Goal: Task Accomplishment & Management: Use online tool/utility

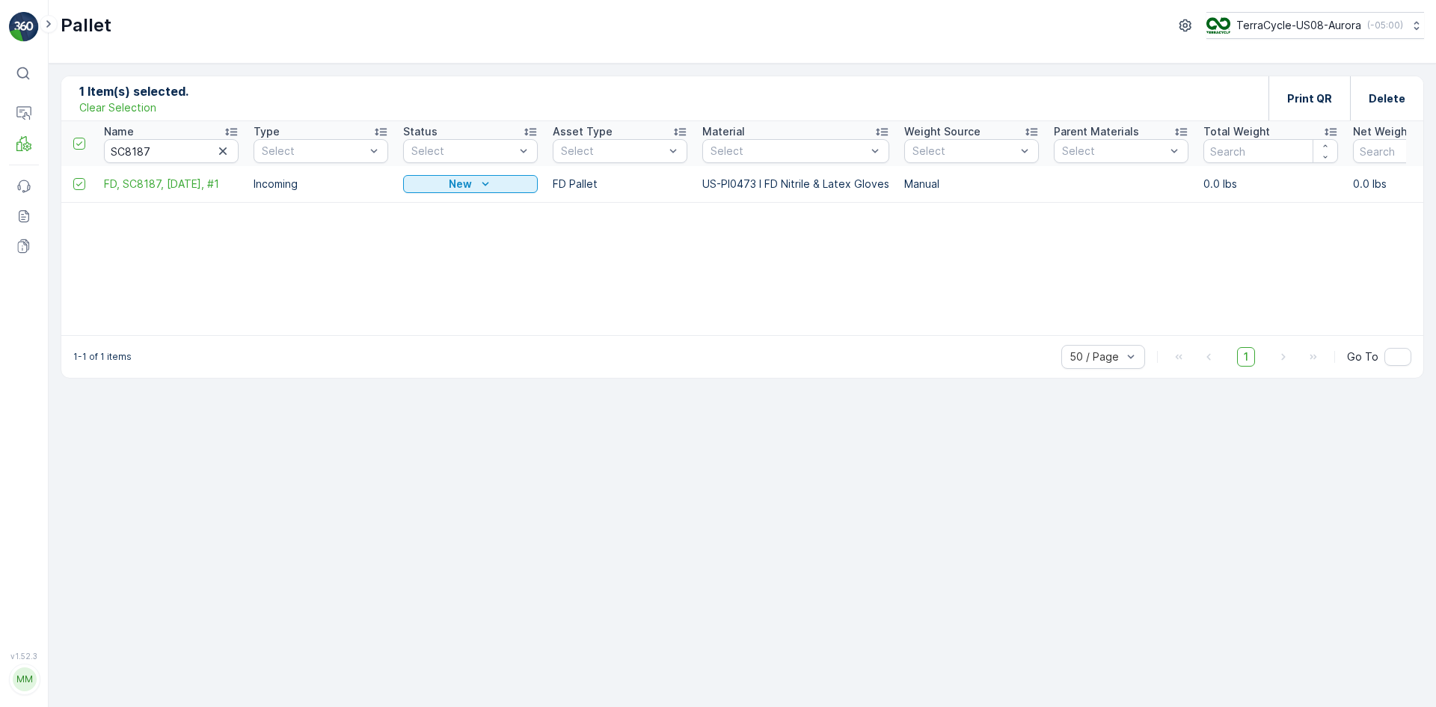
click at [132, 110] on p "Clear Selection" at bounding box center [117, 107] width 77 height 15
click at [156, 99] on p "Add" at bounding box center [157, 98] width 21 height 15
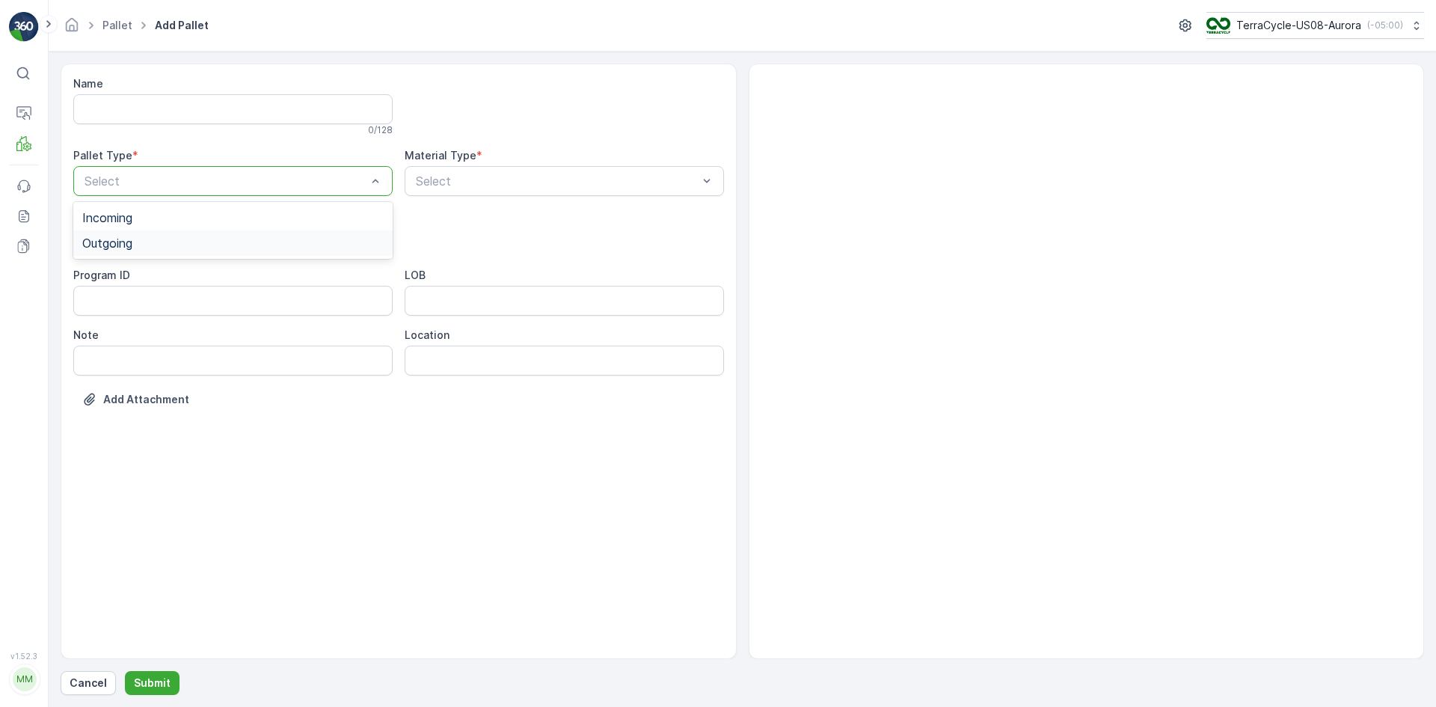
click at [266, 235] on div "Outgoing" at bounding box center [232, 242] width 319 height 25
click at [257, 272] on div "[PERSON_NAME]" at bounding box center [232, 277] width 301 height 13
click at [571, 165] on div "Material Type * Select" at bounding box center [564, 172] width 319 height 48
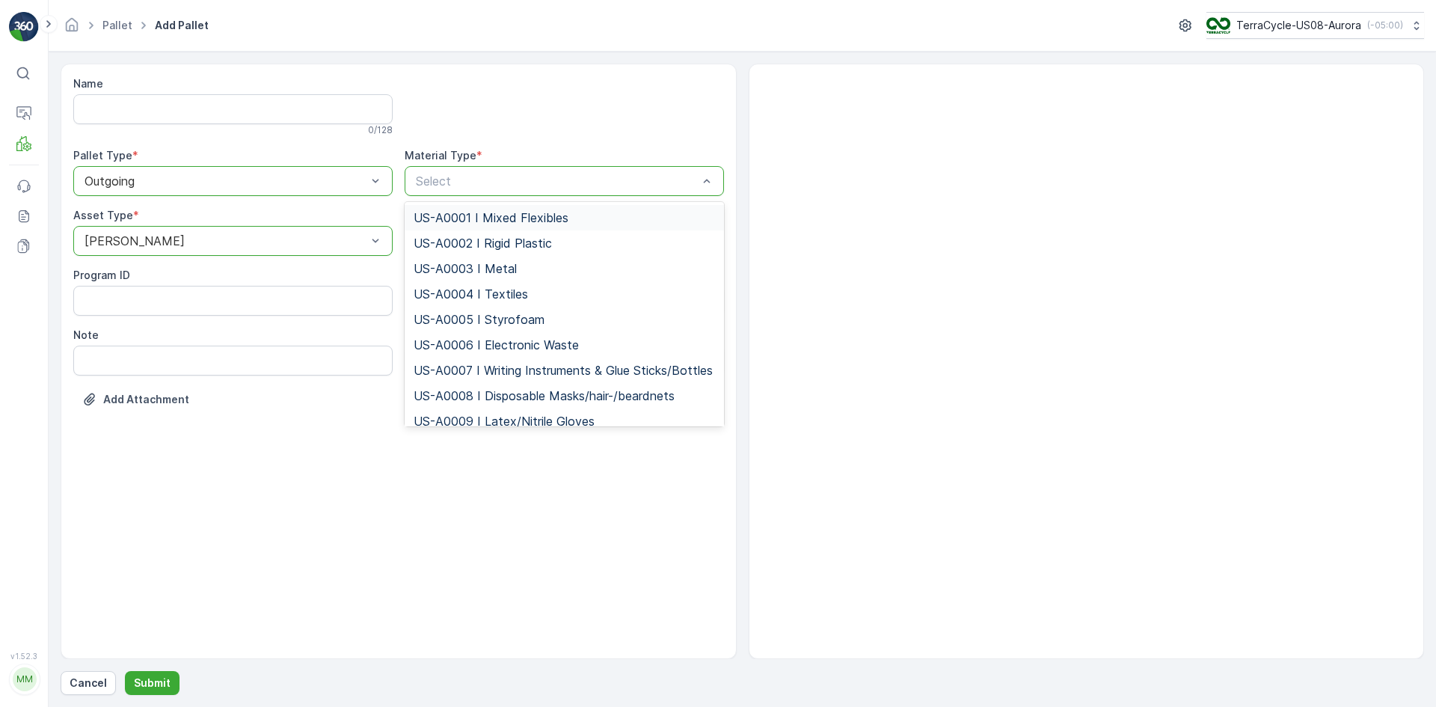
click at [541, 174] on div at bounding box center [556, 180] width 285 height 13
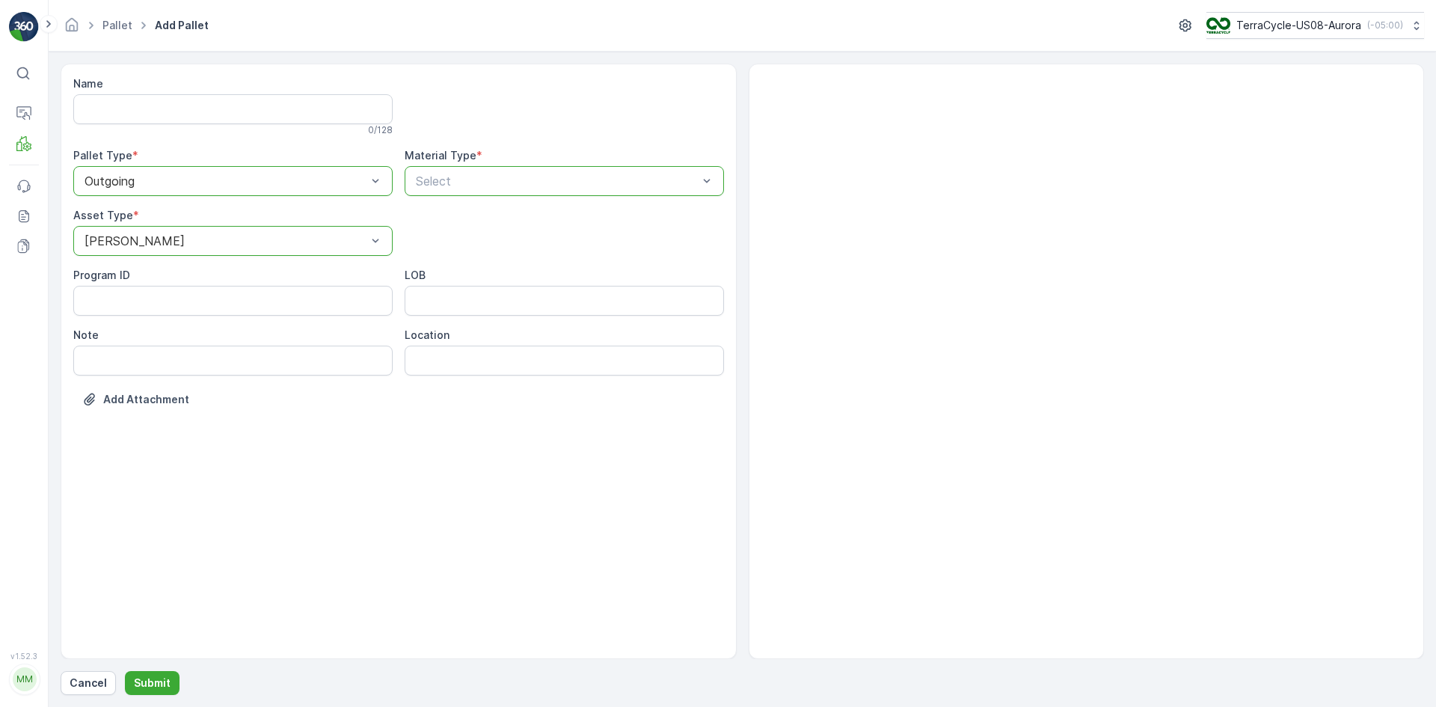
click at [541, 175] on div at bounding box center [556, 180] width 285 height 13
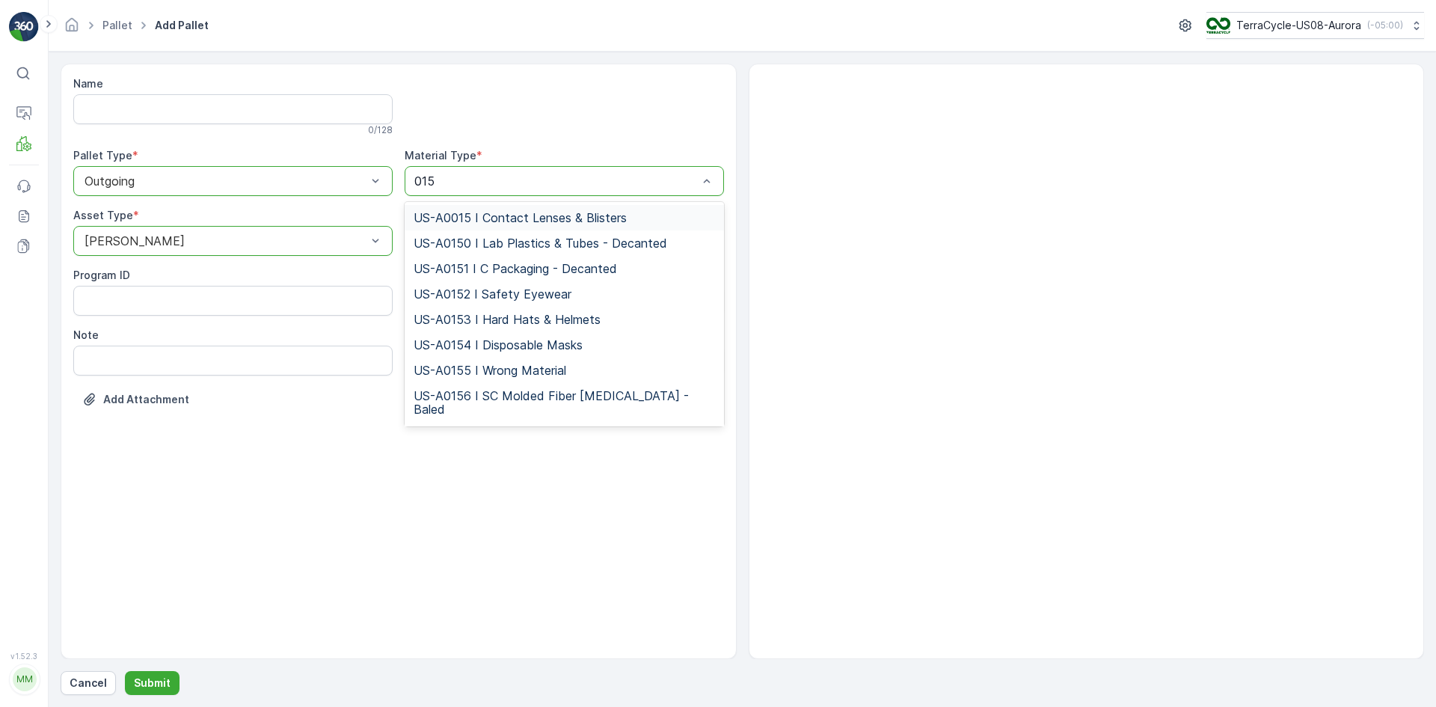
type input "0155"
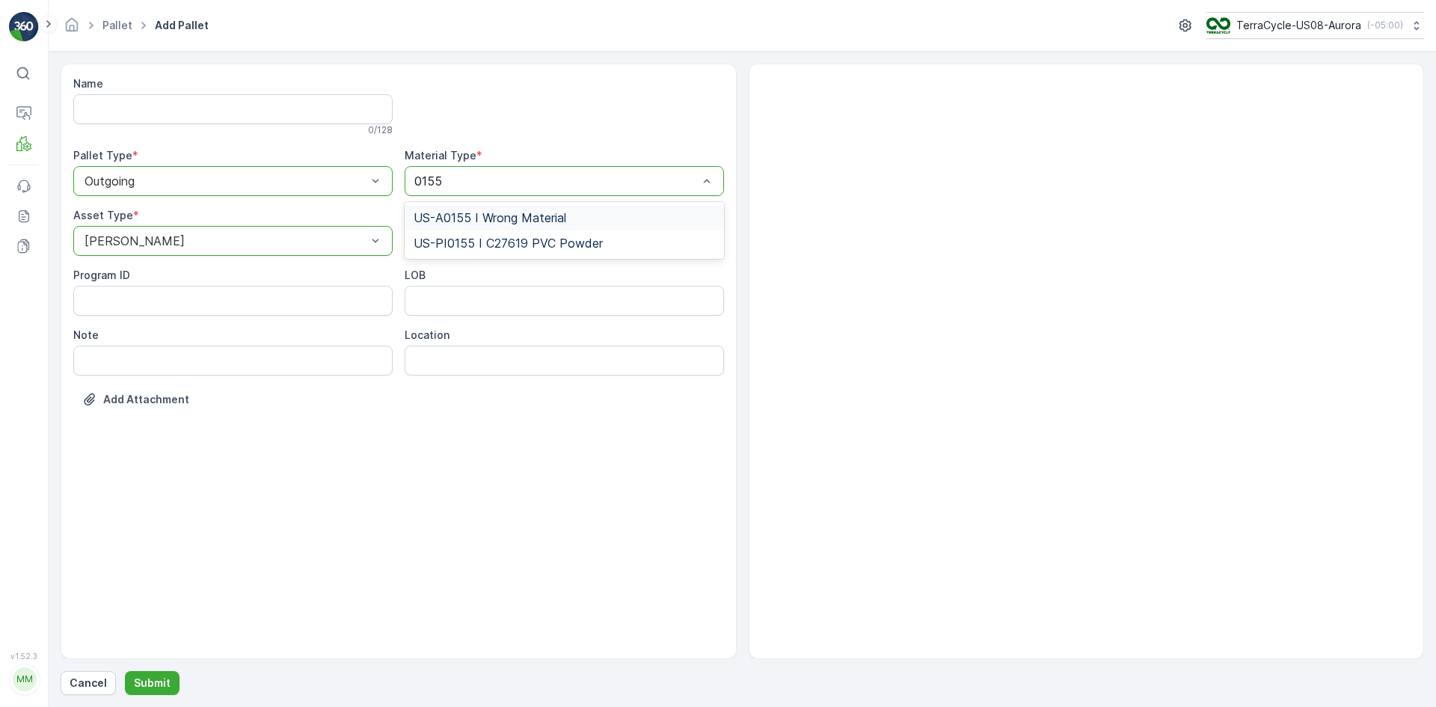
click at [554, 213] on span "US-A0155 I Wrong Material" at bounding box center [490, 217] width 153 height 13
click at [153, 682] on p "Submit" at bounding box center [152, 683] width 37 height 15
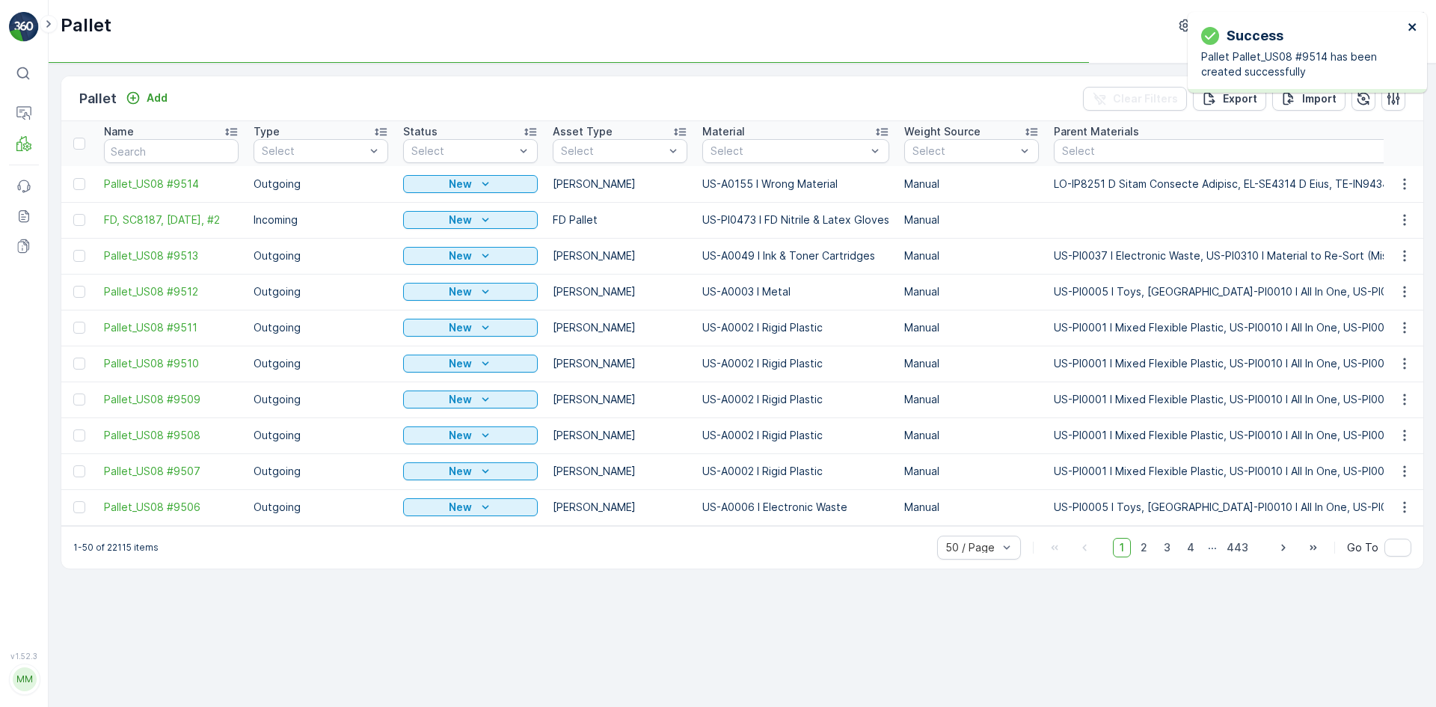
click at [1415, 26] on icon "close" at bounding box center [1413, 27] width 10 height 12
click at [82, 184] on div at bounding box center [79, 184] width 12 height 12
click at [73, 178] on input "checkbox" at bounding box center [73, 178] width 0 height 0
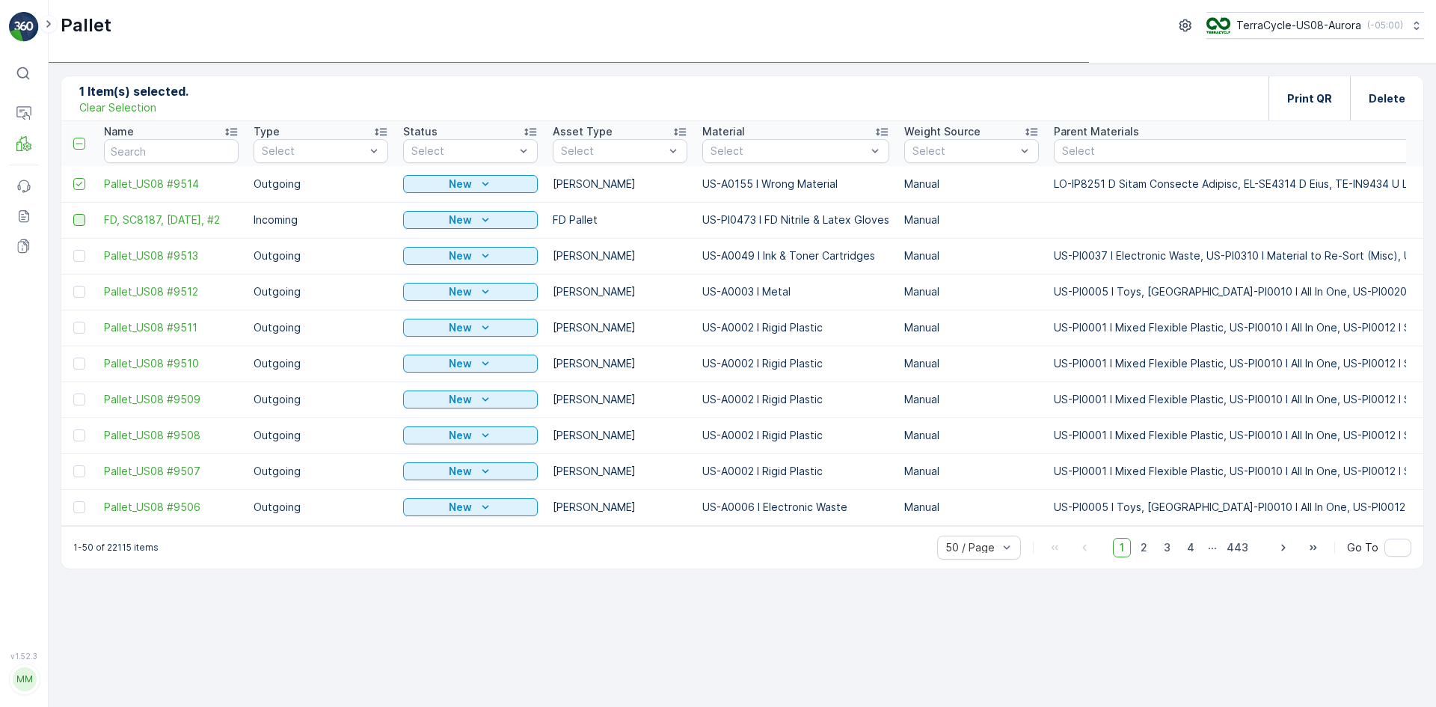
click at [79, 217] on div at bounding box center [79, 220] width 12 height 12
click at [73, 214] on input "checkbox" at bounding box center [73, 214] width 0 height 0
click at [1318, 109] on div "Print QR" at bounding box center [1309, 98] width 45 height 44
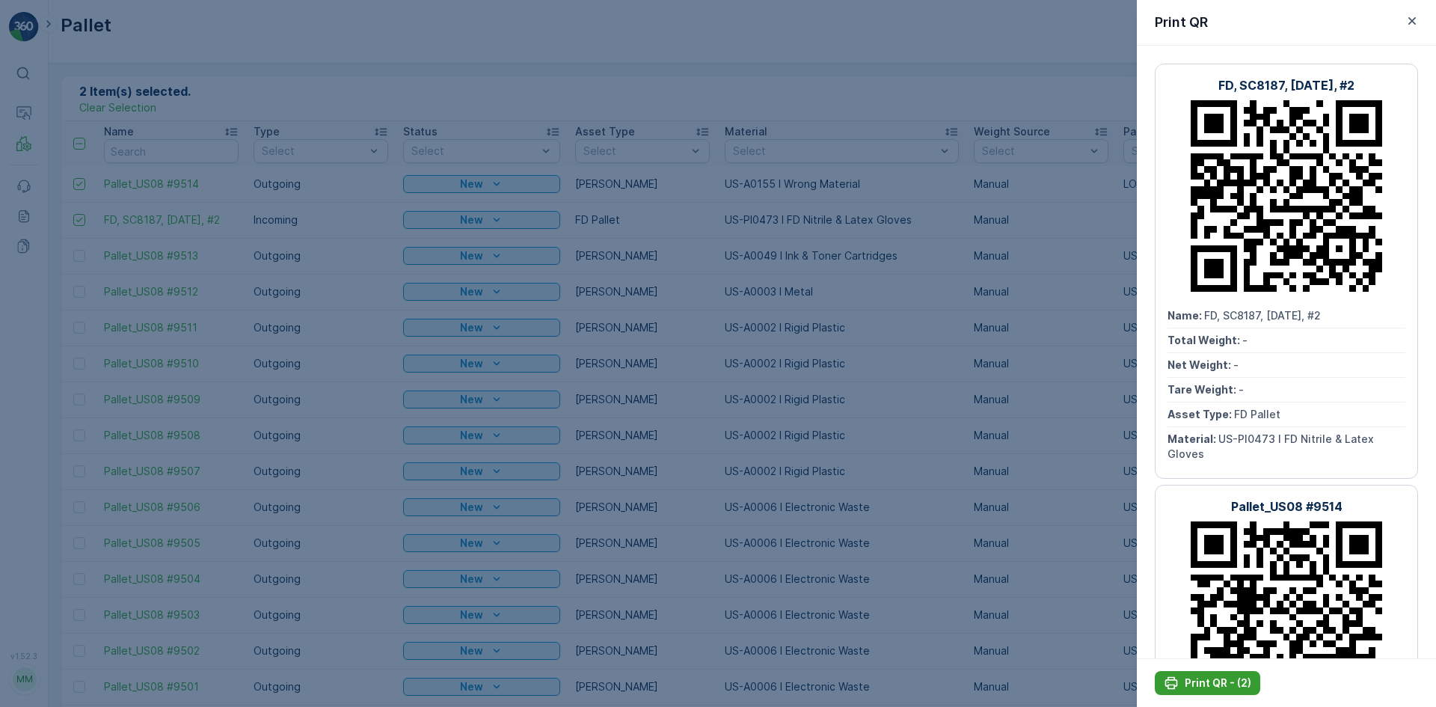
click at [1240, 683] on p "Print QR - (2)" at bounding box center [1218, 683] width 67 height 15
click at [110, 114] on div at bounding box center [718, 353] width 1436 height 707
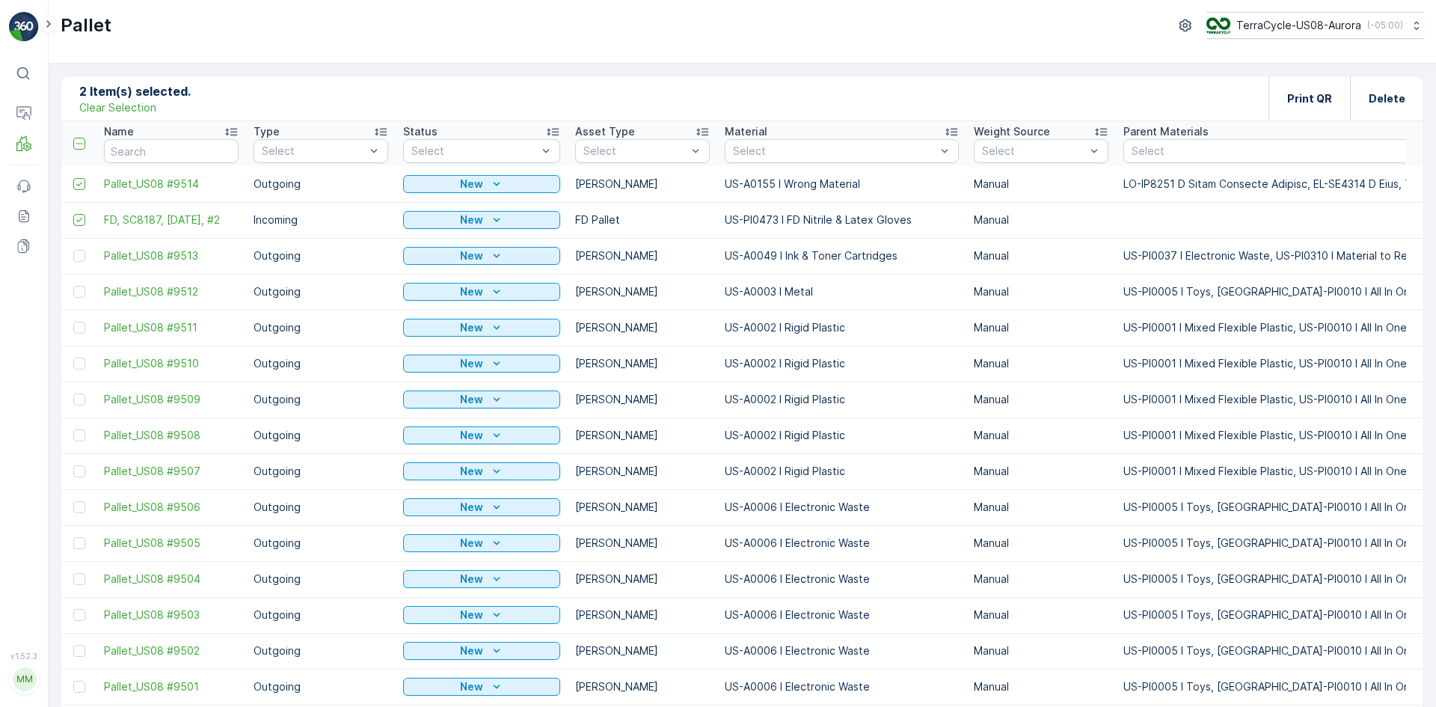
drag, startPoint x: 110, startPoint y: 107, endPoint x: 210, endPoint y: 103, distance: 100.3
click at [111, 107] on p "Clear Selection" at bounding box center [117, 107] width 77 height 15
click at [195, 144] on input "text" at bounding box center [171, 151] width 135 height 24
type input "9418"
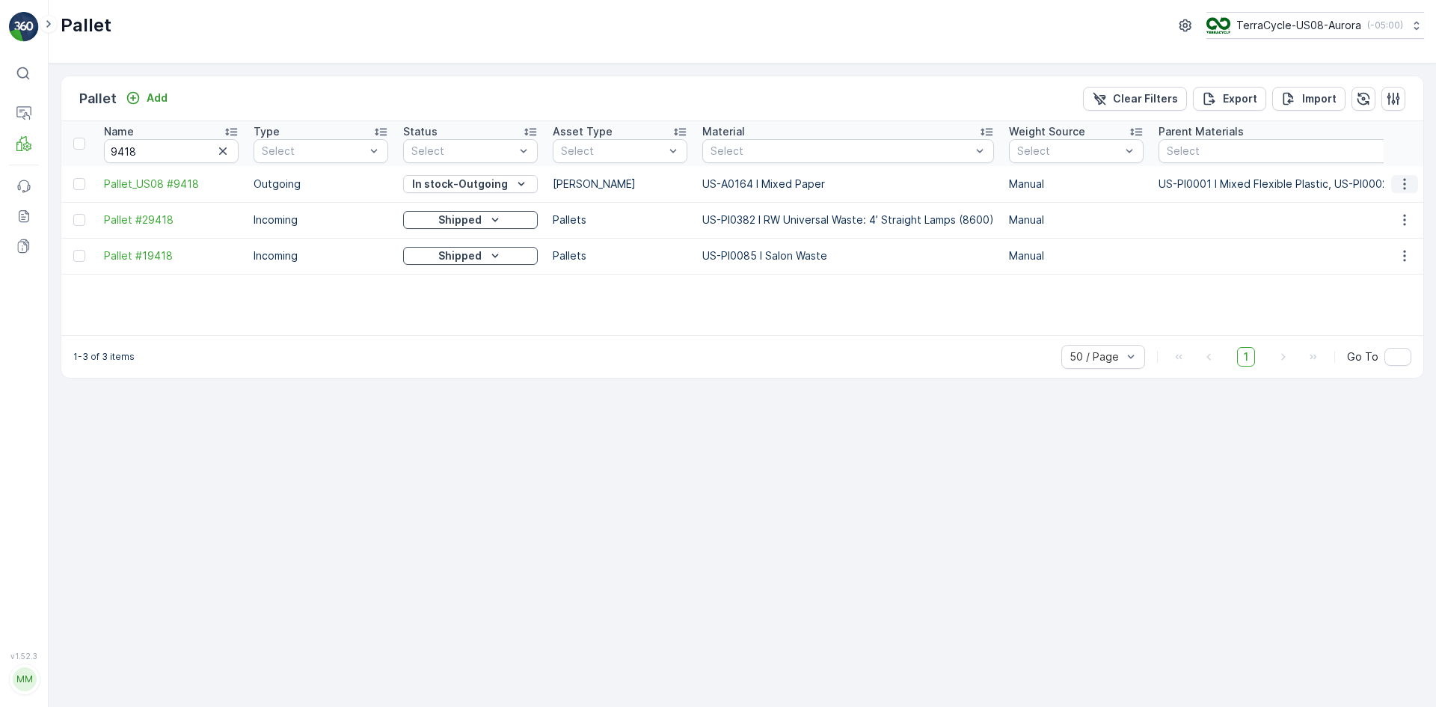
click at [1404, 183] on icon "button" at bounding box center [1404, 184] width 15 height 15
click at [1404, 227] on div "Edit Pallet" at bounding box center [1387, 227] width 99 height 21
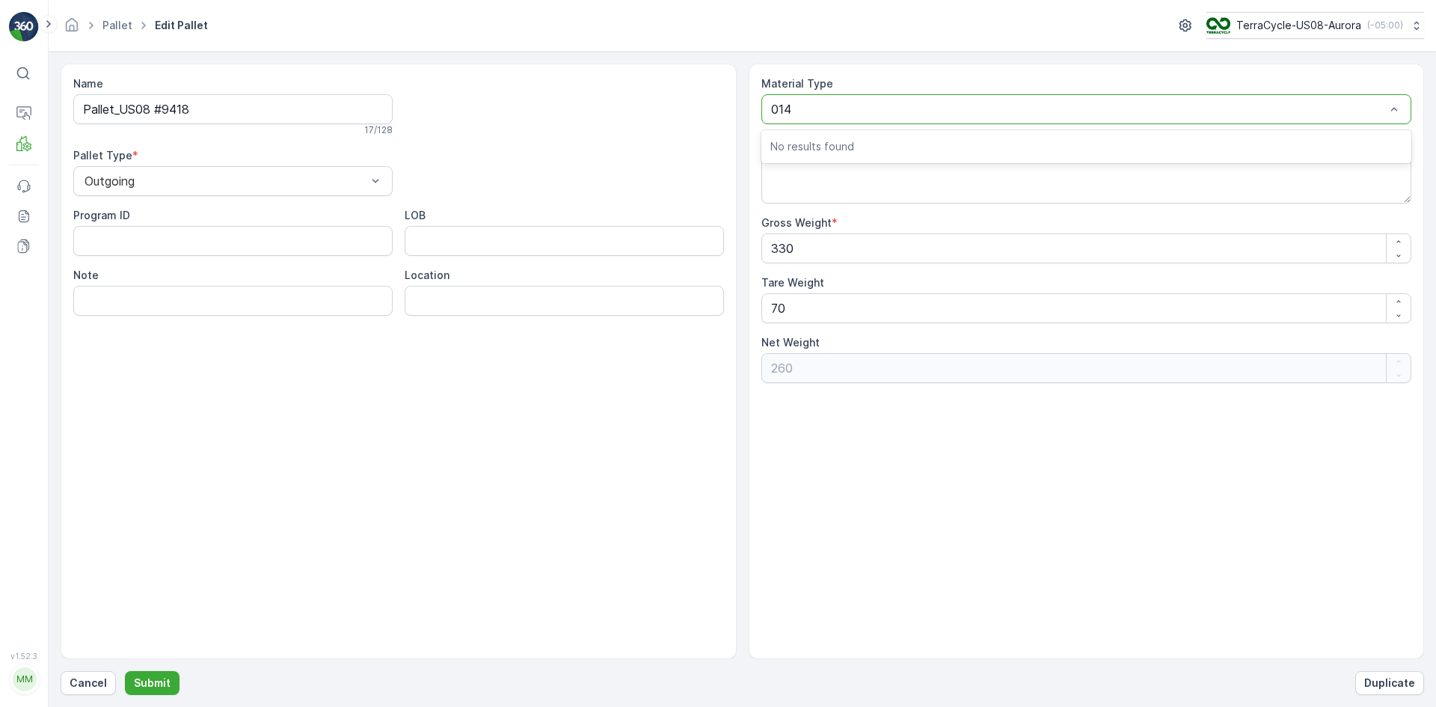
type input "0145"
click at [817, 148] on span "US-A0145 I Rigid Plastics & Beauty - Decanted" at bounding box center [904, 145] width 266 height 13
click at [139, 682] on p "Submit" at bounding box center [152, 683] width 37 height 15
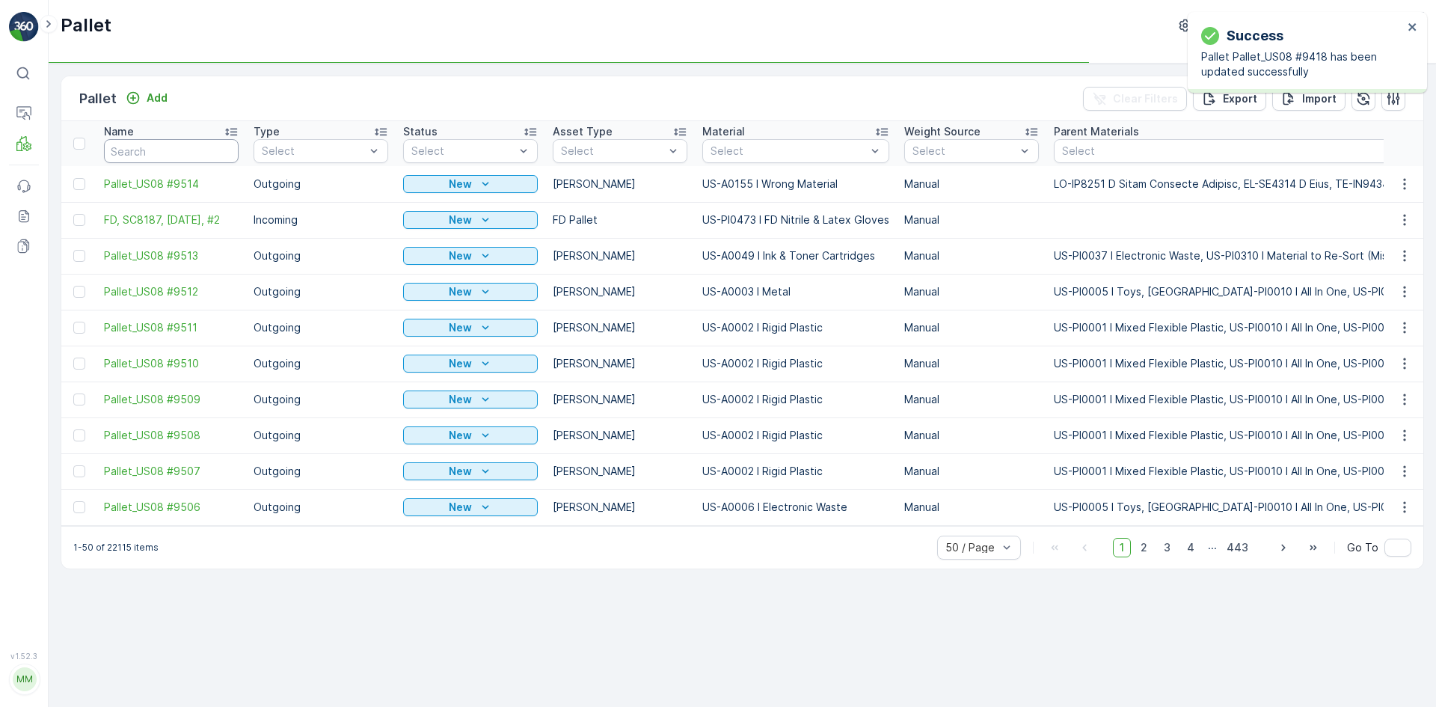
click at [172, 159] on input "text" at bounding box center [171, 151] width 135 height 24
type input "9418"
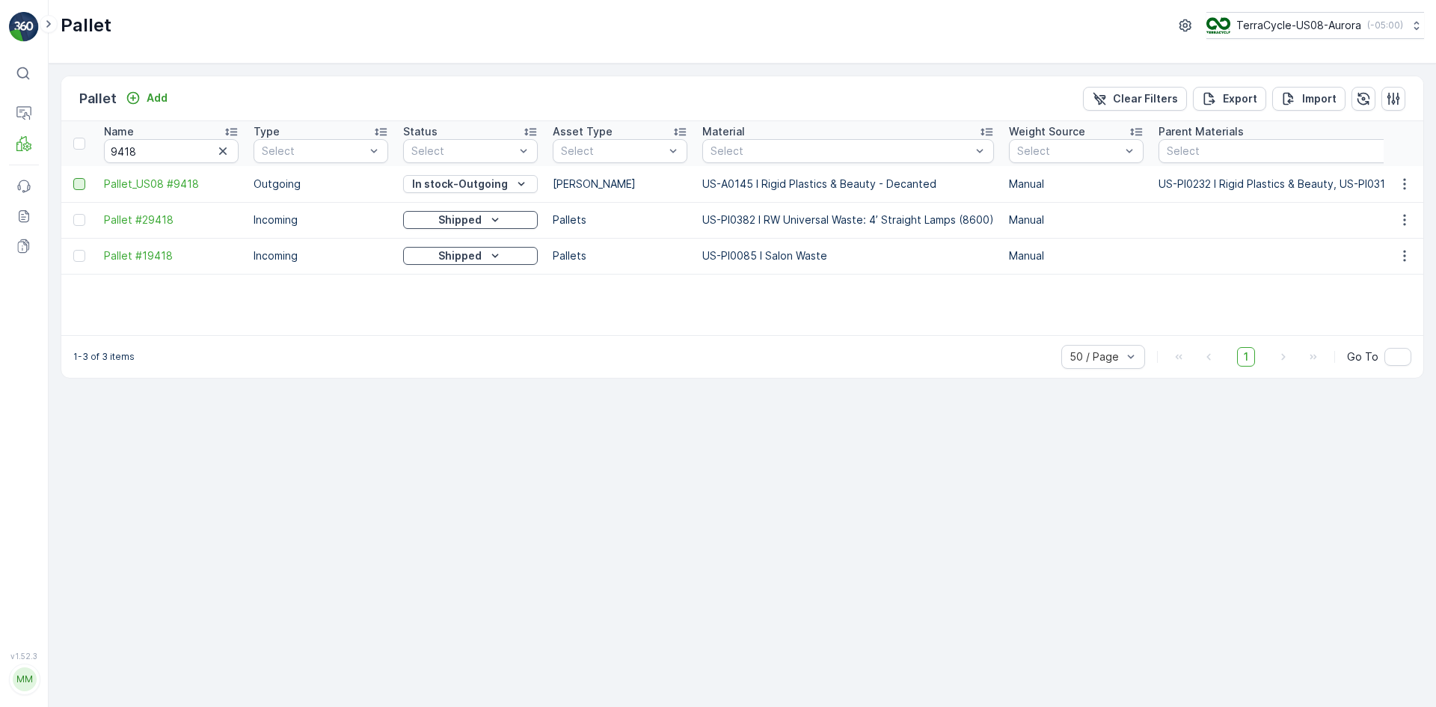
click at [79, 186] on div at bounding box center [79, 184] width 12 height 12
click at [73, 178] on input "checkbox" at bounding box center [73, 178] width 0 height 0
click at [1314, 99] on p "Print QR" at bounding box center [1309, 98] width 45 height 15
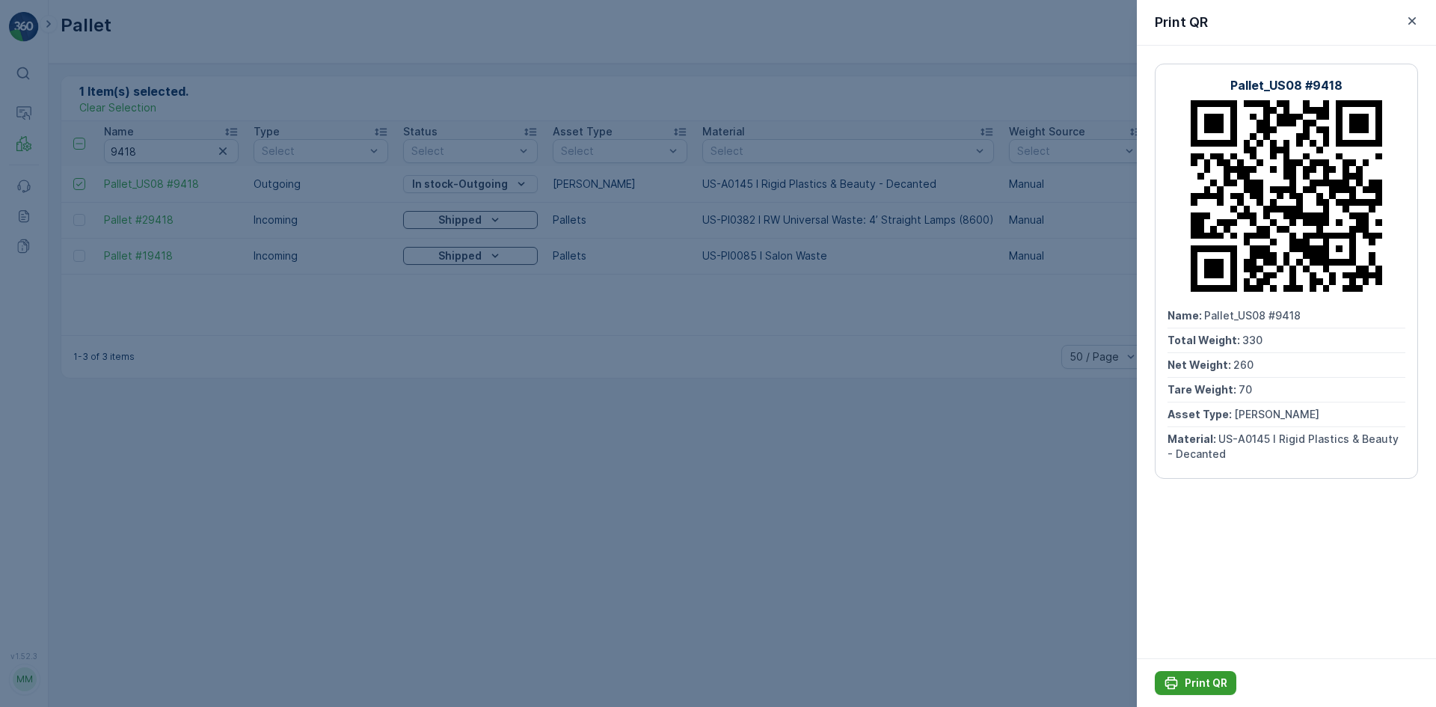
click at [1189, 682] on p "Print QR" at bounding box center [1206, 683] width 43 height 15
click at [468, 183] on div at bounding box center [718, 353] width 1436 height 707
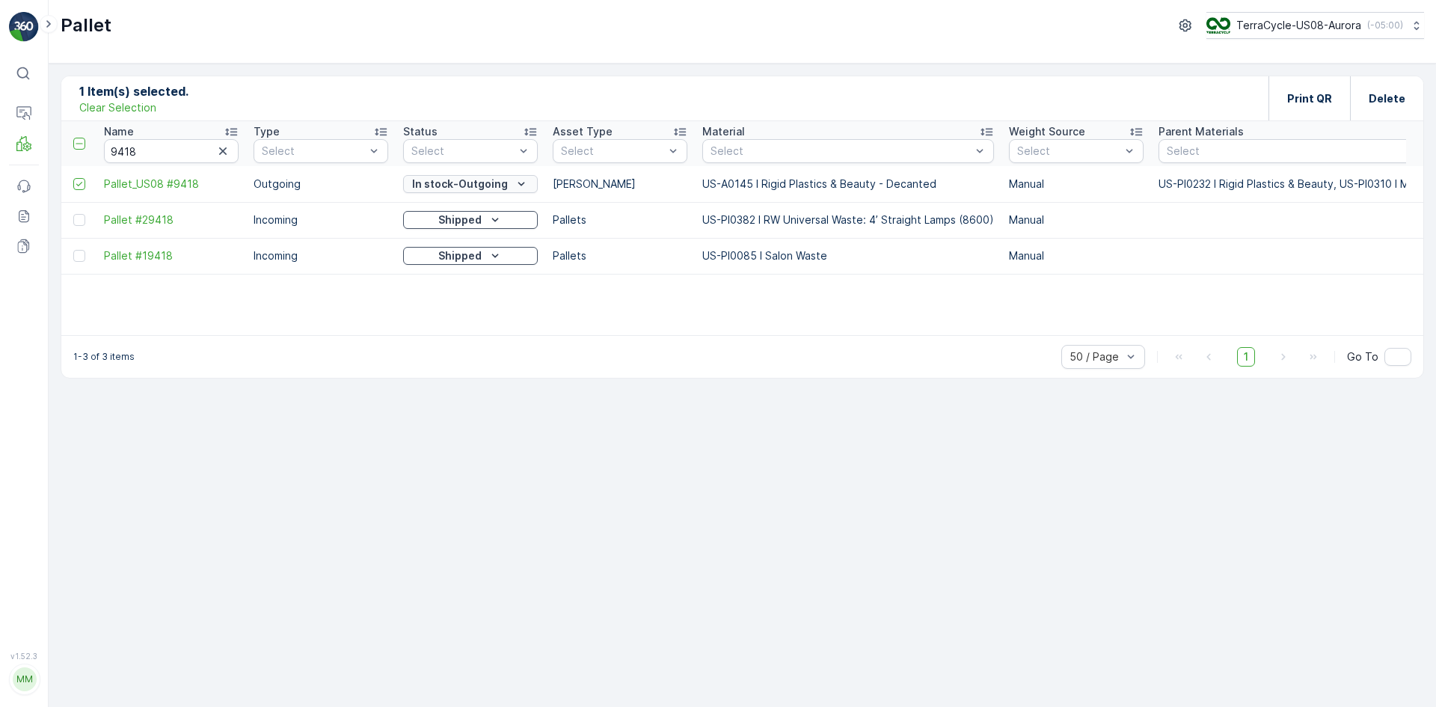
click at [470, 183] on p "In stock-Outgoing" at bounding box center [460, 184] width 96 height 15
click at [466, 319] on ul "New In Progress-Processing Quarantine To Keep Blocked In stock-Outgoing Ready t…" at bounding box center [470, 290] width 134 height 195
click at [470, 330] on span "Ready to Allocation" at bounding box center [461, 332] width 99 height 15
click at [79, 201] on p "Process" at bounding box center [75, 205] width 40 height 15
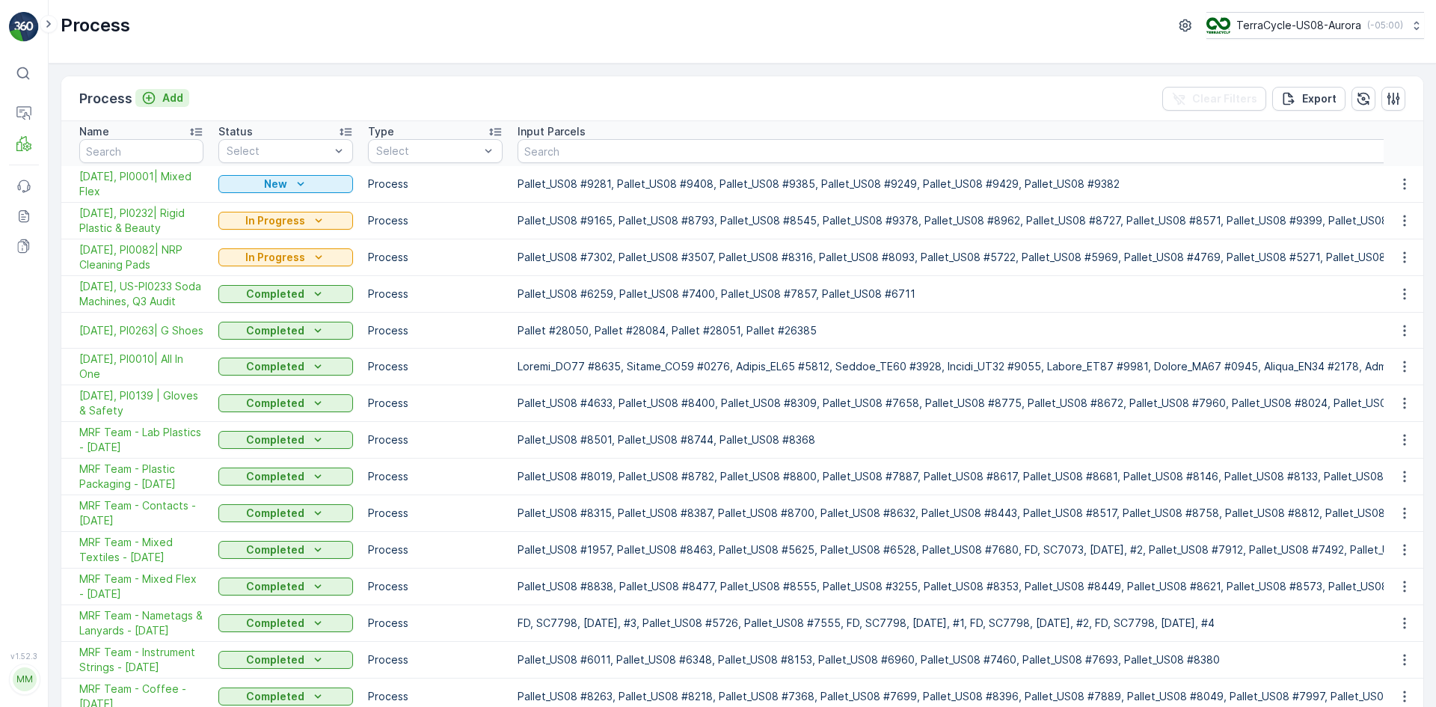
click at [177, 99] on p "Add" at bounding box center [172, 98] width 21 height 15
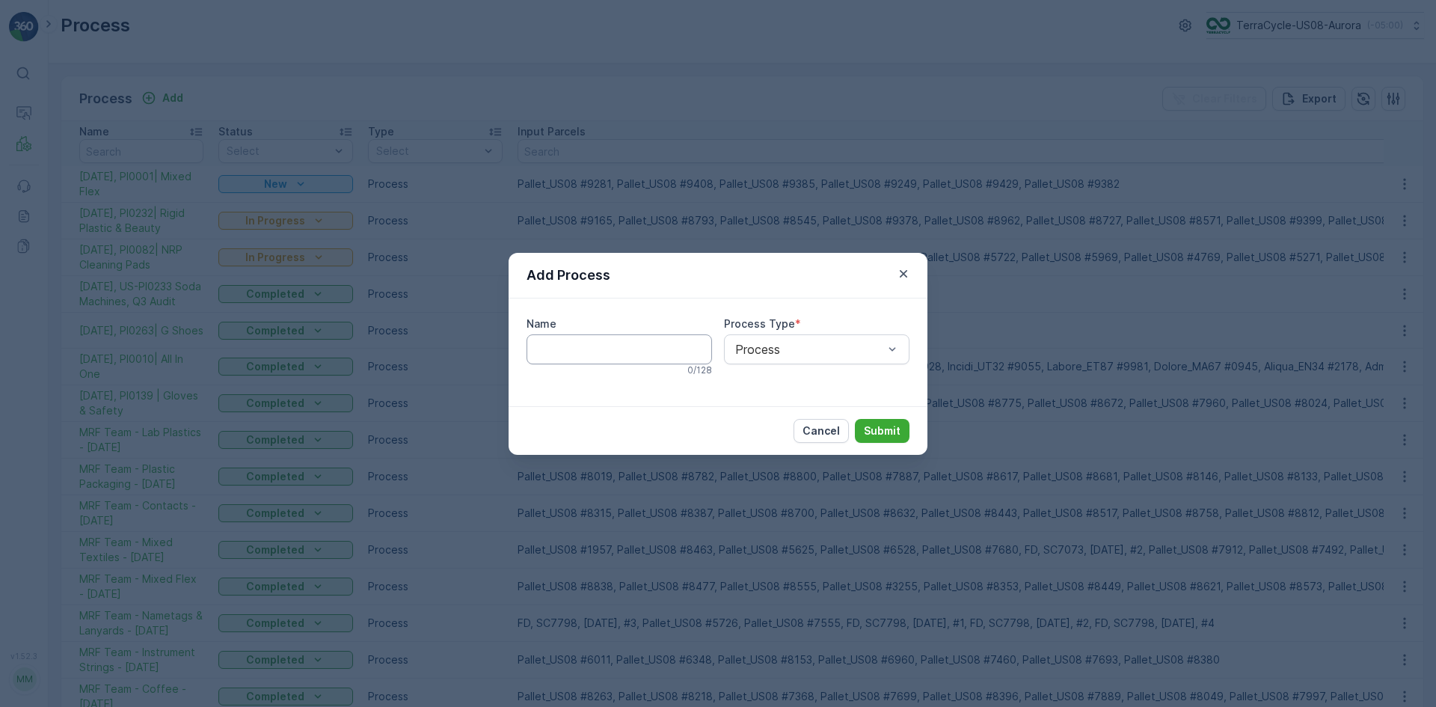
click at [604, 343] on input "Name" at bounding box center [620, 349] width 186 height 30
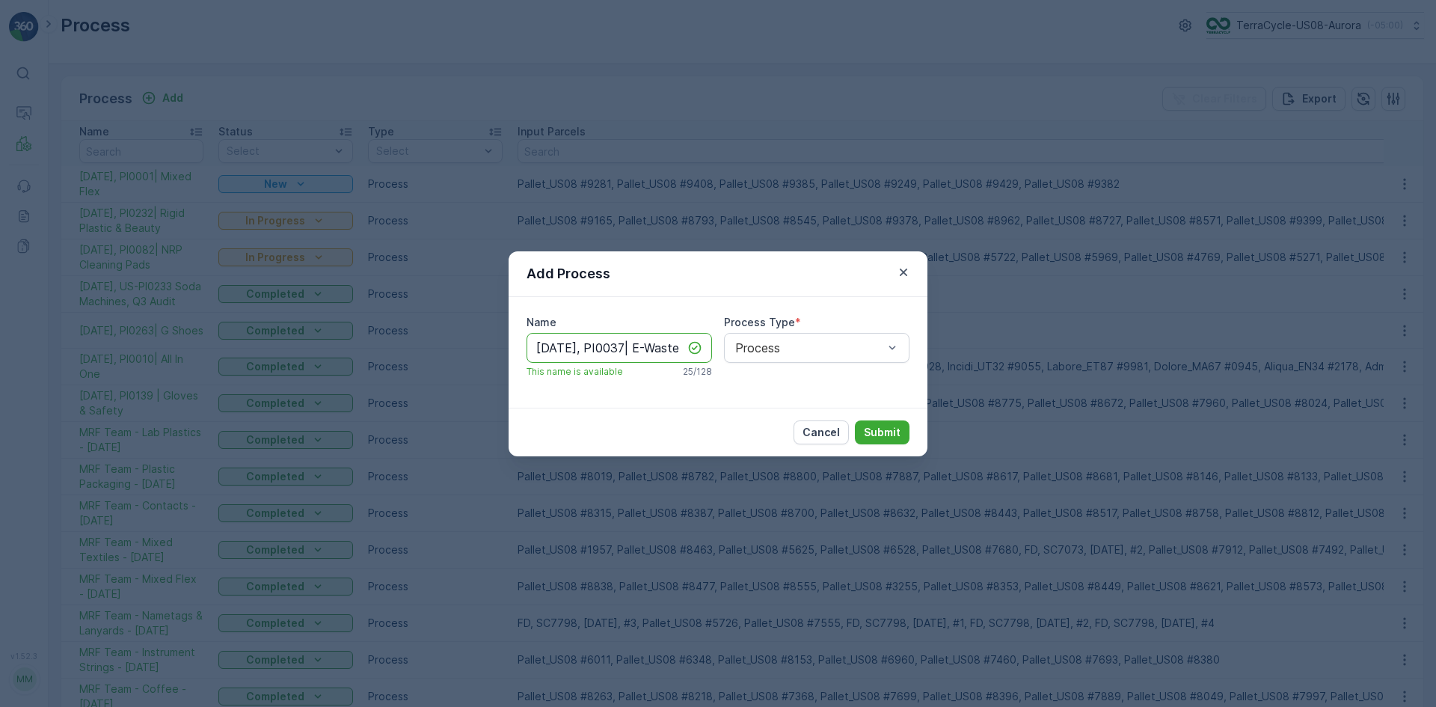
scroll to position [0, 5]
click at [647, 348] on input "[DATE], PI0037| E-Waste" at bounding box center [620, 348] width 186 height 30
type input "[DATE], PI0037| E- Waste"
click at [869, 427] on p "Submit" at bounding box center [882, 432] width 37 height 15
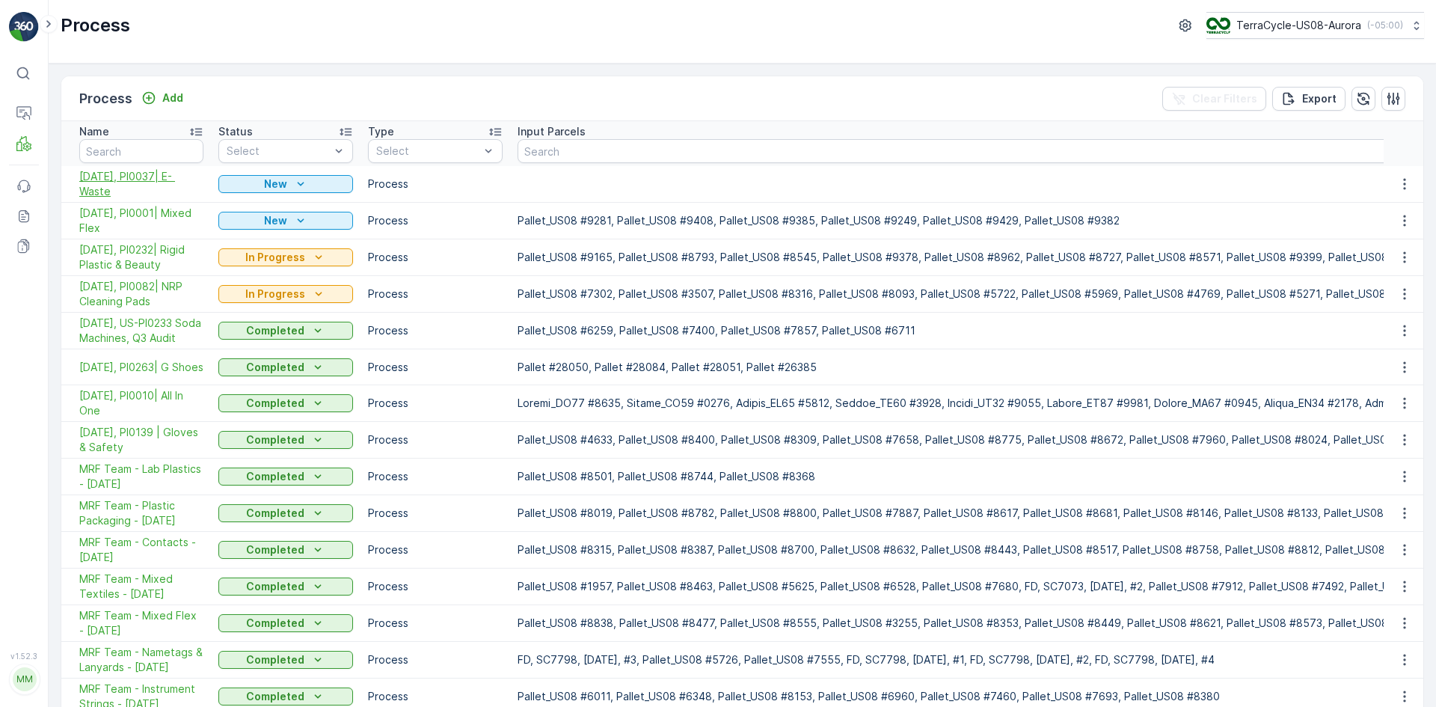
click at [124, 176] on span "[DATE], PI0037| E- Waste" at bounding box center [141, 184] width 124 height 30
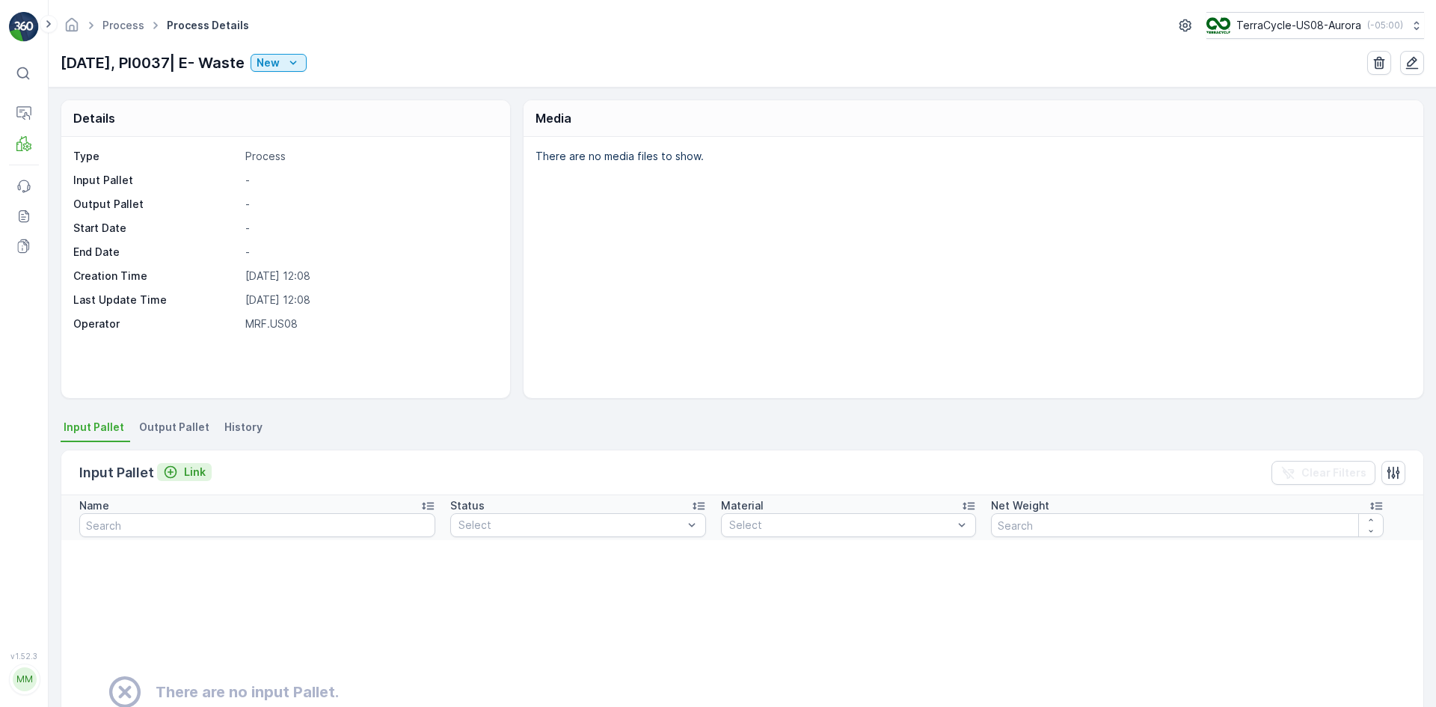
click at [176, 476] on icon "Link" at bounding box center [170, 472] width 15 height 15
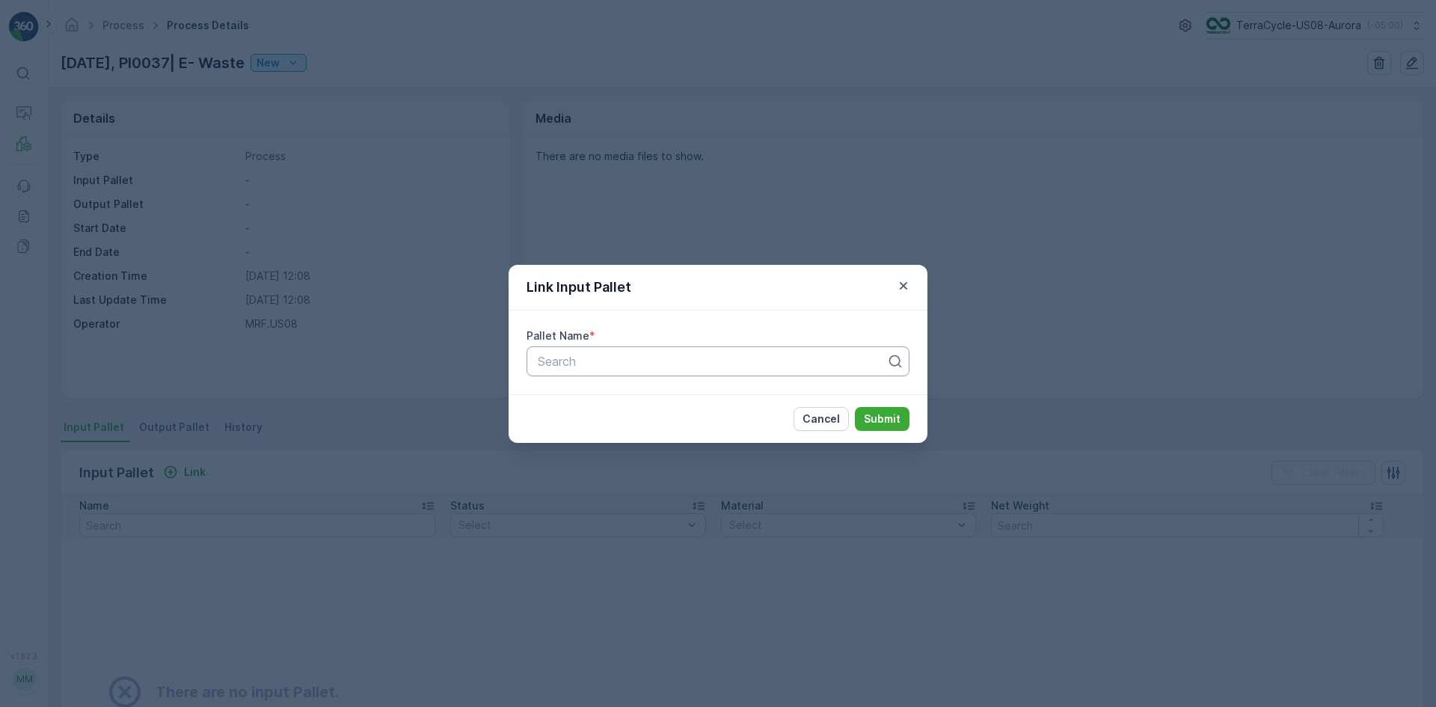
click at [666, 349] on div "Search" at bounding box center [718, 361] width 383 height 30
type input "6091"
click at [685, 399] on div "Pallet_US08 #6091" at bounding box center [718, 397] width 365 height 13
click at [884, 421] on p "Submit" at bounding box center [882, 418] width 37 height 15
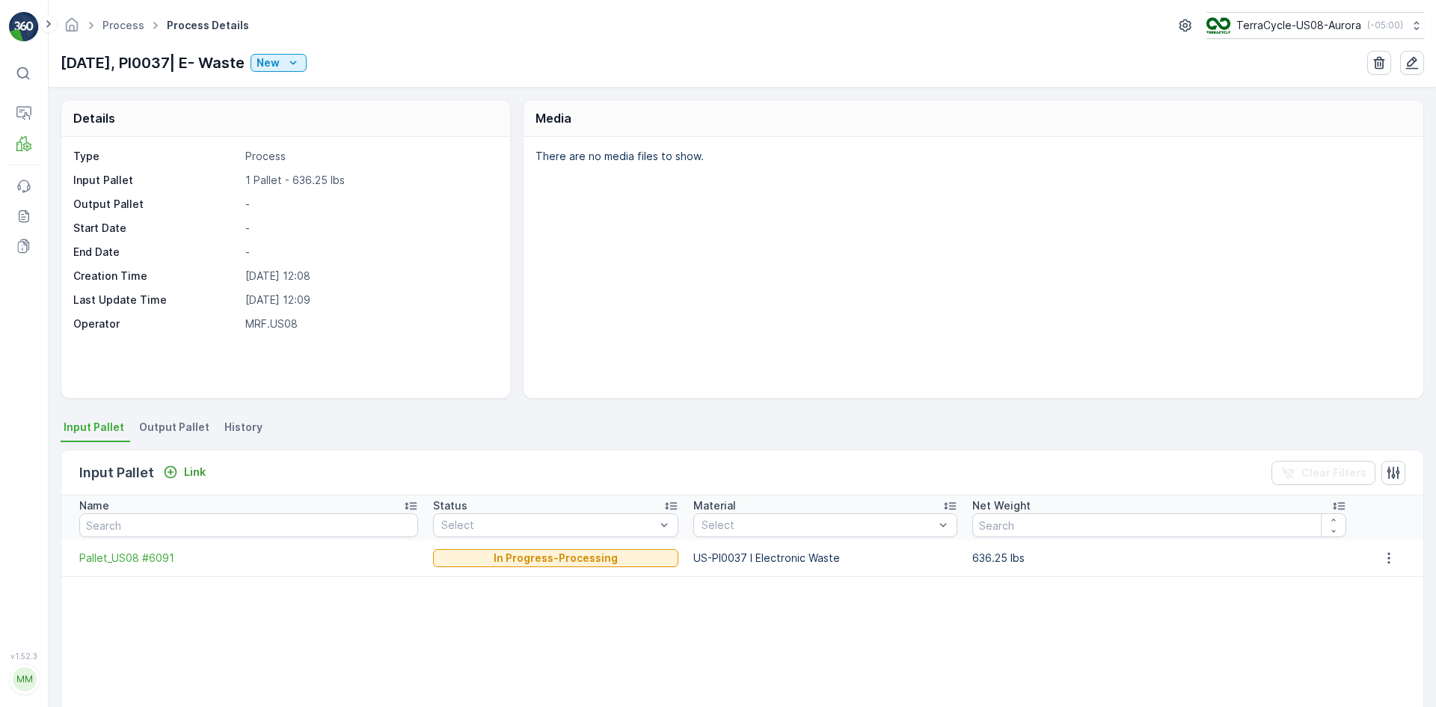
click at [166, 432] on span "Output Pallet" at bounding box center [174, 427] width 70 height 15
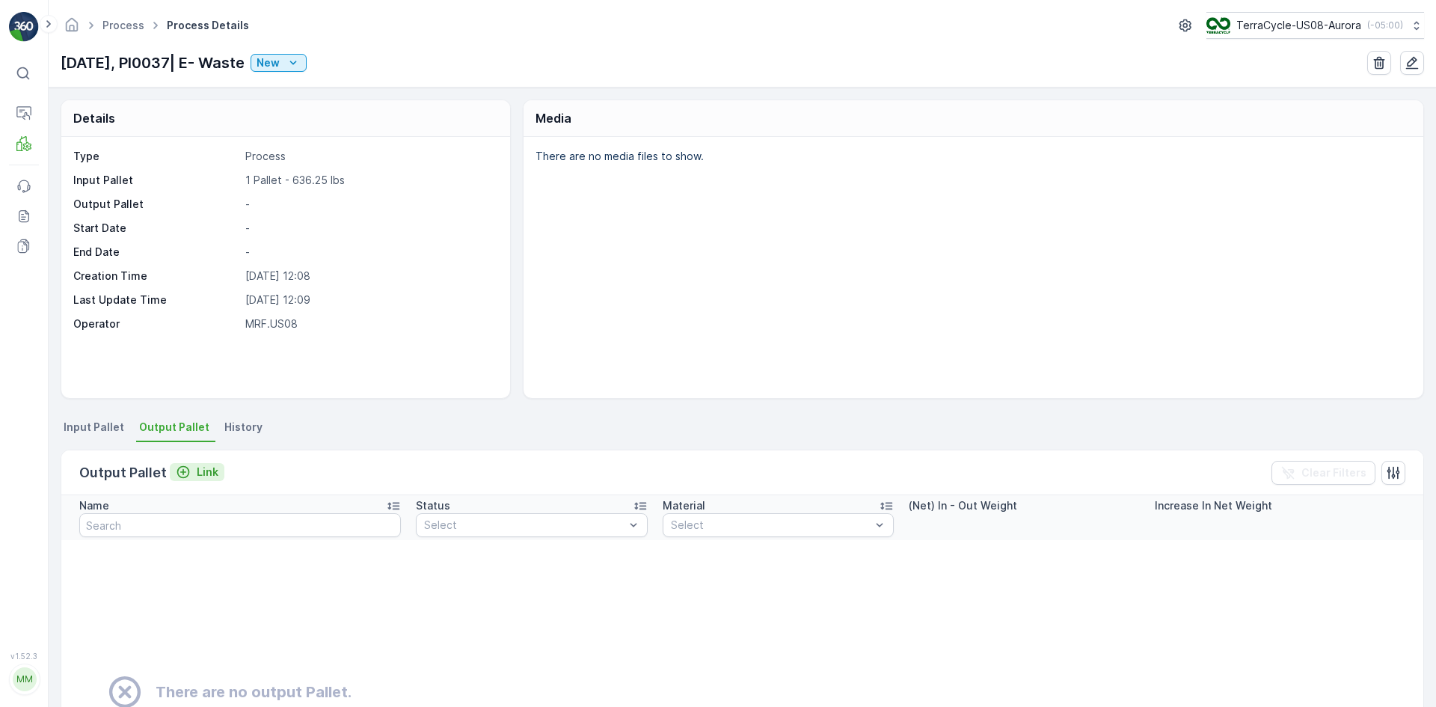
click at [199, 474] on p "Link" at bounding box center [208, 472] width 22 height 15
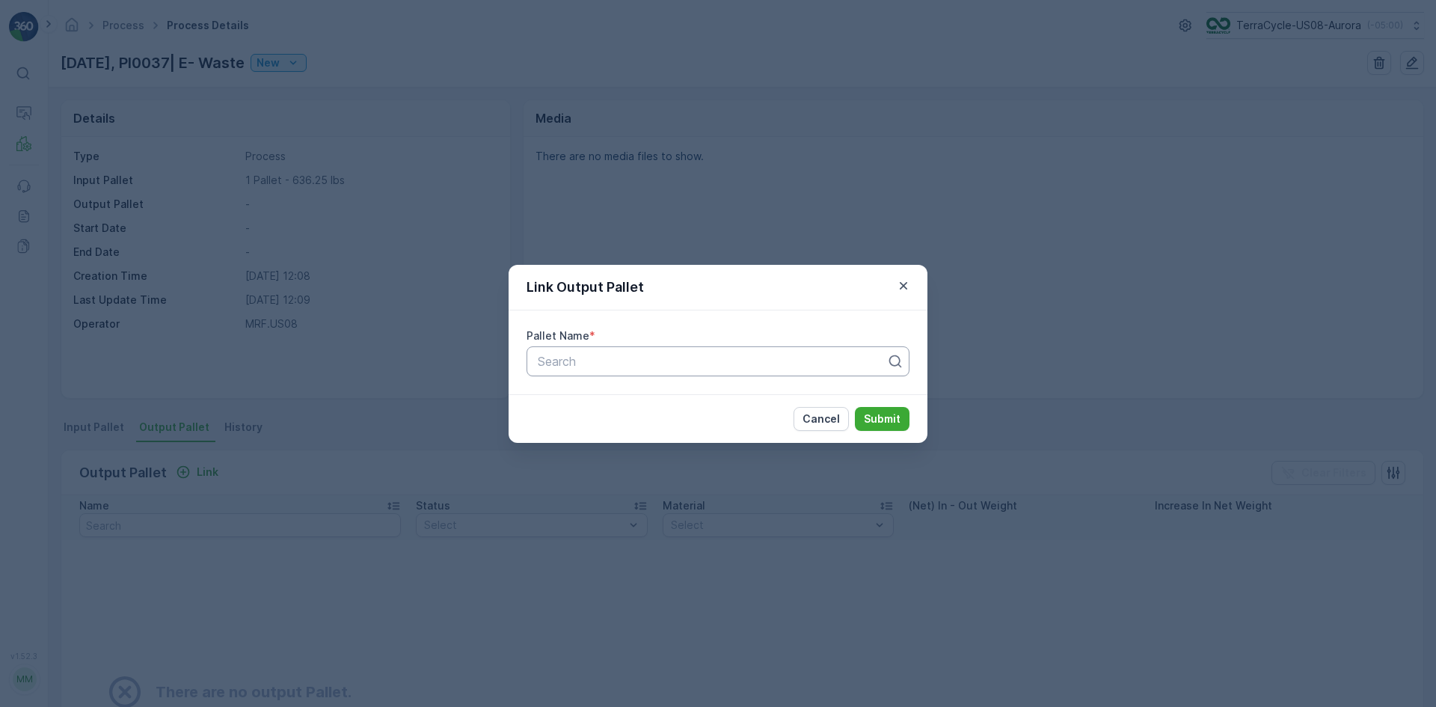
click at [646, 360] on div at bounding box center [712, 361] width 352 height 13
type input "9512"
click at [640, 417] on span "Pallet_US08 #9512" at bounding box center [588, 423] width 105 height 13
click at [894, 417] on p "Submit" at bounding box center [882, 418] width 37 height 15
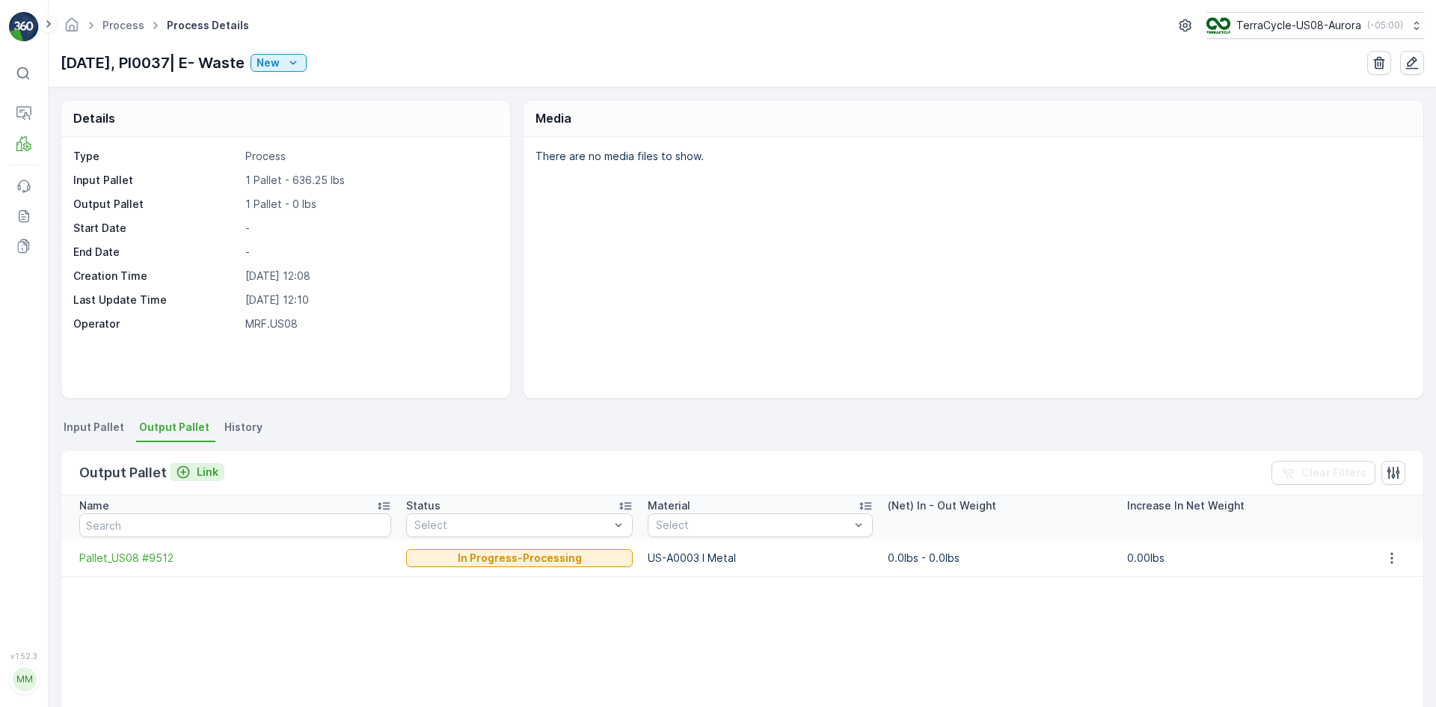
click at [197, 478] on p "Link" at bounding box center [208, 472] width 22 height 15
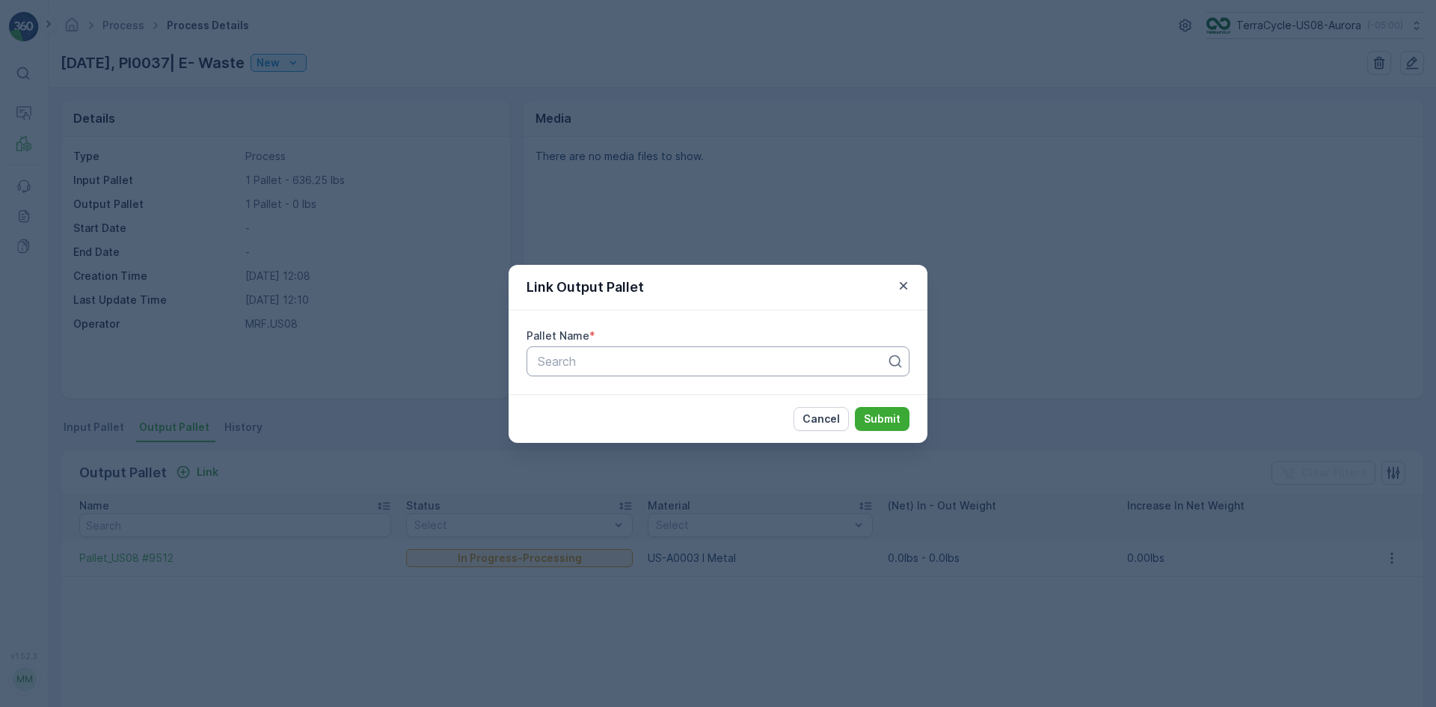
click at [754, 360] on div at bounding box center [712, 361] width 352 height 13
type input "9503"
click at [744, 423] on div "Pallet_US08 #9503" at bounding box center [718, 423] width 365 height 13
click at [874, 405] on div "Cancel Submit" at bounding box center [718, 418] width 419 height 49
click at [878, 410] on button "Submit" at bounding box center [882, 419] width 55 height 24
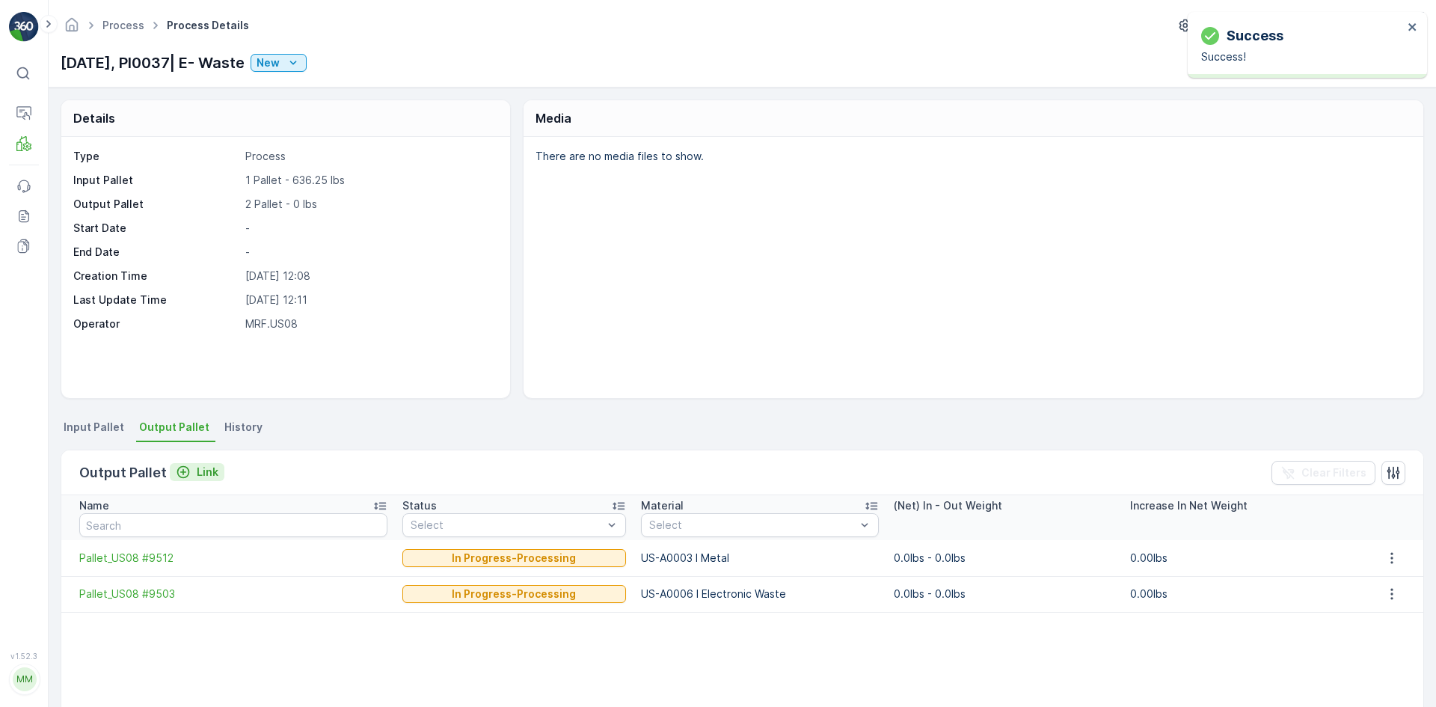
click at [203, 471] on p "Link" at bounding box center [208, 472] width 22 height 15
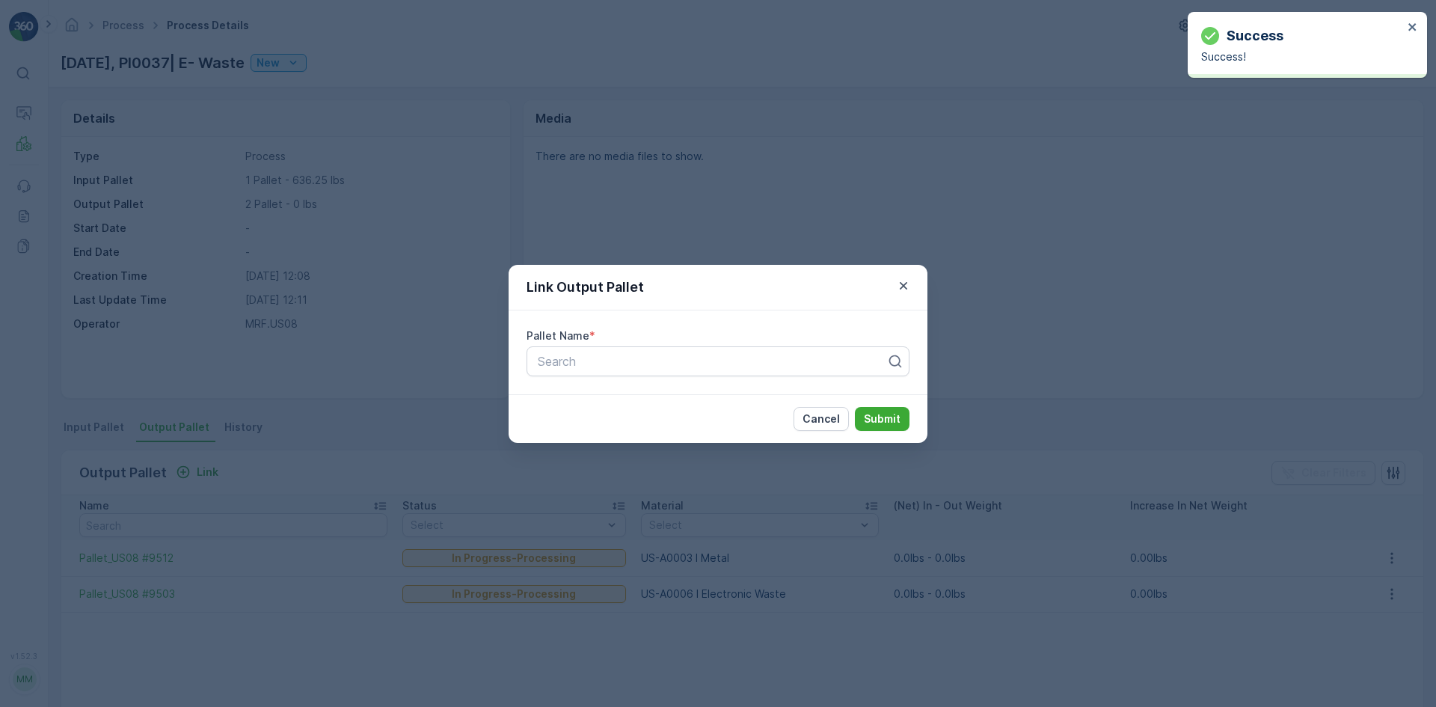
click at [584, 343] on span "Pallet Name" at bounding box center [558, 335] width 63 height 15
click at [584, 355] on div at bounding box center [712, 361] width 352 height 13
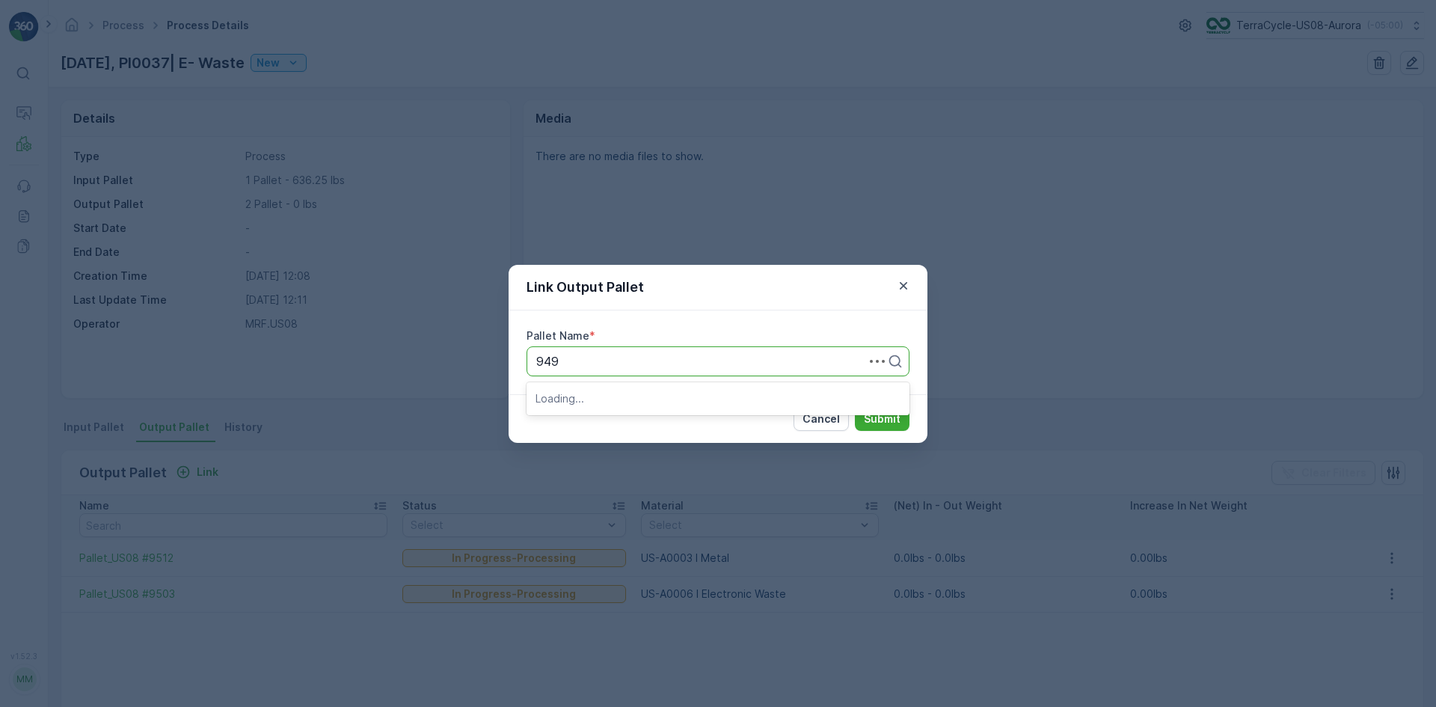
type input "9499"
click at [623, 396] on span "Pallet_US08 #9499" at bounding box center [590, 397] width 108 height 13
click at [904, 420] on button "Submit" at bounding box center [882, 419] width 55 height 24
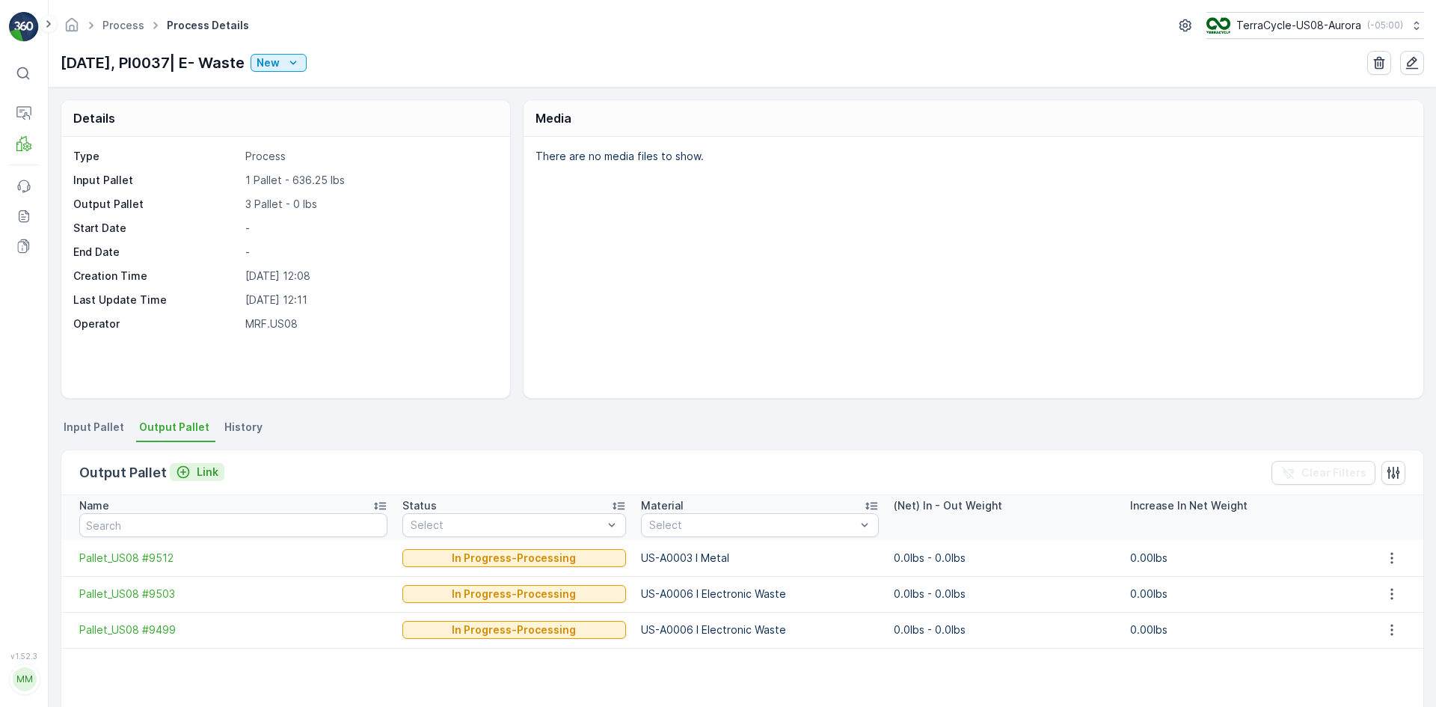
click at [201, 480] on button "Link" at bounding box center [197, 472] width 55 height 18
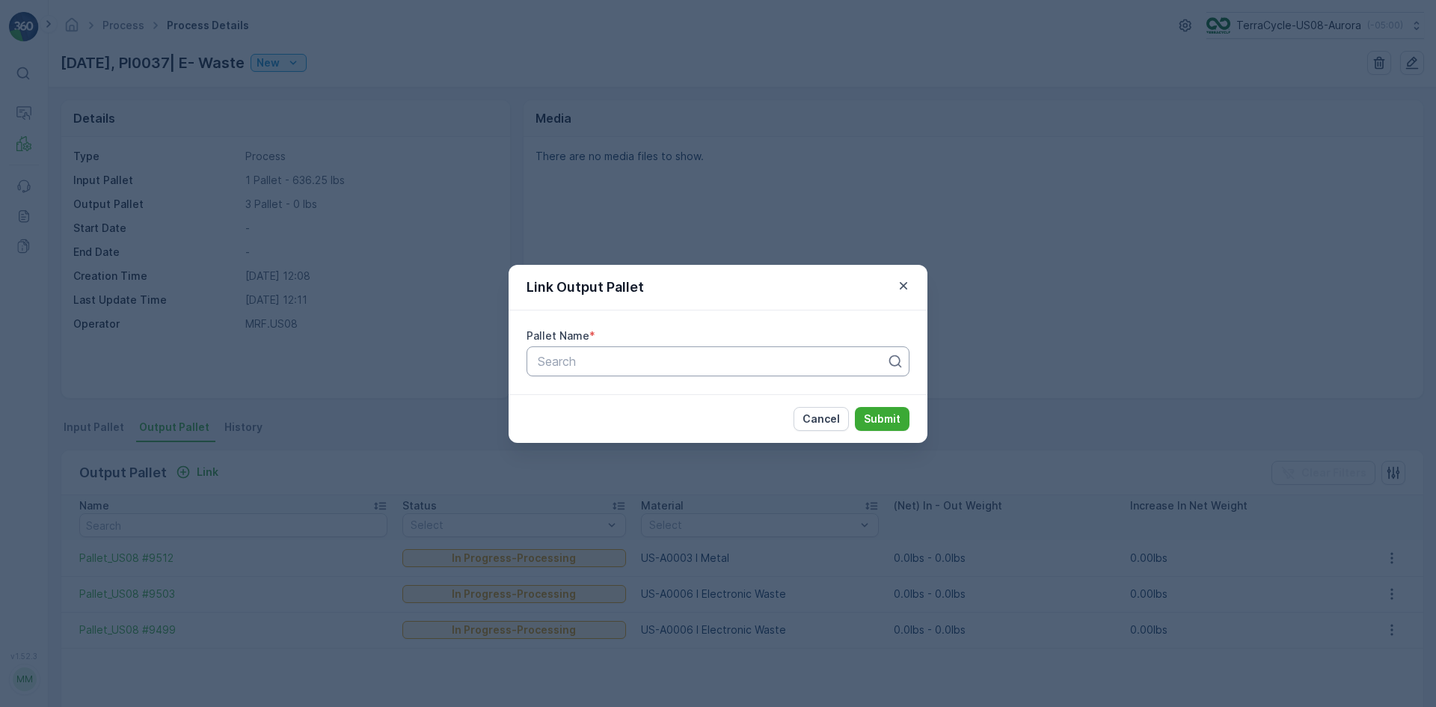
click at [685, 364] on div at bounding box center [712, 361] width 352 height 13
type input "9513"
click at [703, 398] on div "Pallet_US08 #9513" at bounding box center [718, 397] width 365 height 13
click at [901, 414] on button "Submit" at bounding box center [882, 419] width 55 height 24
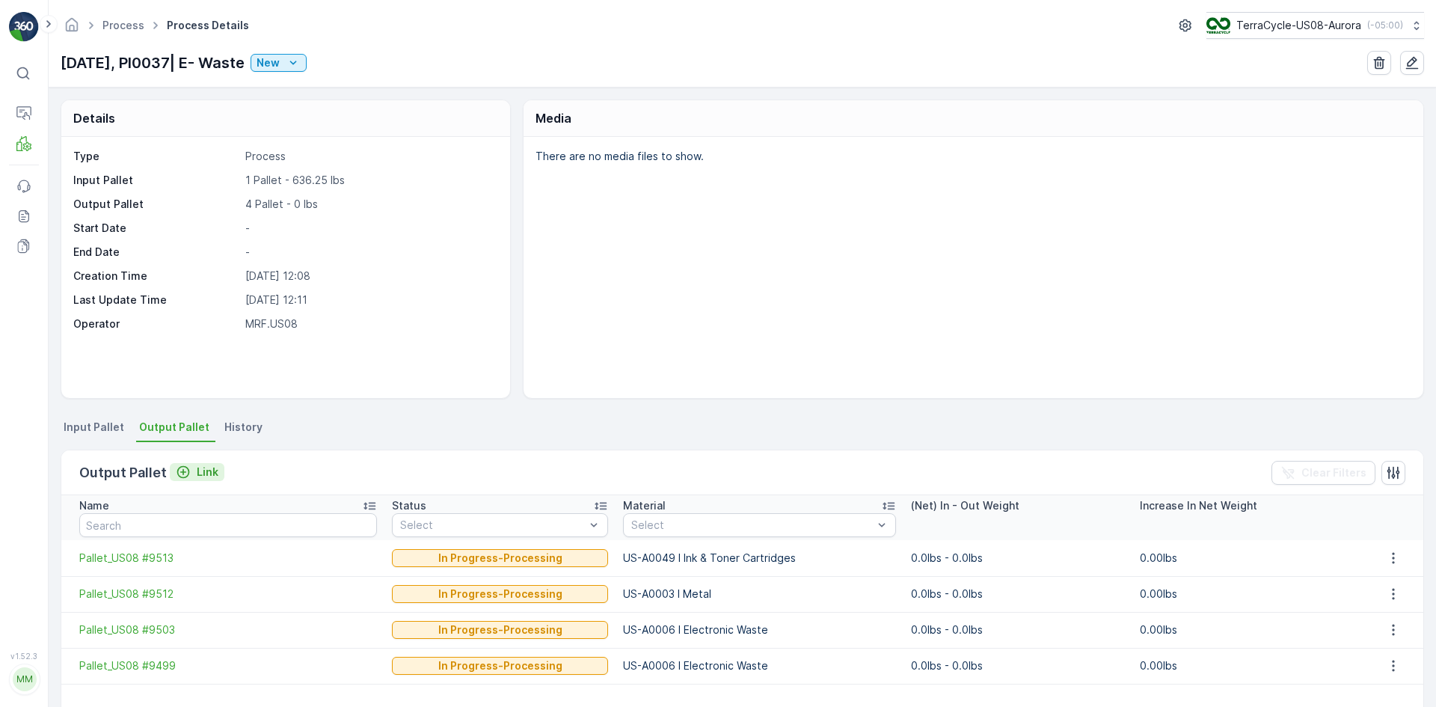
click at [184, 477] on icon "Link" at bounding box center [183, 472] width 13 height 13
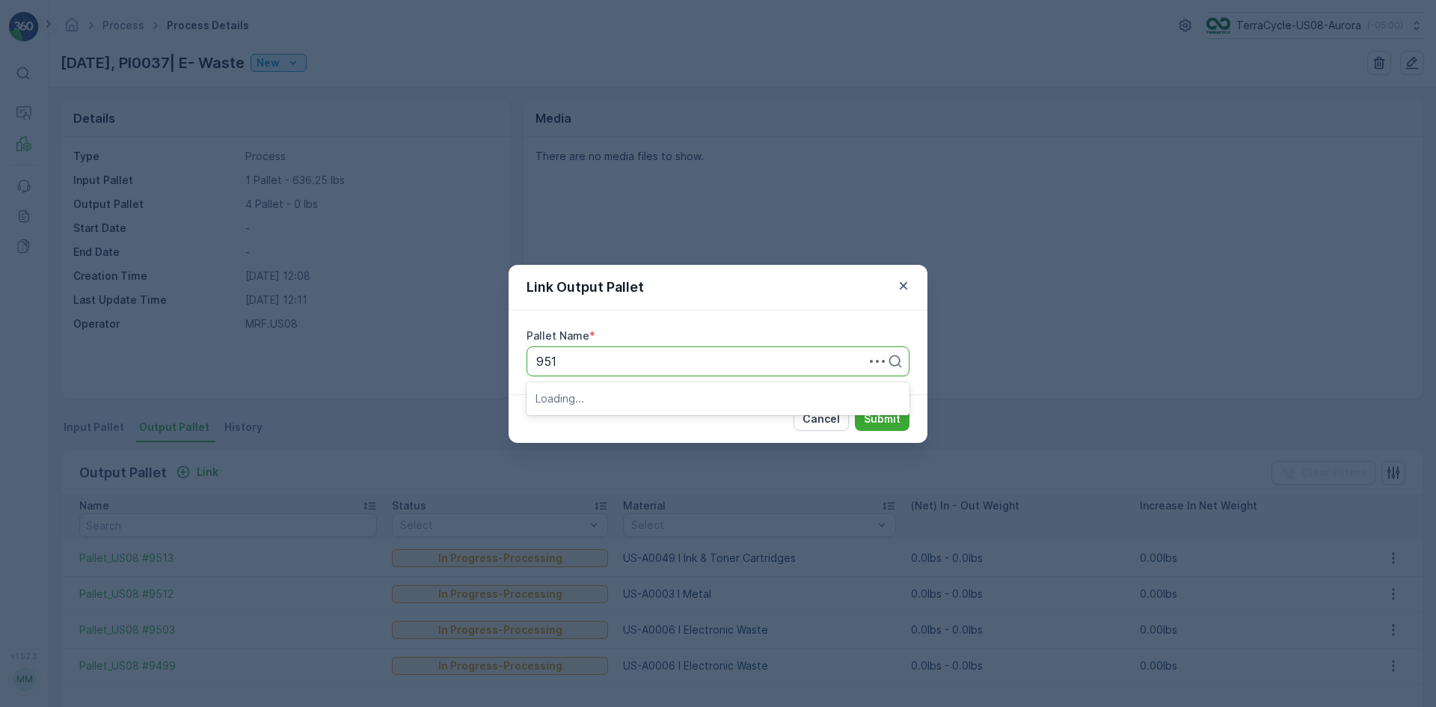
type input "9514"
click at [704, 422] on div "Pallet_US08 #9514" at bounding box center [718, 423] width 365 height 13
click at [882, 422] on p "Submit" at bounding box center [882, 418] width 37 height 15
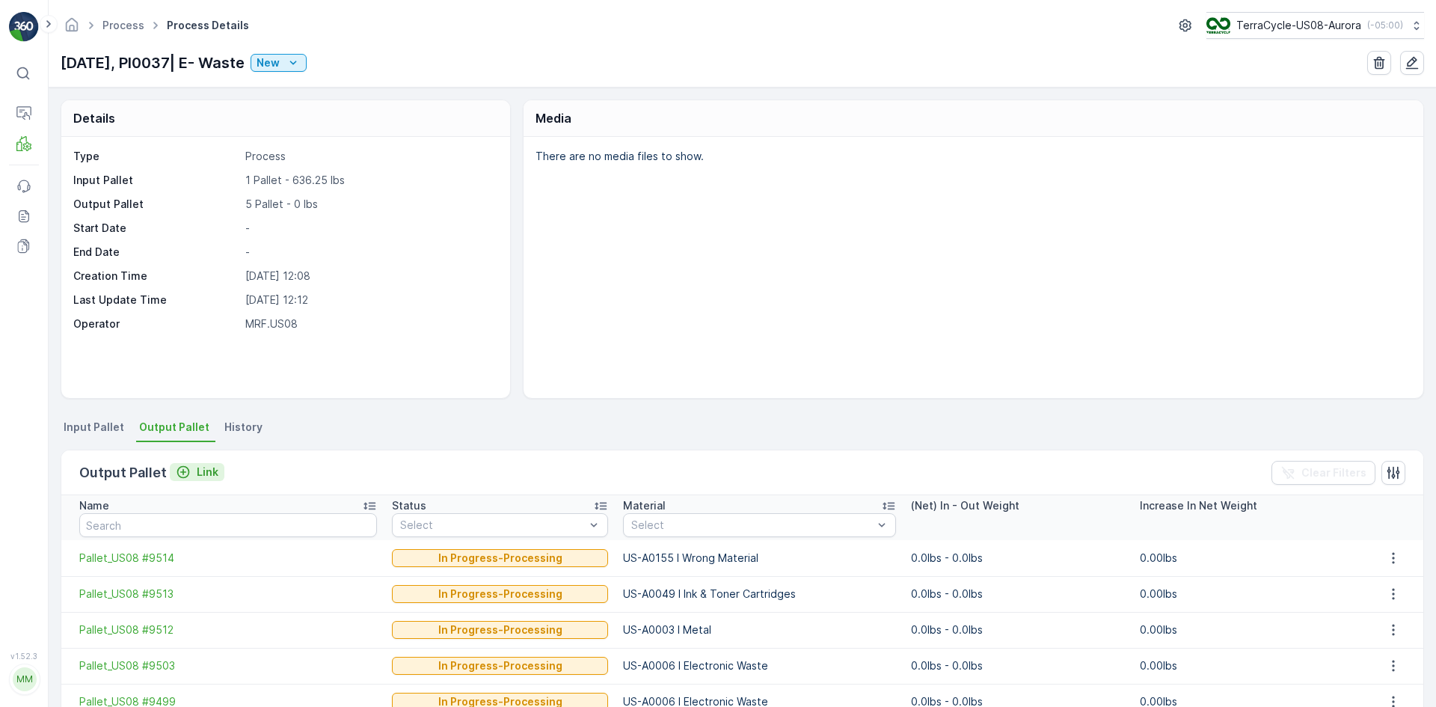
click at [200, 467] on p "Link" at bounding box center [208, 472] width 22 height 15
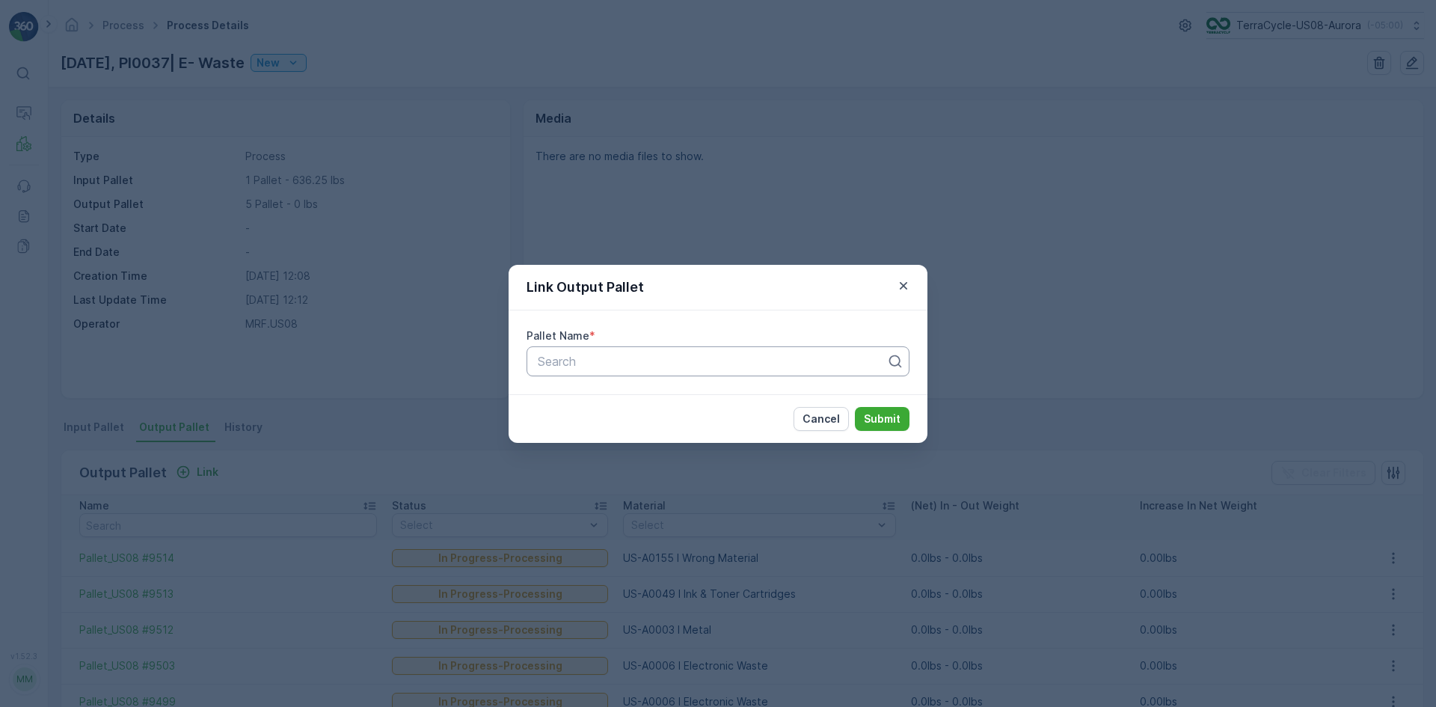
click at [679, 364] on div at bounding box center [712, 361] width 352 height 13
type input "5162"
click at [688, 399] on div "Pallet_US08 #5162" at bounding box center [718, 397] width 365 height 13
click at [906, 417] on button "Submit" at bounding box center [882, 419] width 55 height 24
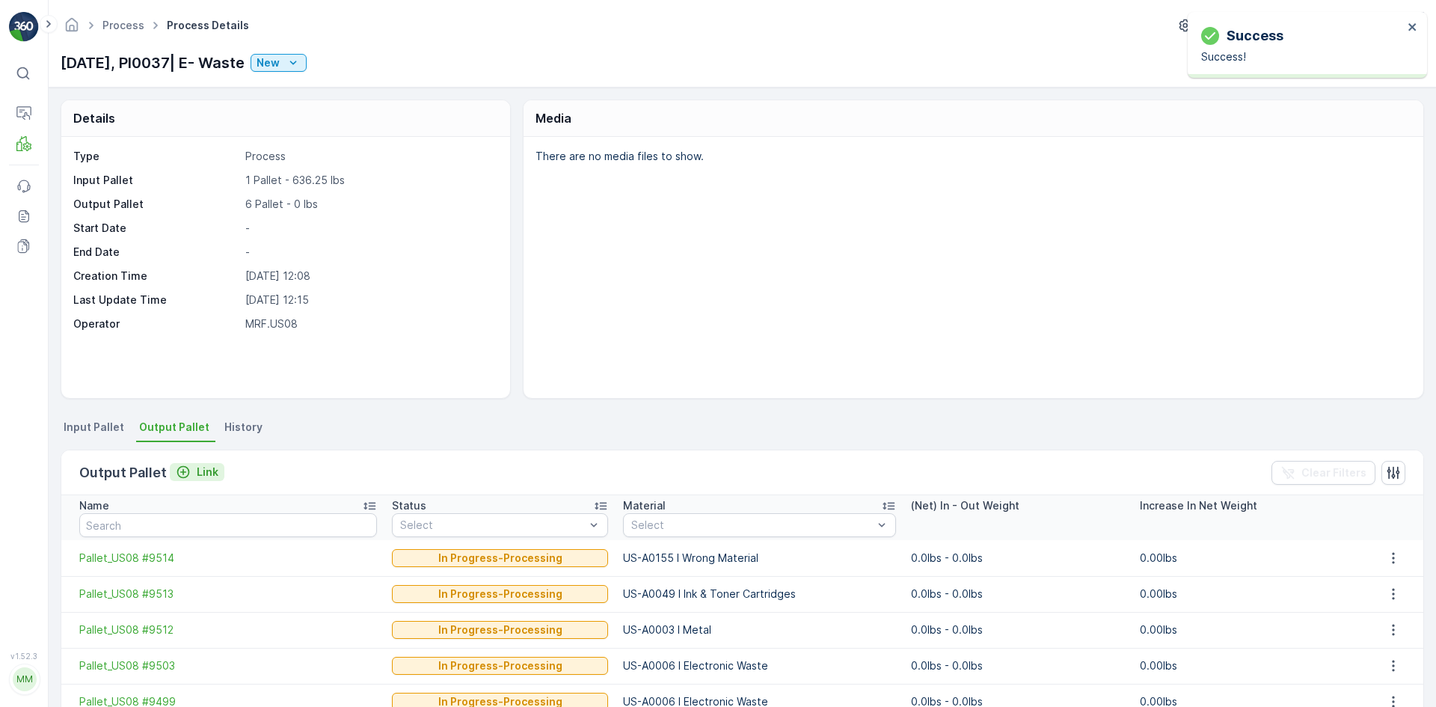
click at [197, 471] on p "Link" at bounding box center [208, 472] width 22 height 15
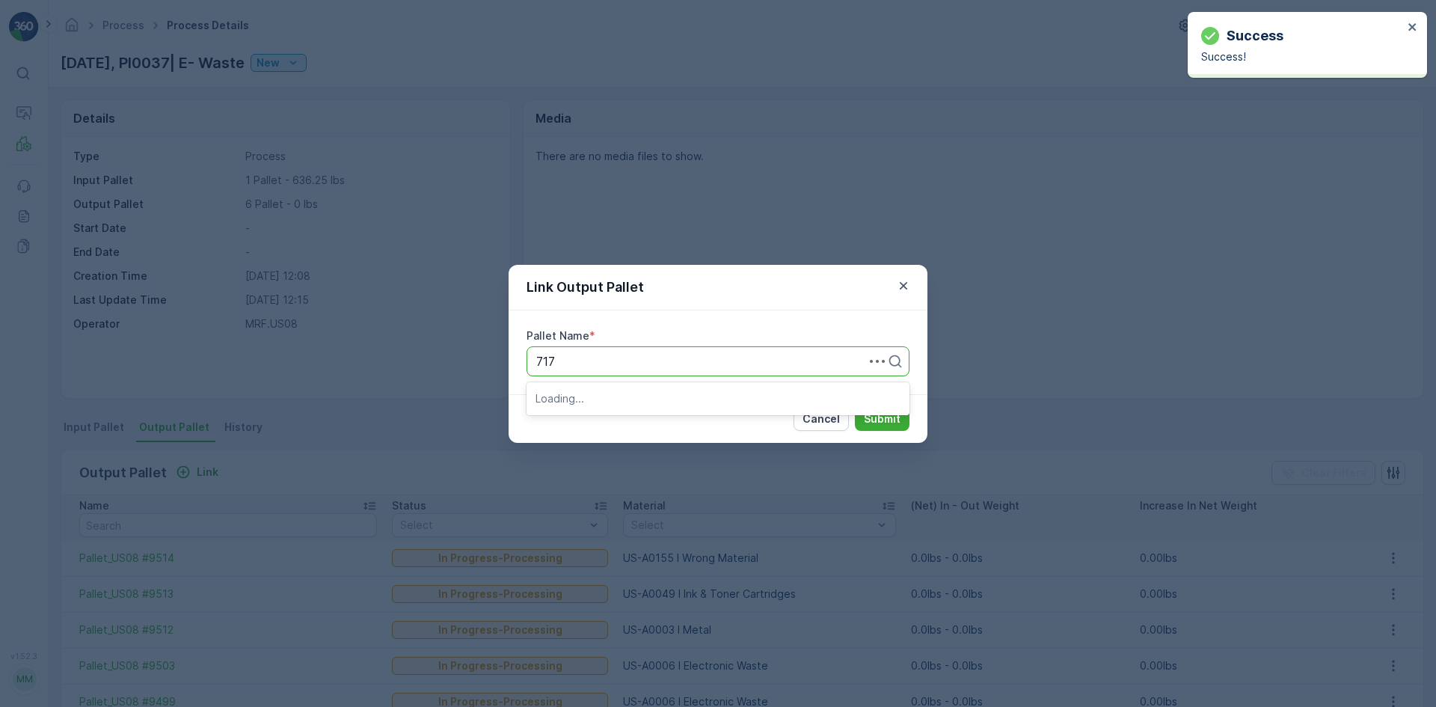
type input "7176"
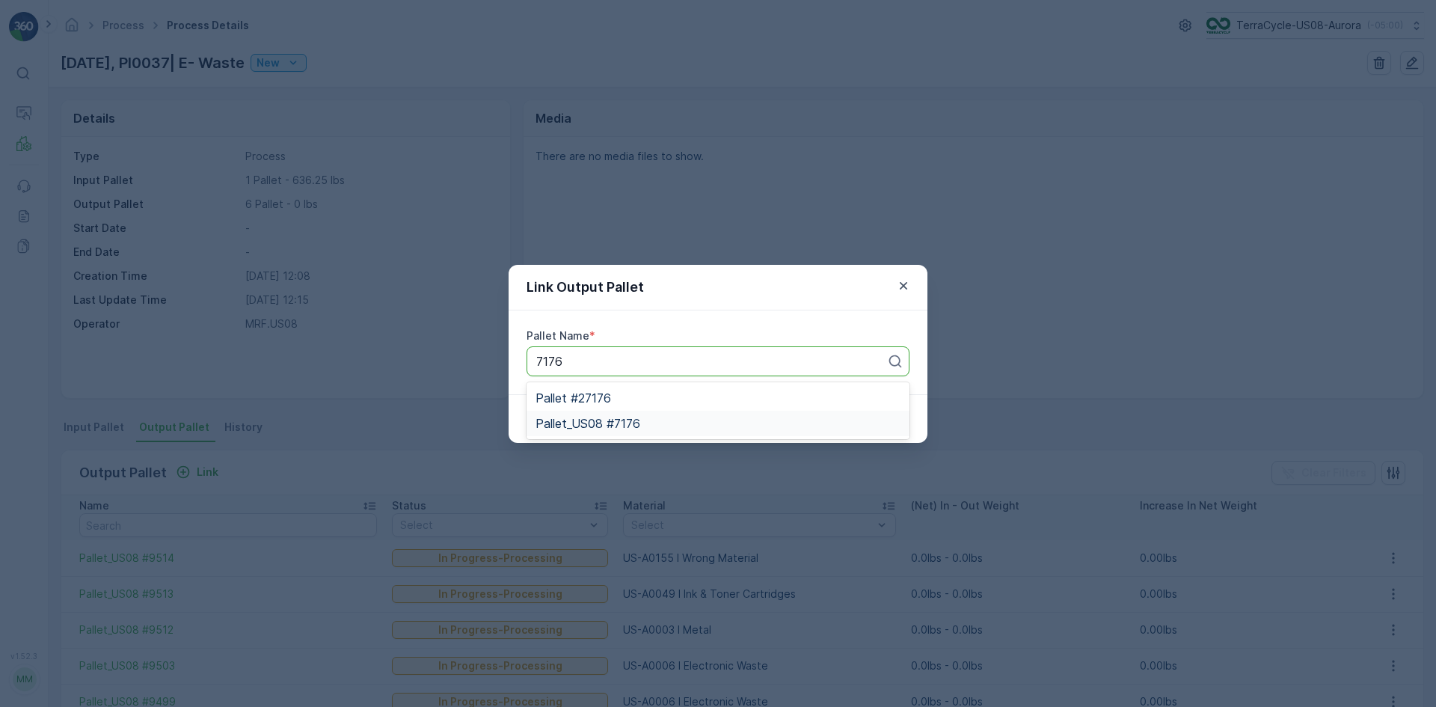
click at [713, 414] on div "Pallet_US08 #7176" at bounding box center [718, 423] width 383 height 25
click at [889, 415] on p "Submit" at bounding box center [882, 418] width 37 height 15
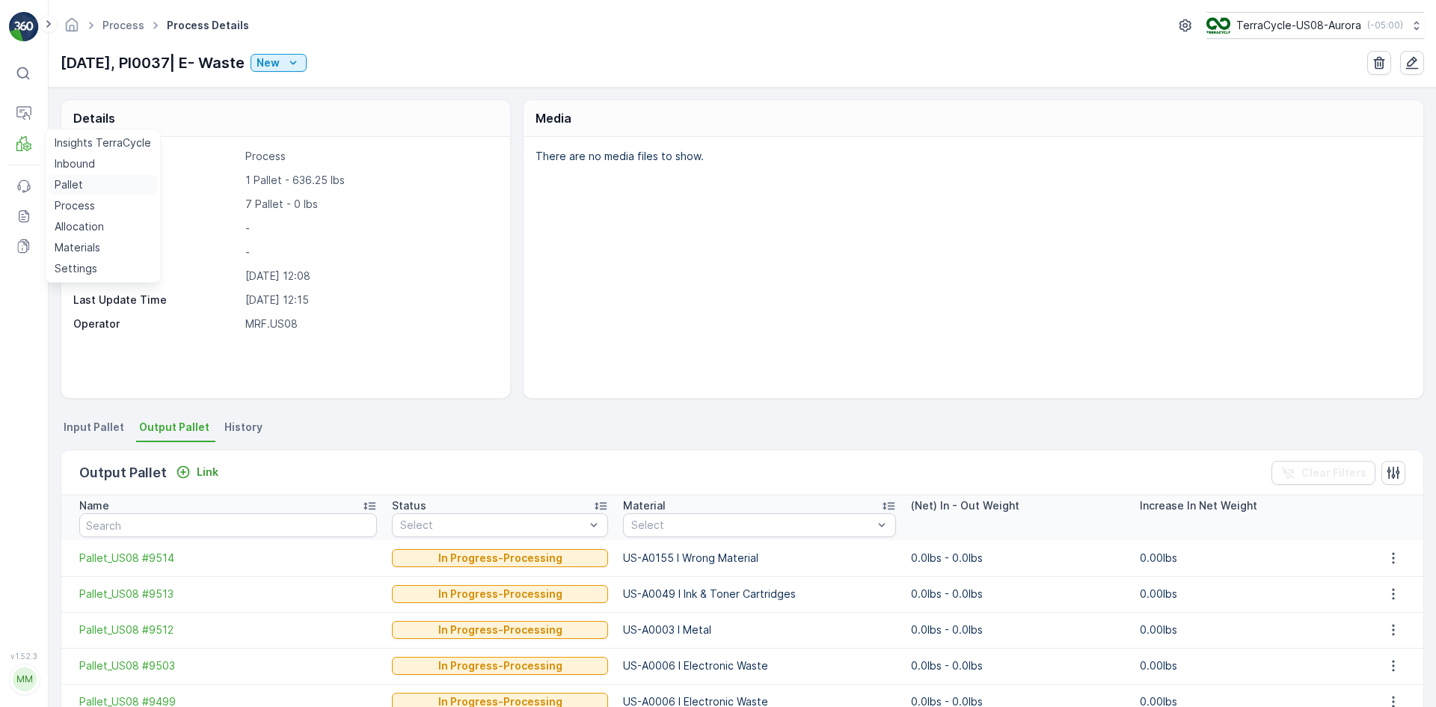
click at [69, 180] on p "Pallet" at bounding box center [69, 184] width 28 height 15
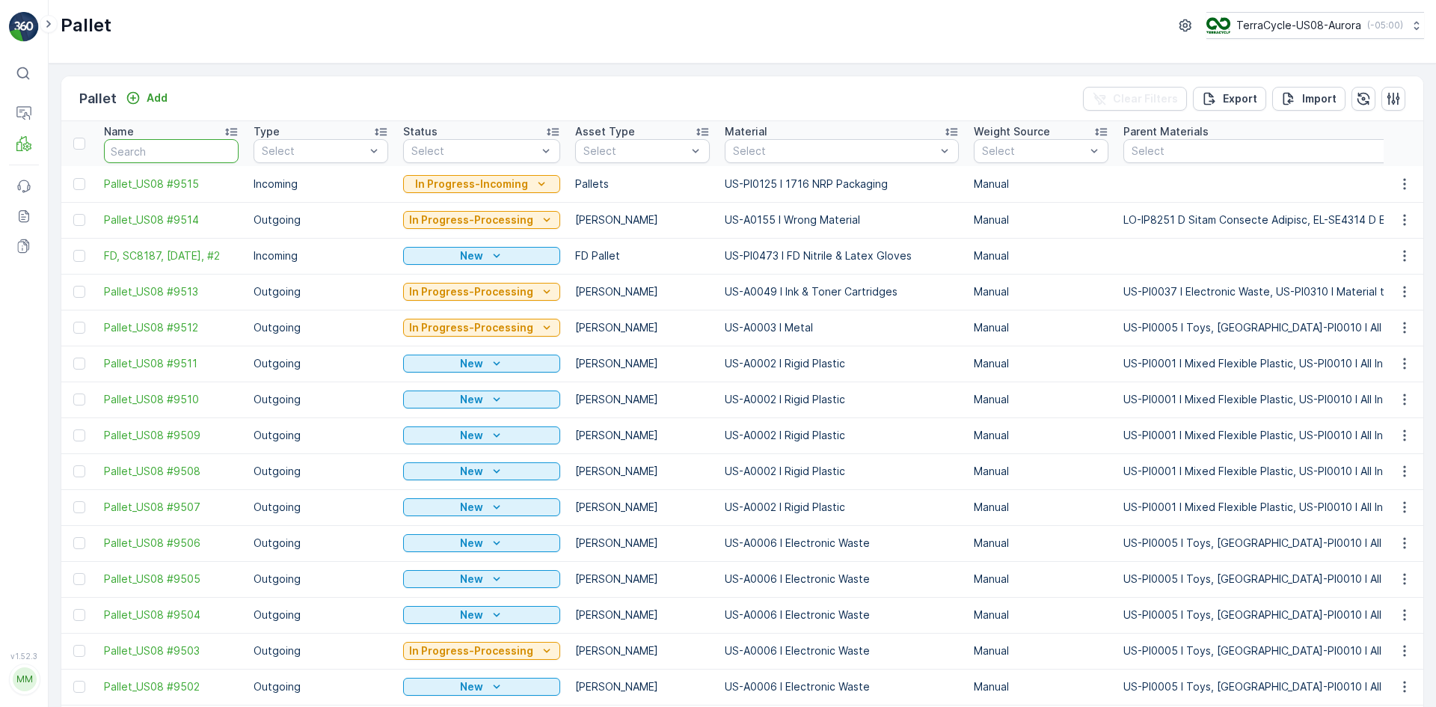
click at [131, 147] on input "text" at bounding box center [171, 151] width 135 height 24
type input "9274"
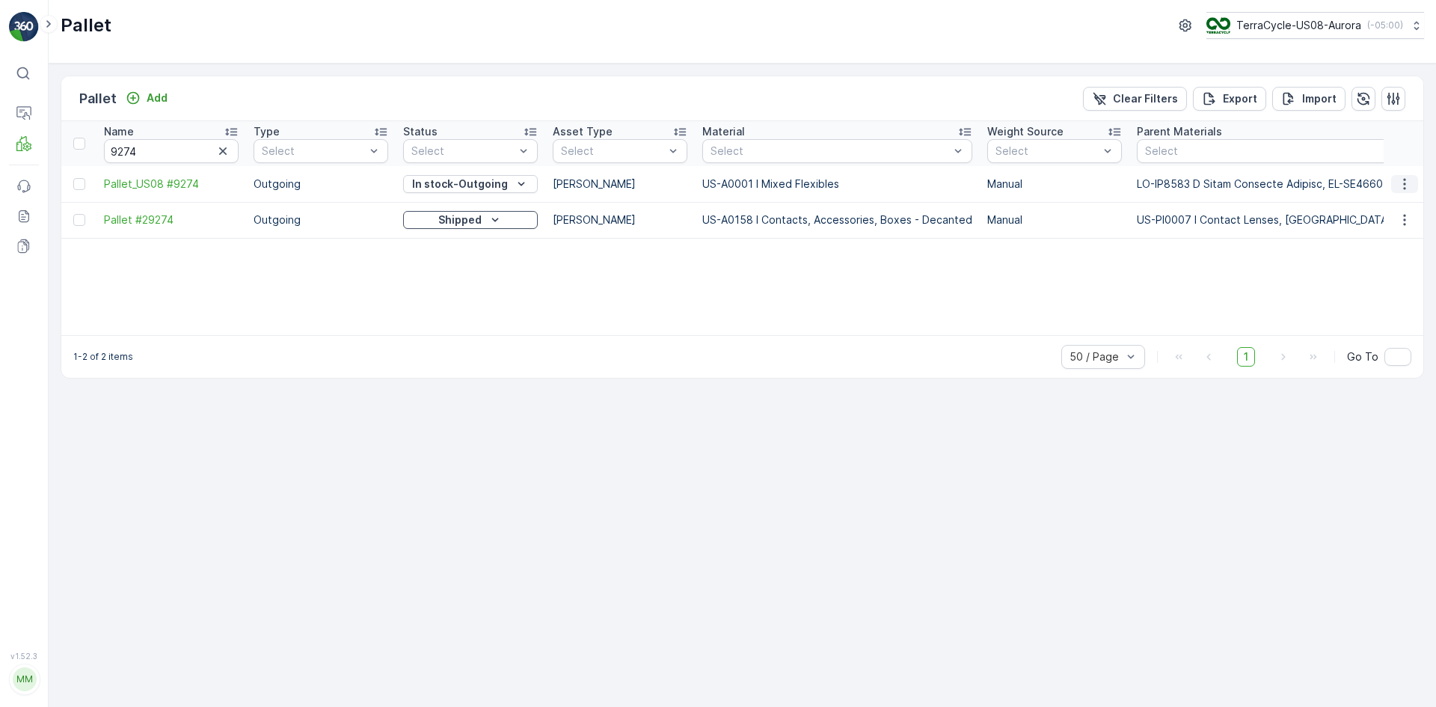
click at [1406, 184] on icon "button" at bounding box center [1404, 183] width 2 height 11
click at [1350, 221] on span "Edit Pallet" at bounding box center [1369, 227] width 51 height 15
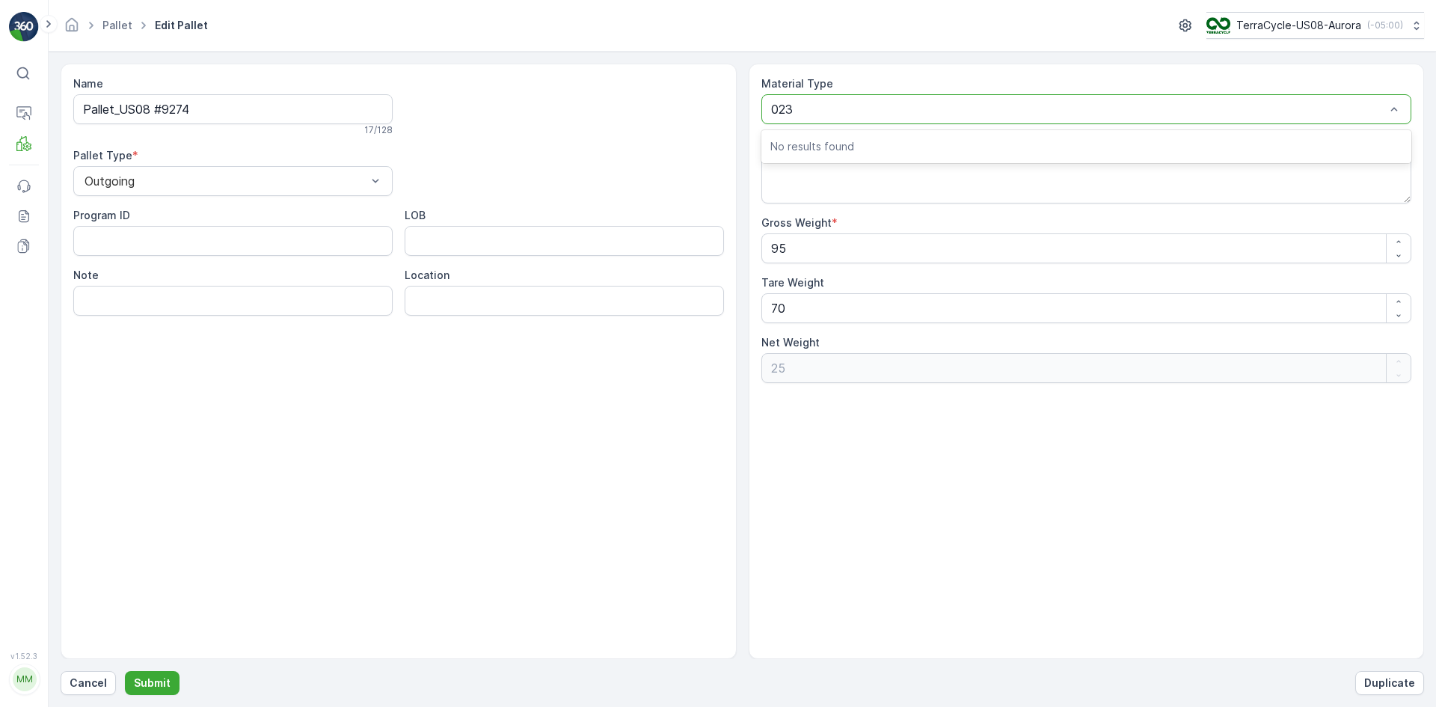
type input "0232"
click at [860, 148] on span "US-PI0232 I Rigid Plastics & Beauty" at bounding box center [872, 145] width 202 height 13
click at [153, 691] on button "Submit" at bounding box center [152, 683] width 55 height 24
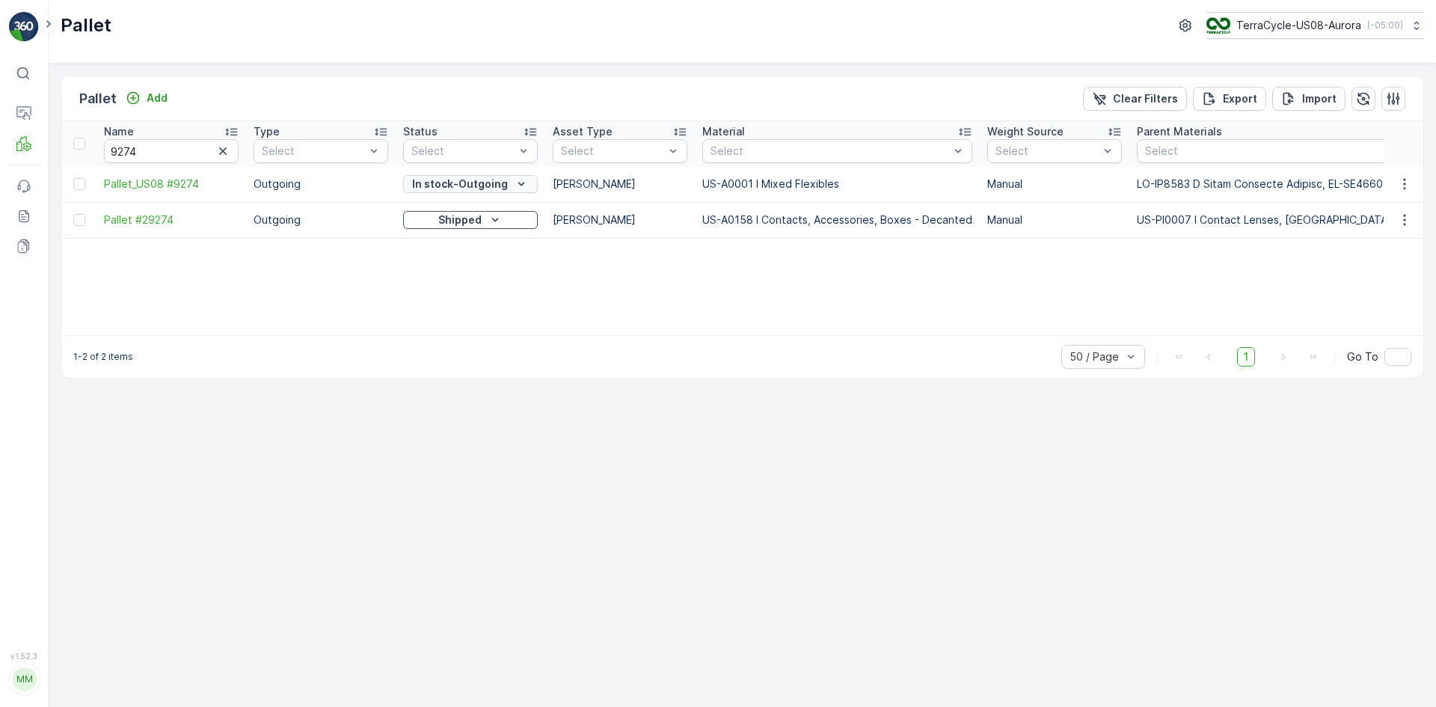
click at [440, 177] on p "In stock-Outgoing" at bounding box center [460, 184] width 96 height 15
click at [474, 245] on div "Quarantine" at bounding box center [470, 248] width 128 height 21
click at [476, 182] on p "In stock-Outgoing" at bounding box center [460, 184] width 96 height 15
click at [475, 181] on p "Quarantine" at bounding box center [460, 184] width 61 height 15
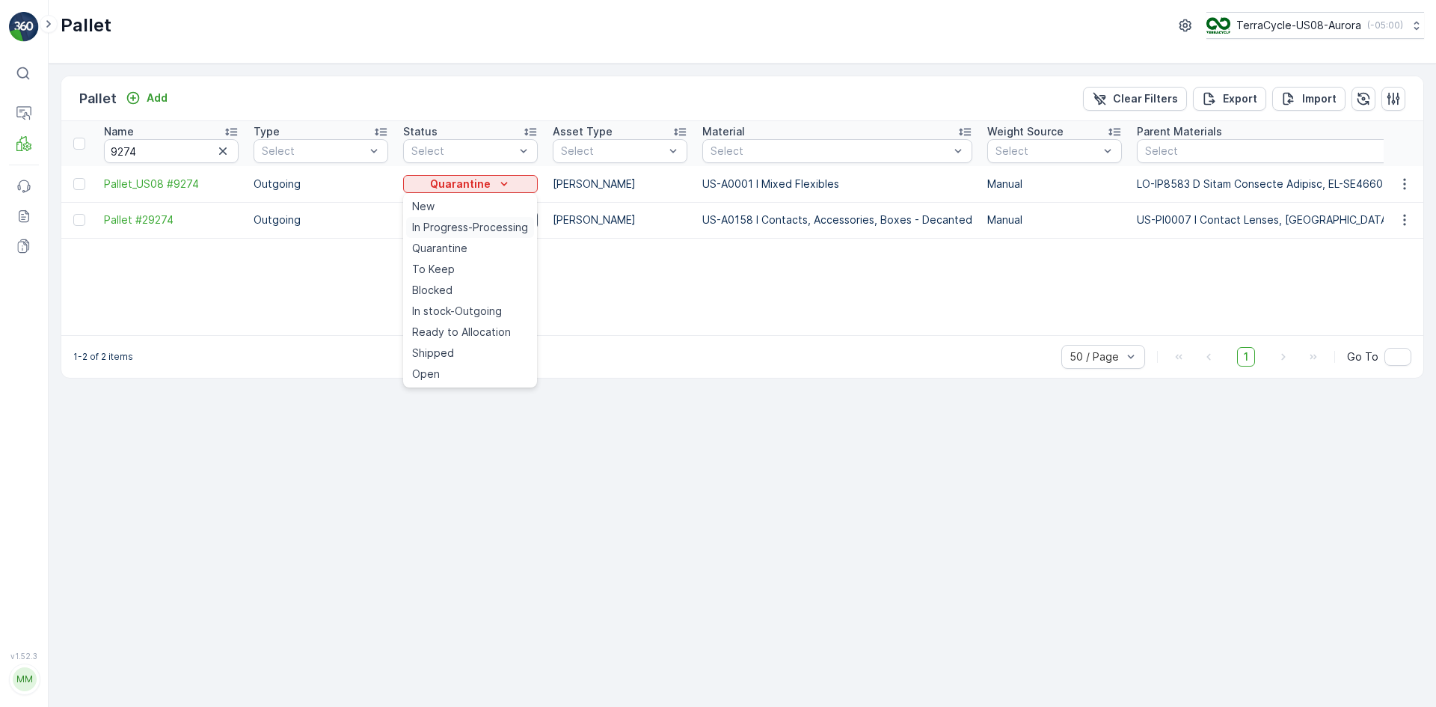
click at [485, 224] on span "In Progress-Processing" at bounding box center [470, 227] width 116 height 15
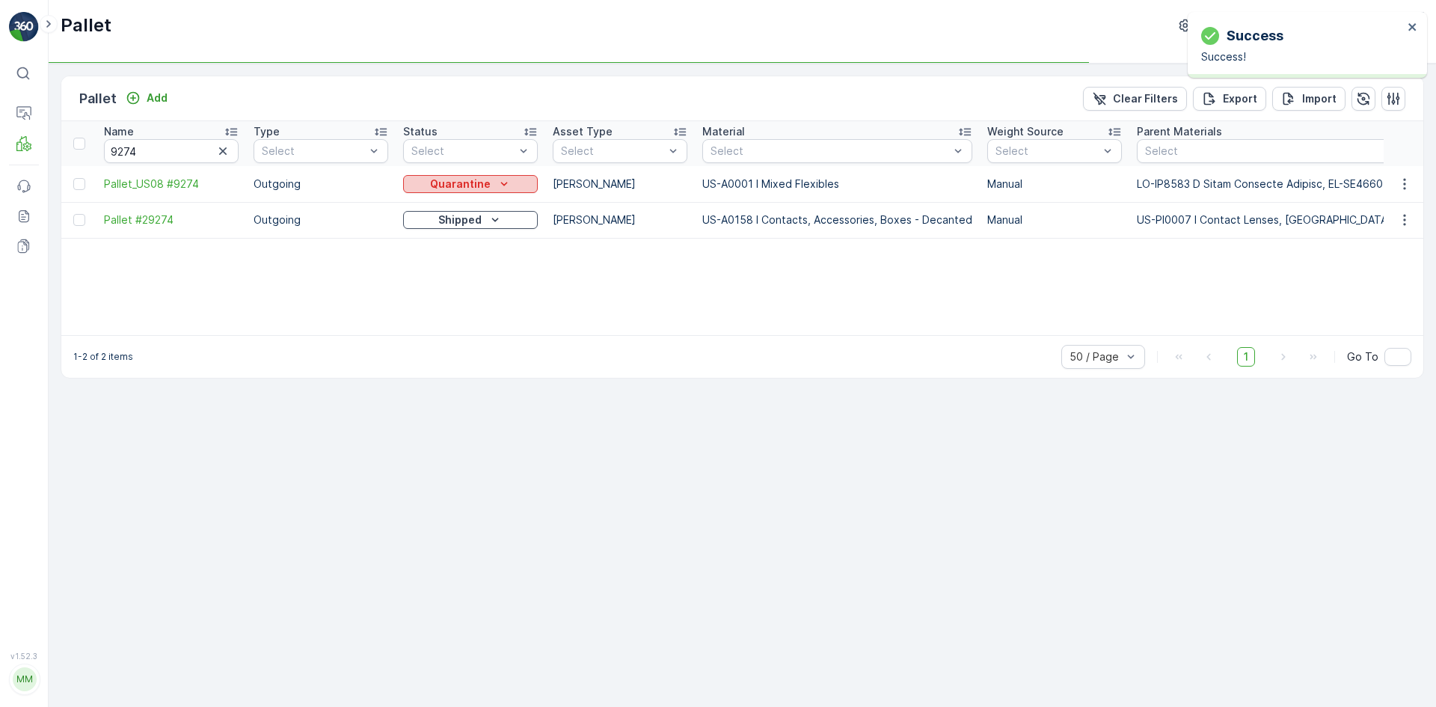
click at [481, 187] on p "Quarantine" at bounding box center [460, 184] width 61 height 15
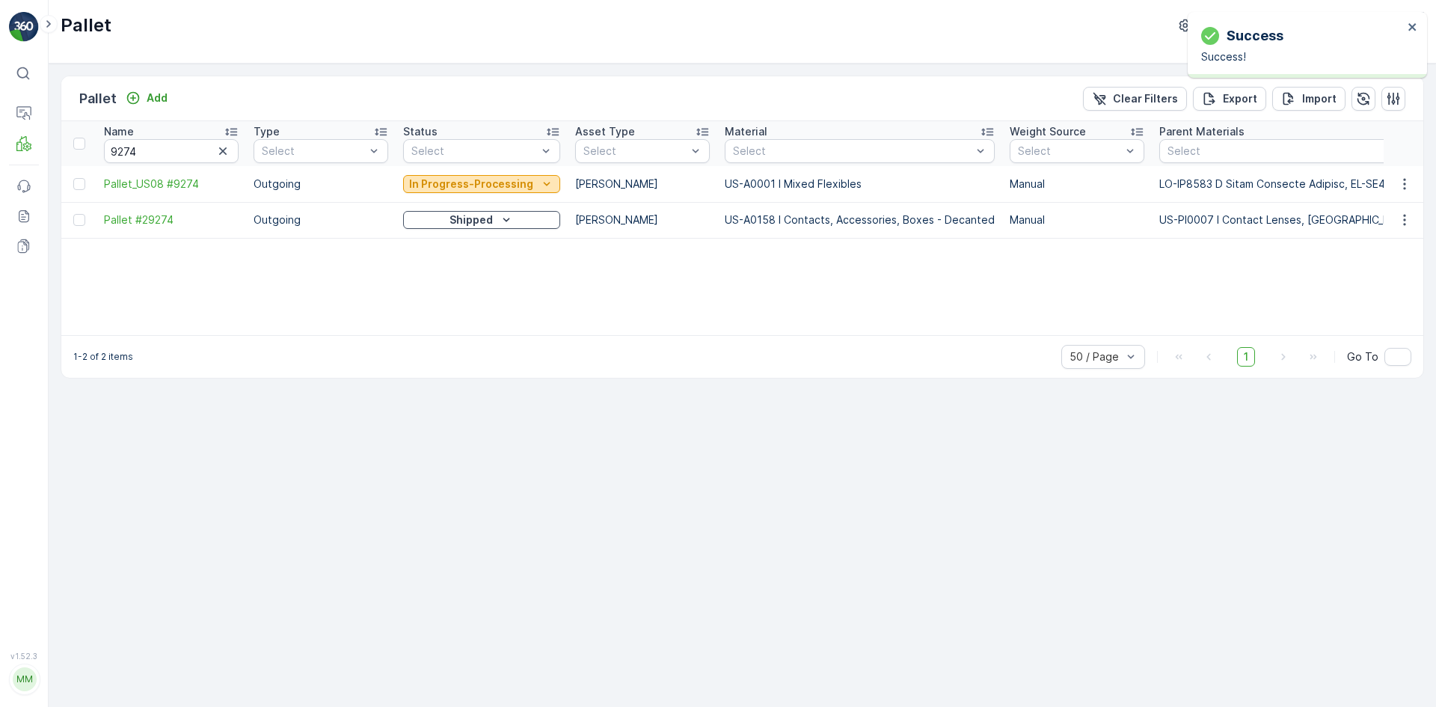
click at [494, 189] on p "In Progress-Processing" at bounding box center [471, 184] width 124 height 15
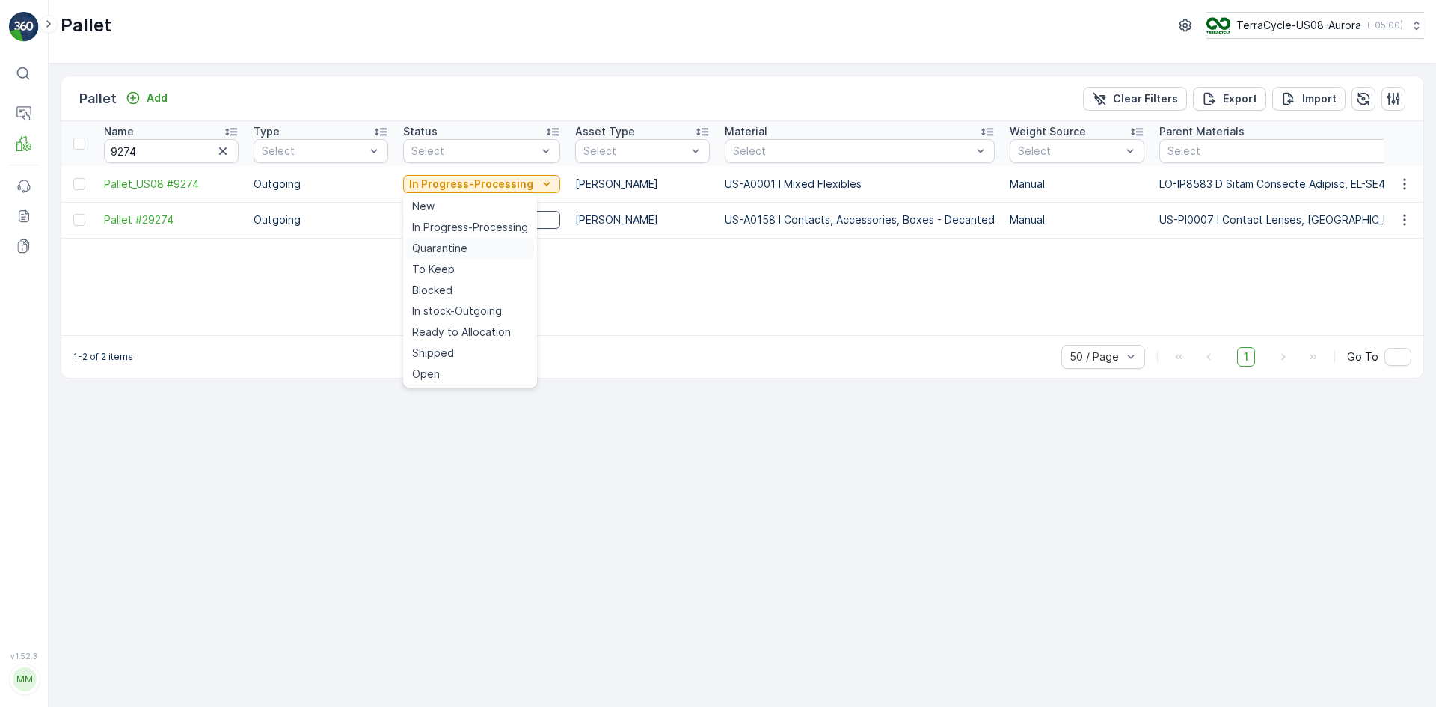
click at [461, 249] on span "Quarantine" at bounding box center [439, 248] width 55 height 15
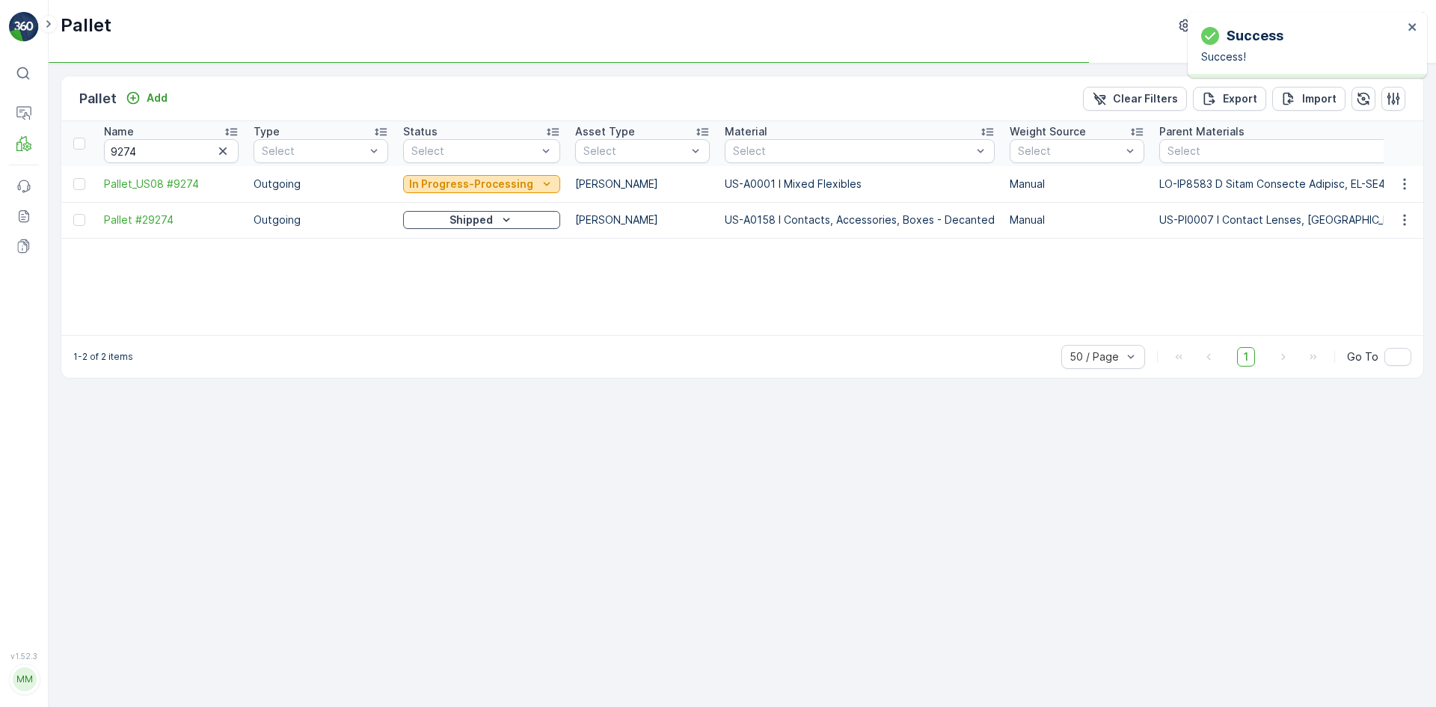
click at [493, 188] on p "In Progress-Processing" at bounding box center [471, 184] width 124 height 15
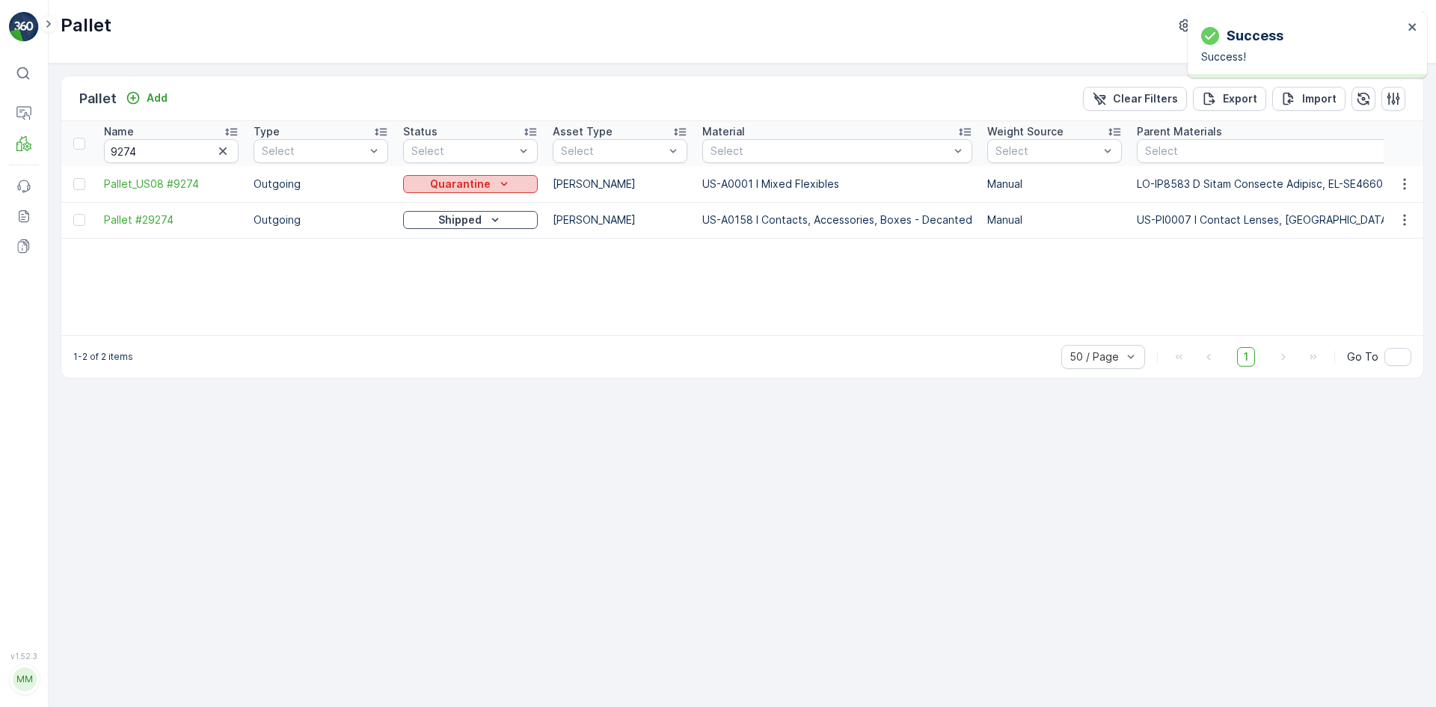
click at [503, 186] on icon "Quarantine" at bounding box center [504, 184] width 15 height 15
click at [501, 208] on div "New" at bounding box center [470, 206] width 128 height 21
click at [500, 189] on icon "Quarantine" at bounding box center [504, 184] width 15 height 15
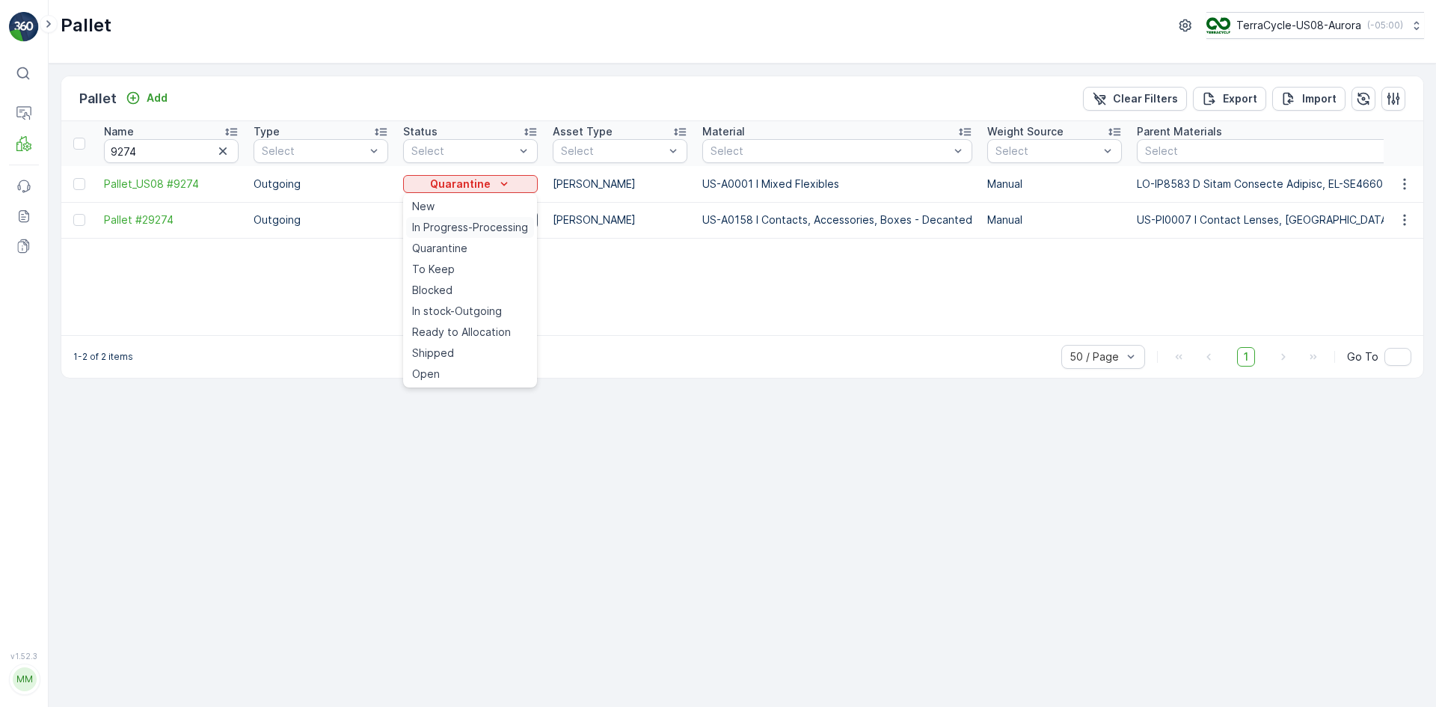
click at [501, 218] on div "In Progress-Processing" at bounding box center [470, 227] width 128 height 21
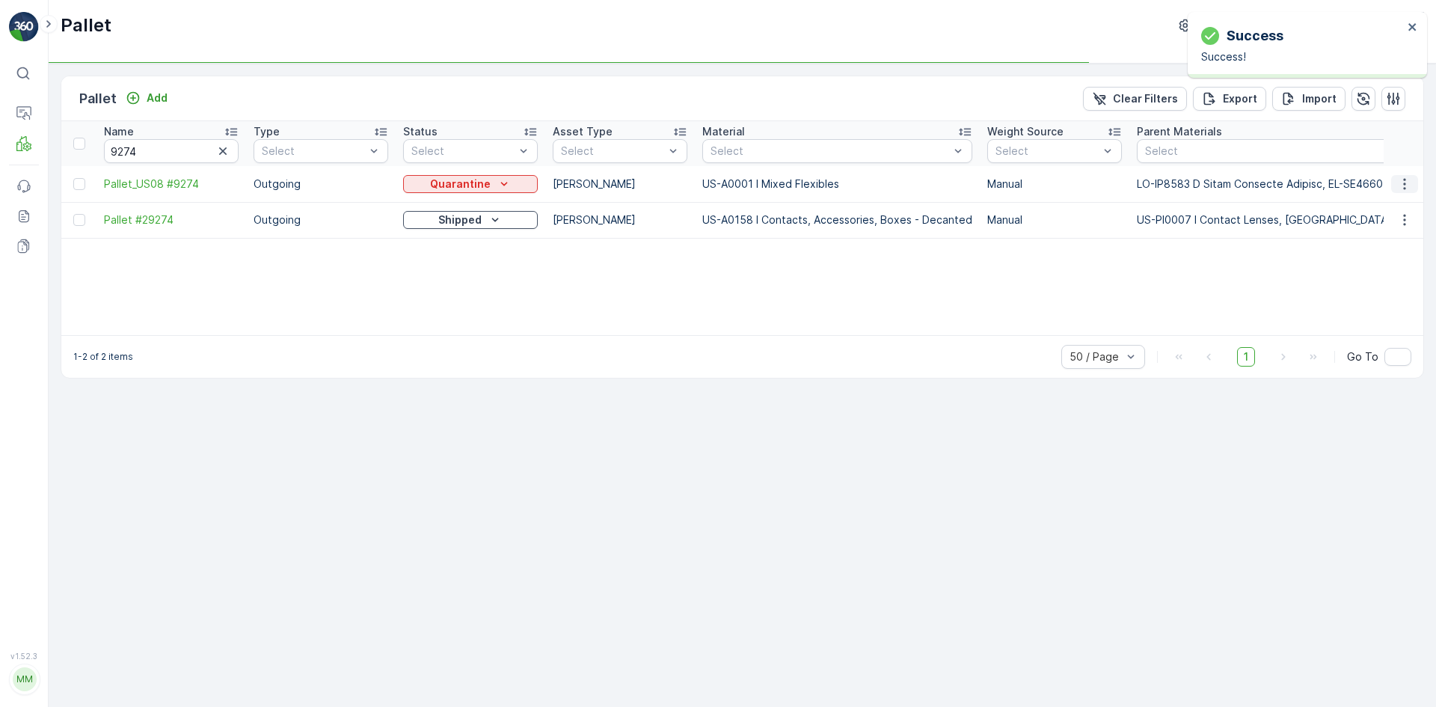
click at [1397, 191] on icon "button" at bounding box center [1404, 184] width 15 height 15
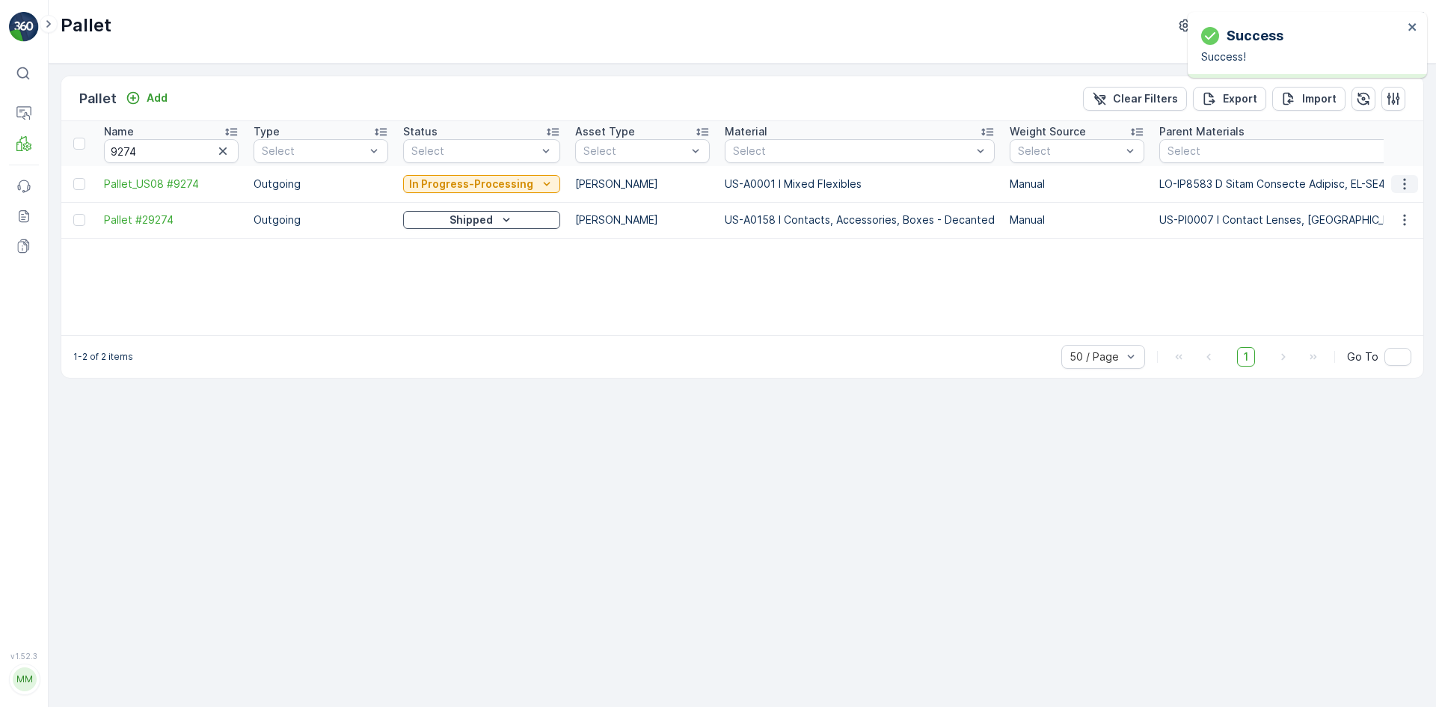
click at [1402, 191] on icon "button" at bounding box center [1404, 184] width 15 height 15
click at [1377, 223] on span "Edit Pallet" at bounding box center [1369, 227] width 51 height 15
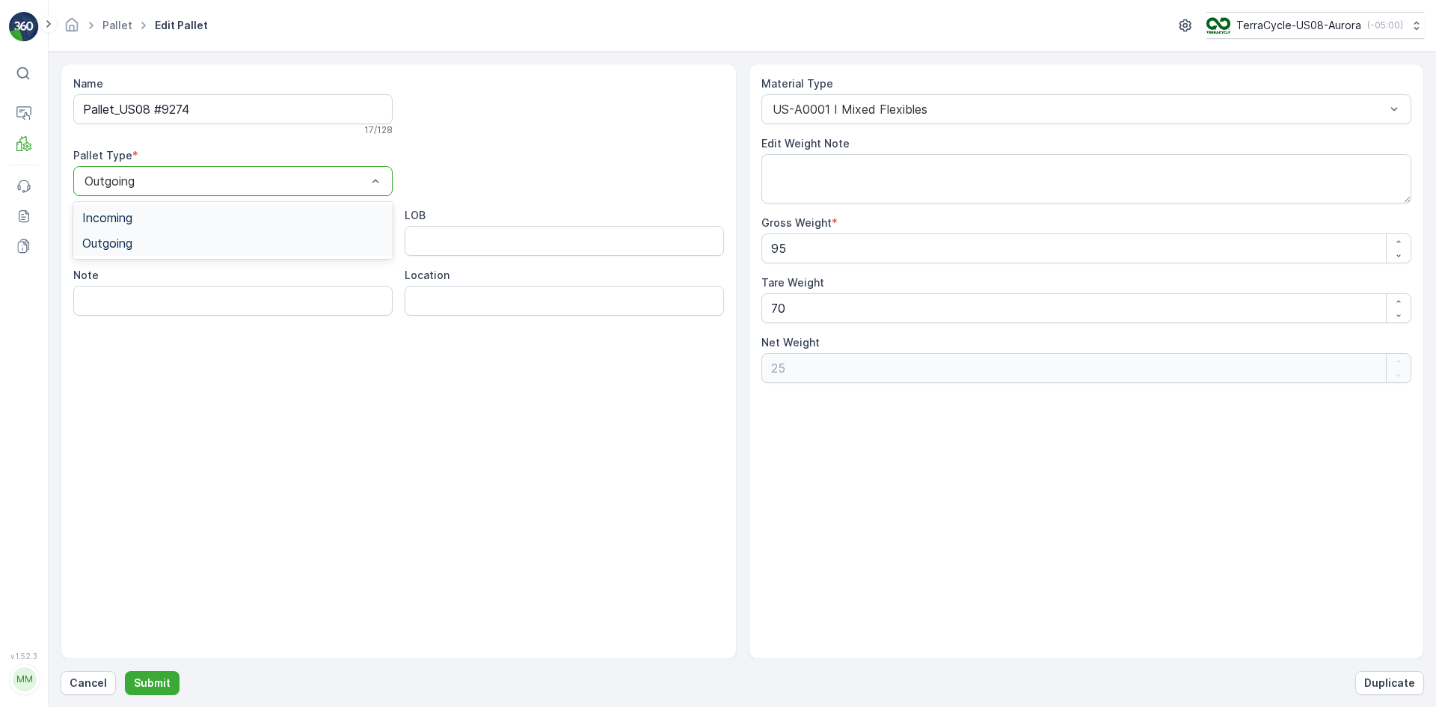
click at [269, 220] on div "Incoming" at bounding box center [232, 217] width 301 height 13
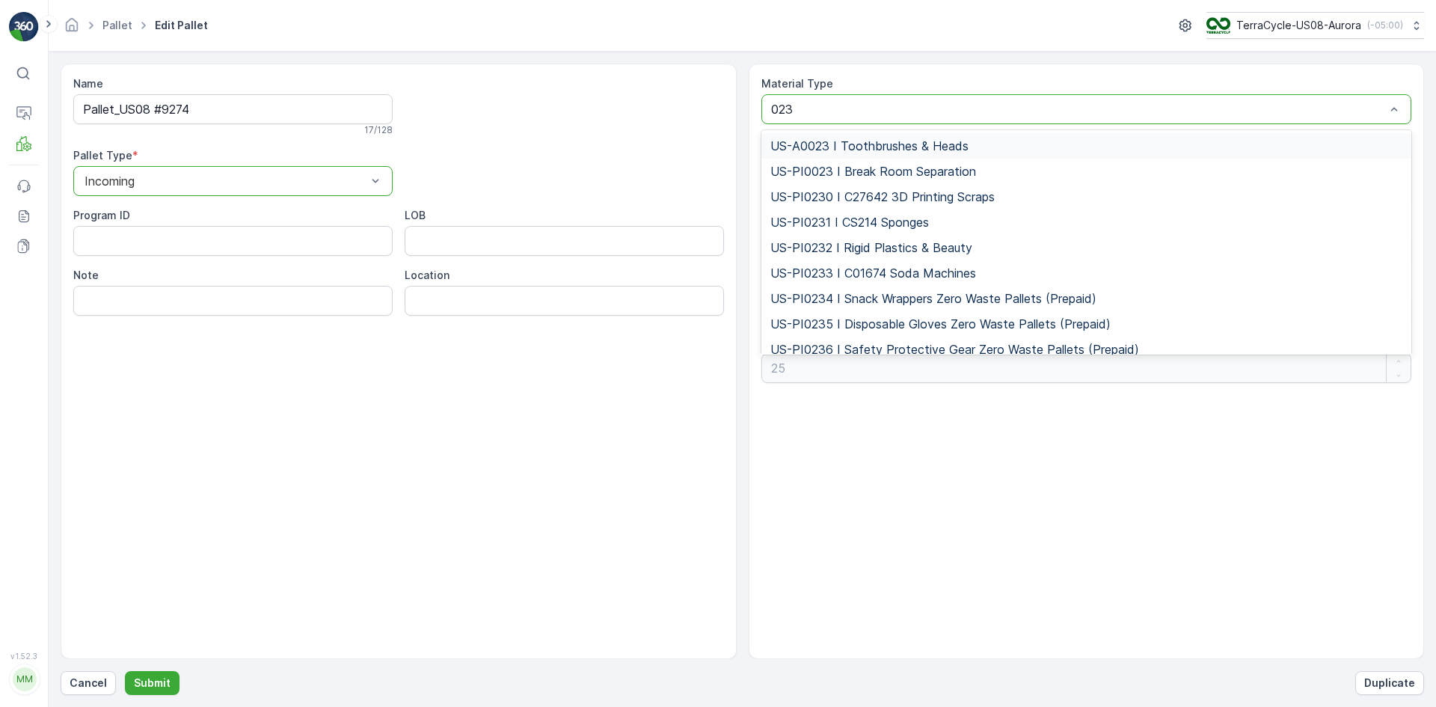
type input "0232"
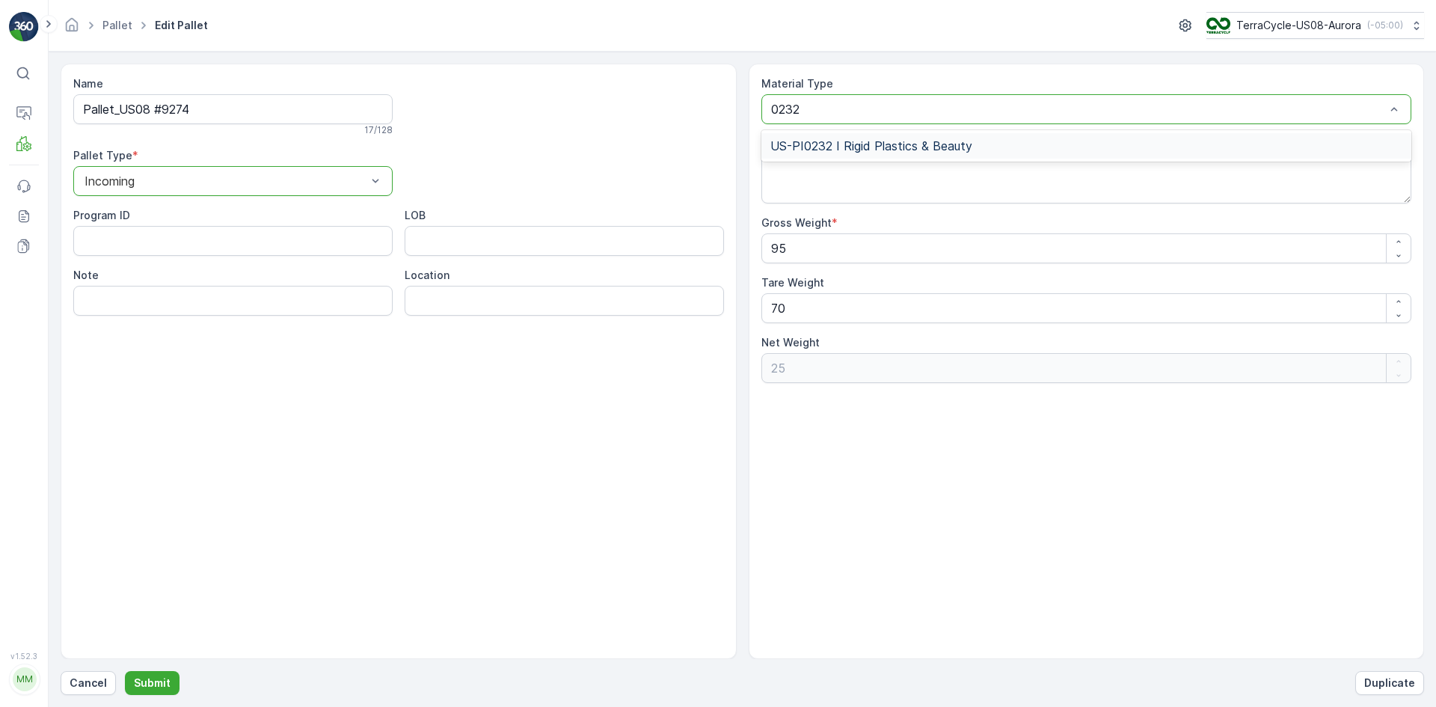
click at [843, 149] on span "US-PI0232 I Rigid Plastics & Beauty" at bounding box center [872, 145] width 202 height 13
click at [150, 686] on p "Submit" at bounding box center [152, 683] width 37 height 15
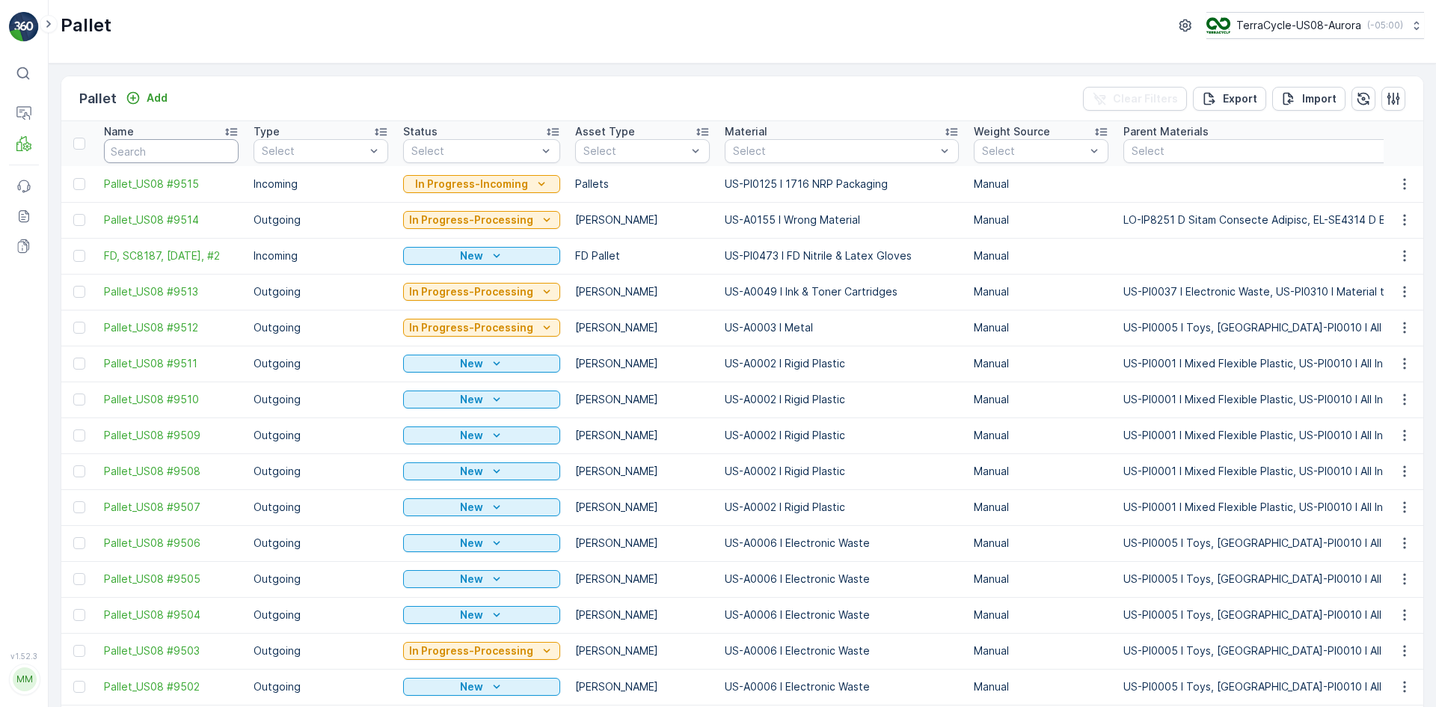
click at [212, 150] on input "text" at bounding box center [171, 151] width 135 height 24
type input "9274"
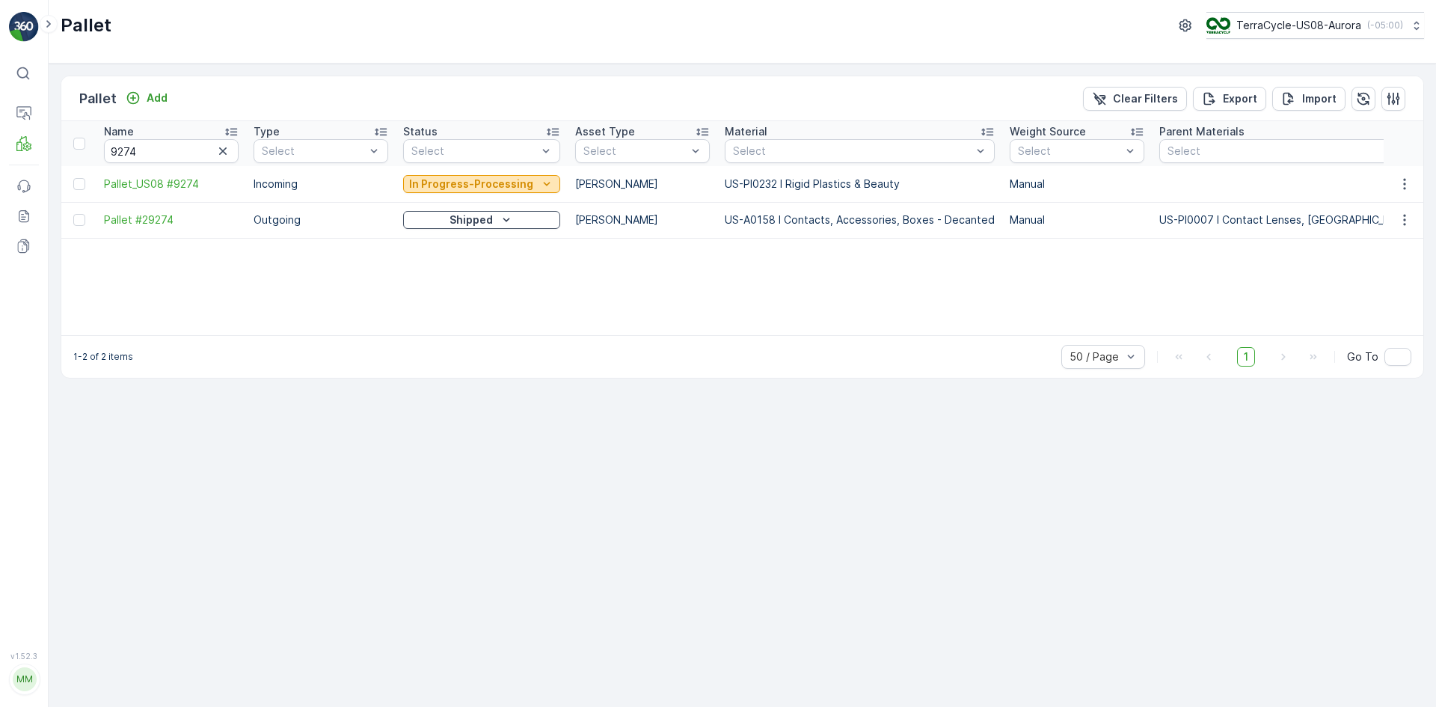
click at [517, 186] on p "In Progress-Processing" at bounding box center [471, 184] width 124 height 15
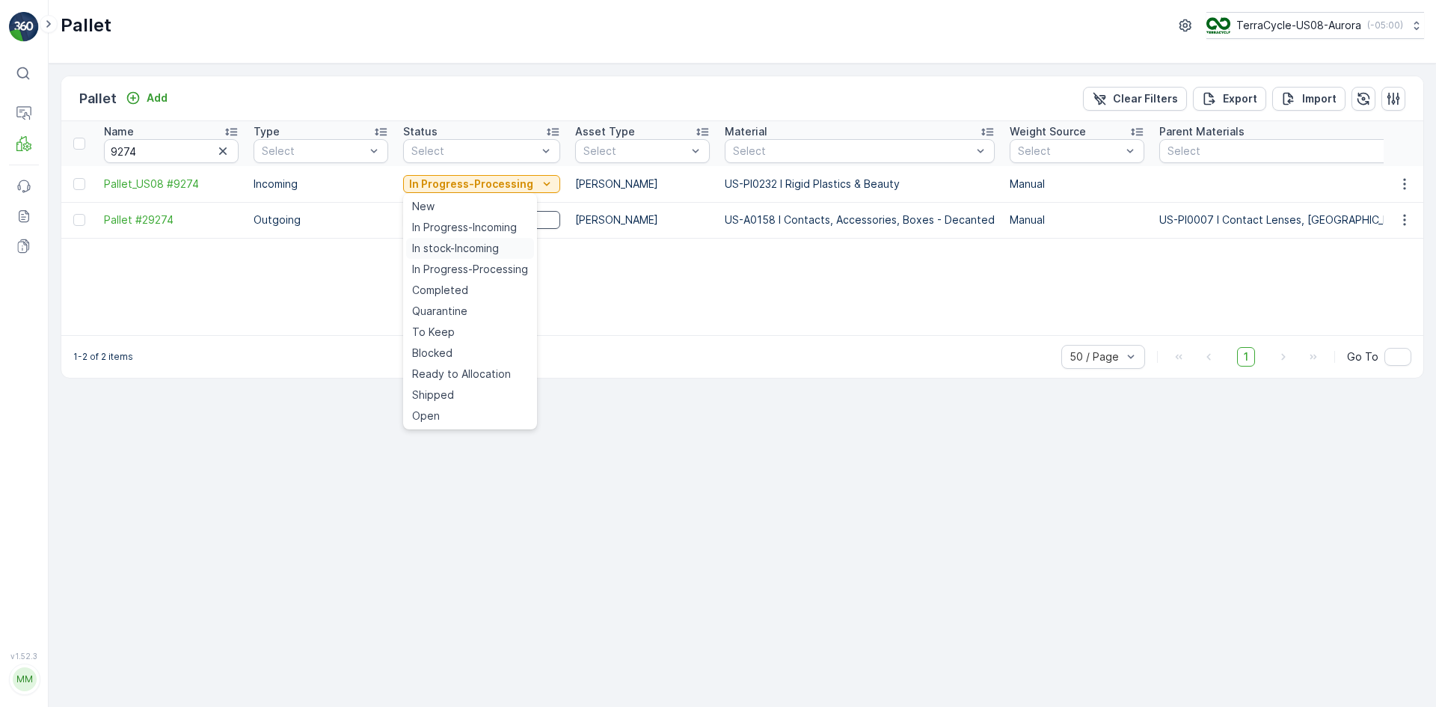
click at [472, 244] on span "In stock-Incoming" at bounding box center [455, 248] width 87 height 15
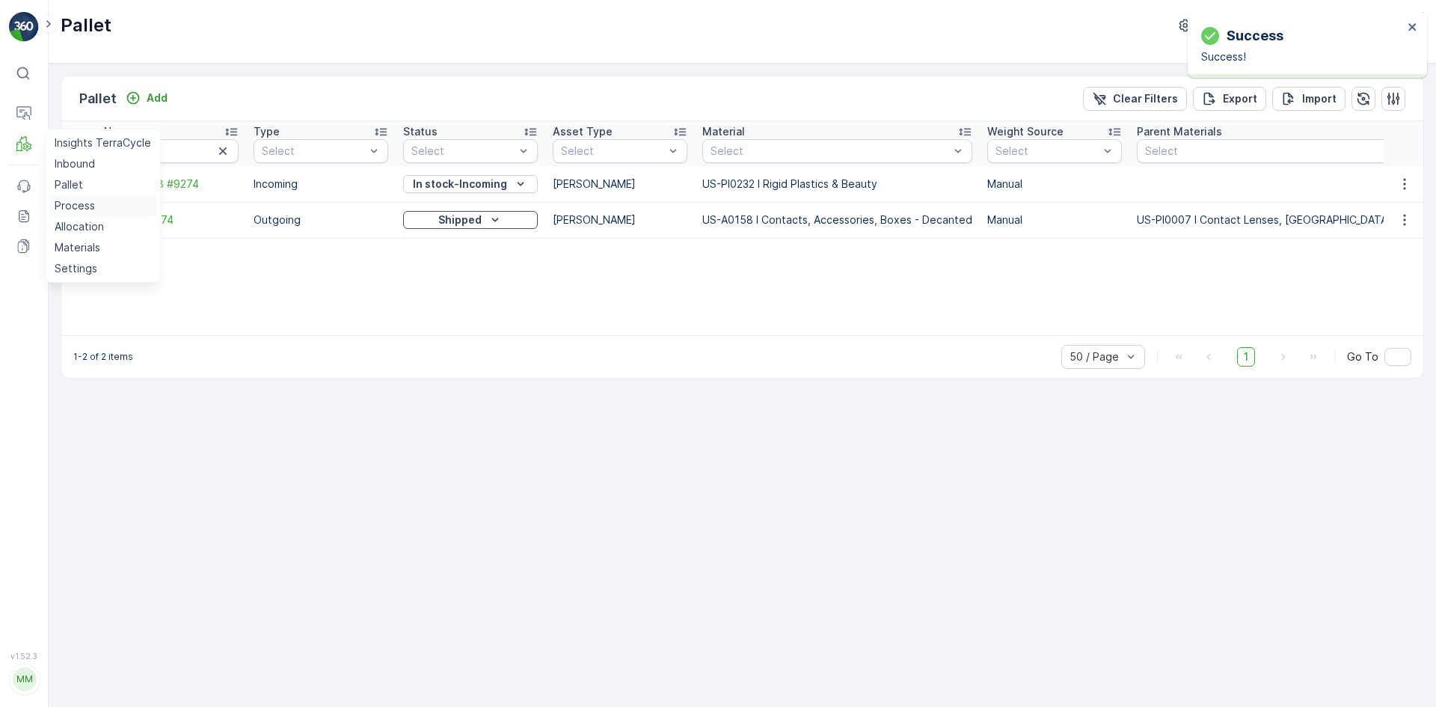
click at [74, 208] on p "Process" at bounding box center [75, 205] width 40 height 15
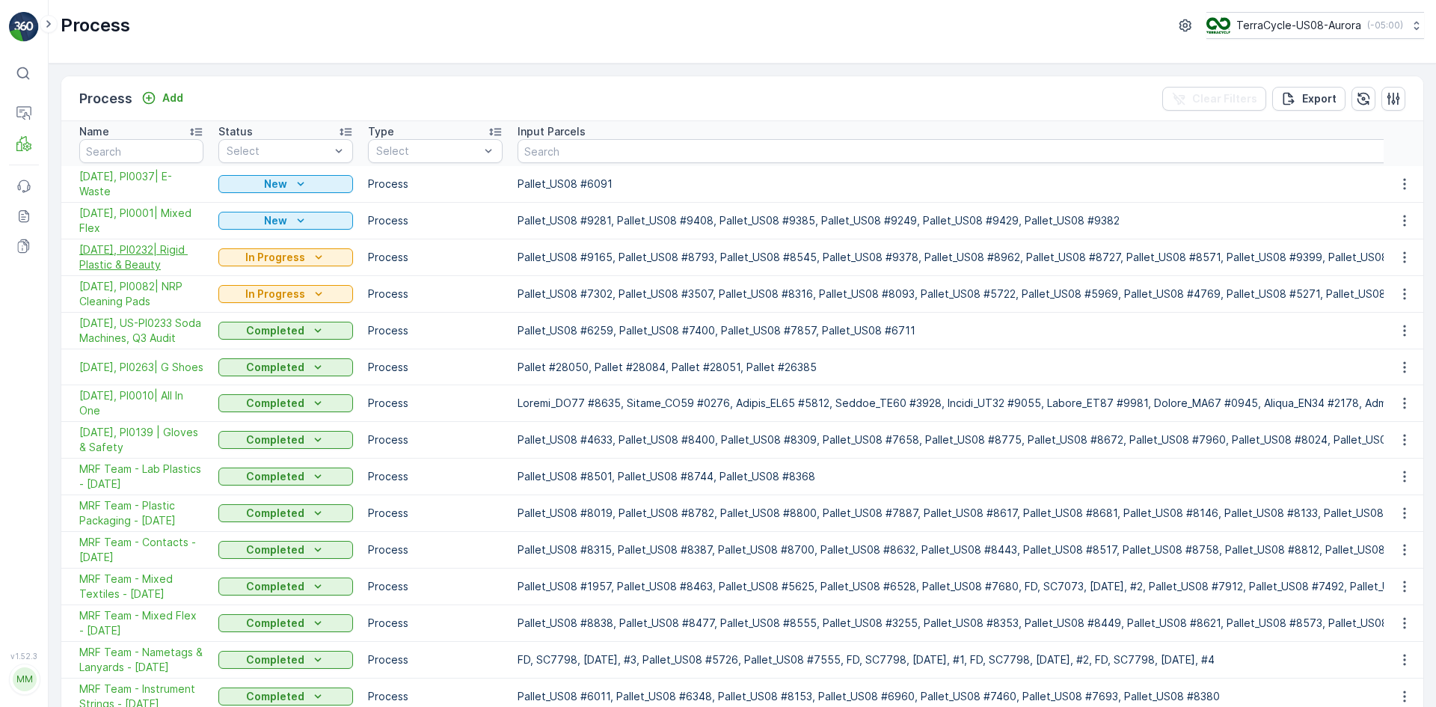
click at [153, 250] on span "[DATE], PI0232| Rigid Plastic & Beauty" at bounding box center [141, 257] width 124 height 30
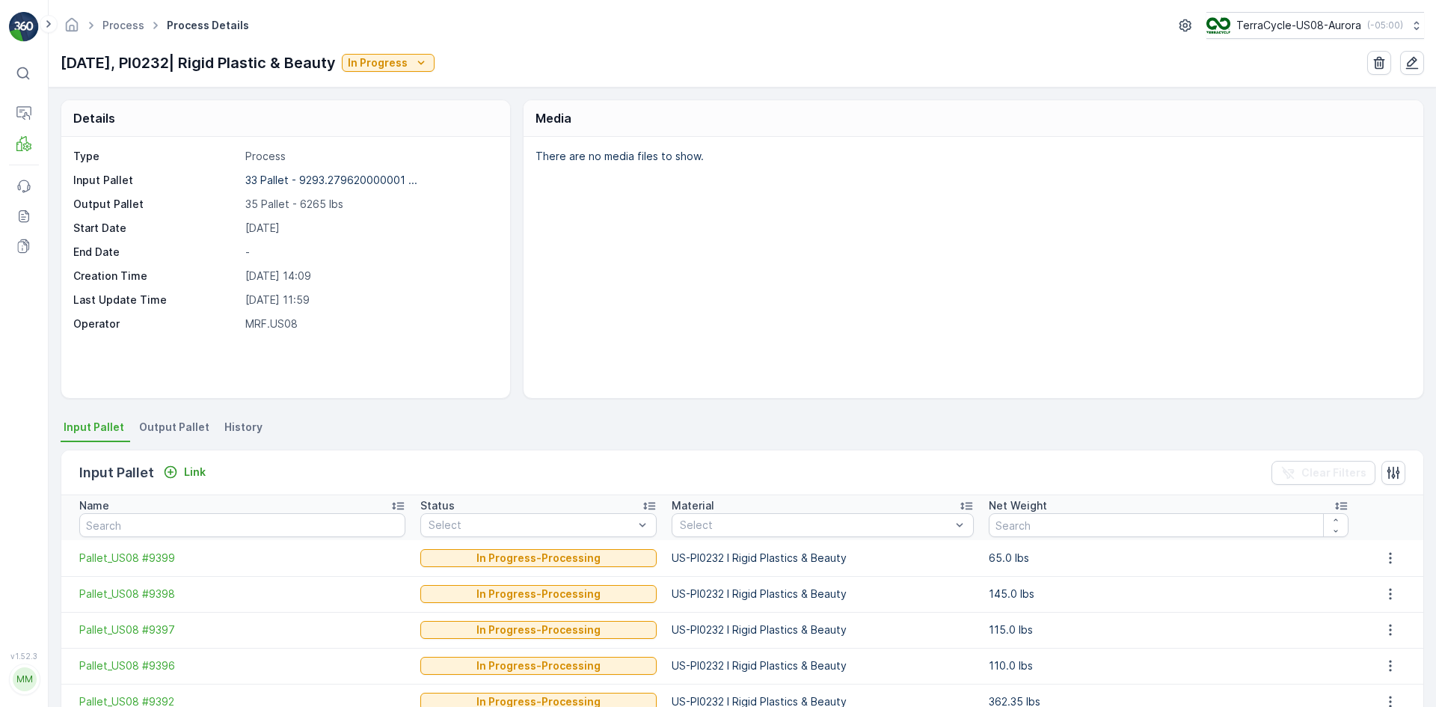
click at [180, 424] on span "Output Pallet" at bounding box center [174, 427] width 70 height 15
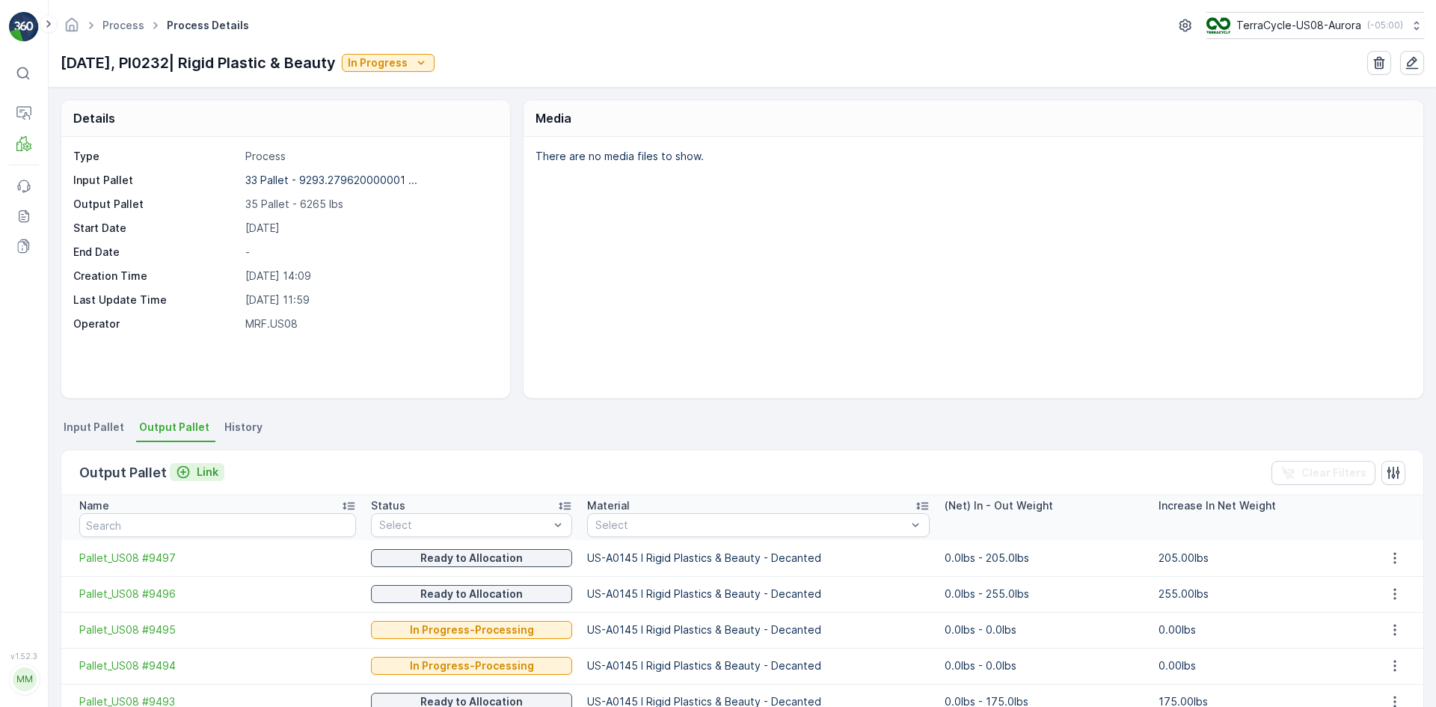
click at [191, 473] on div "Link" at bounding box center [197, 472] width 43 height 15
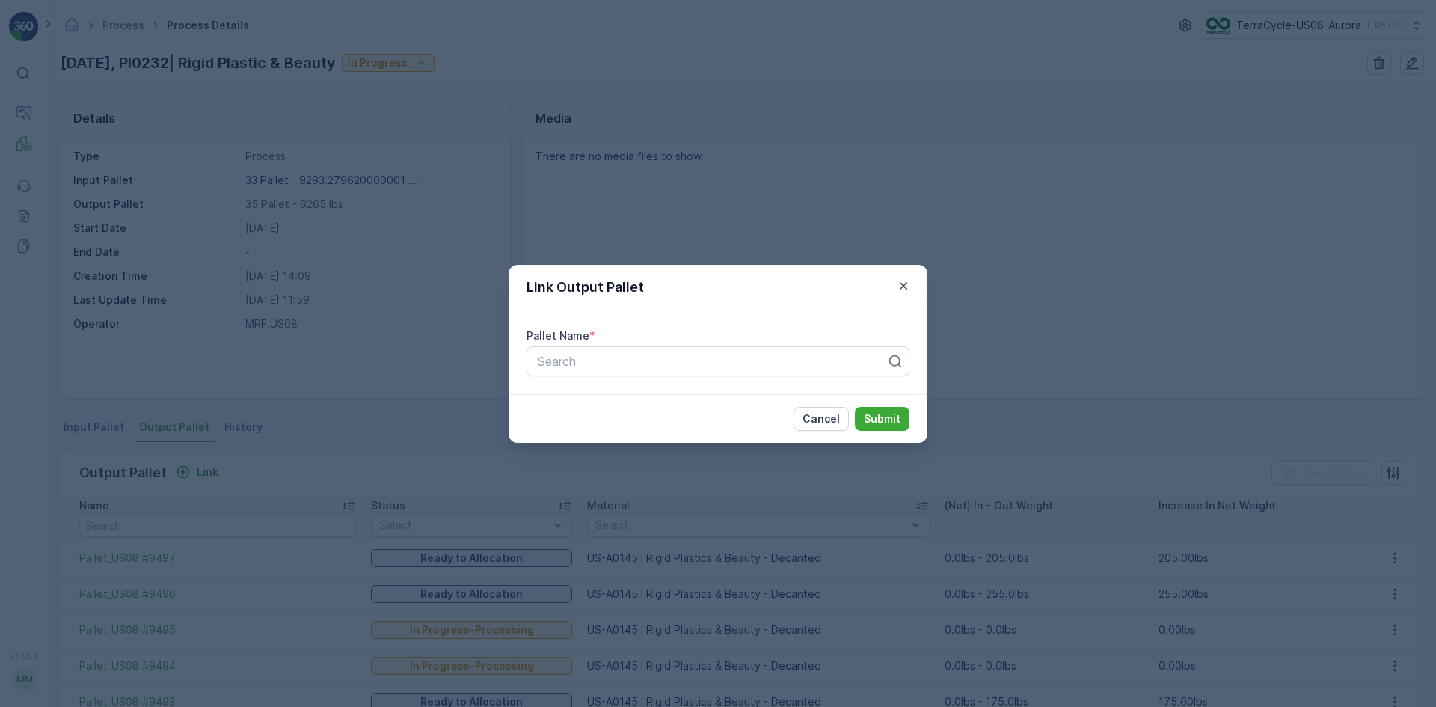
click at [584, 343] on div "Pallet Name * Search" at bounding box center [718, 352] width 419 height 84
click at [585, 357] on div at bounding box center [712, 361] width 352 height 13
type input "9274"
click at [609, 391] on span "Pallet_US08 #9274" at bounding box center [589, 397] width 106 height 13
click at [901, 425] on button "Submit" at bounding box center [882, 419] width 55 height 24
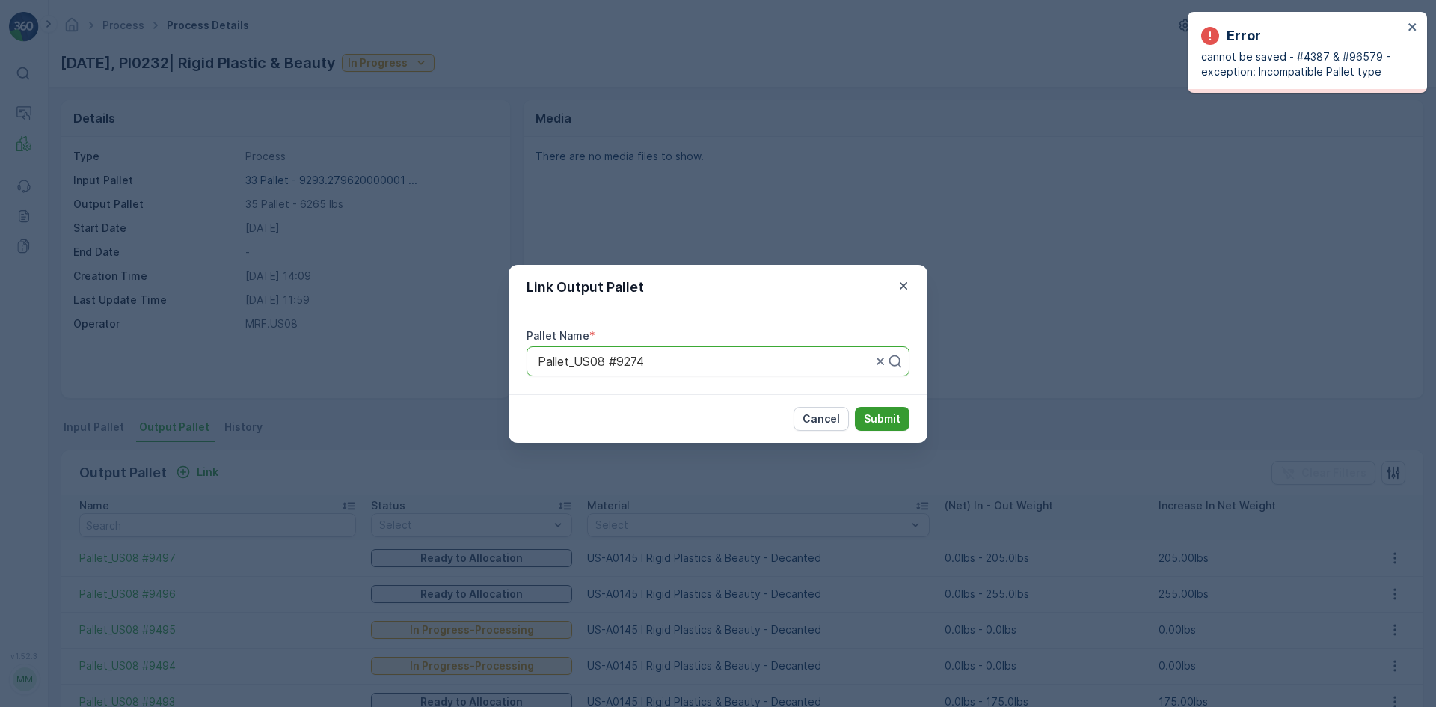
click at [874, 417] on p "Submit" at bounding box center [882, 418] width 37 height 15
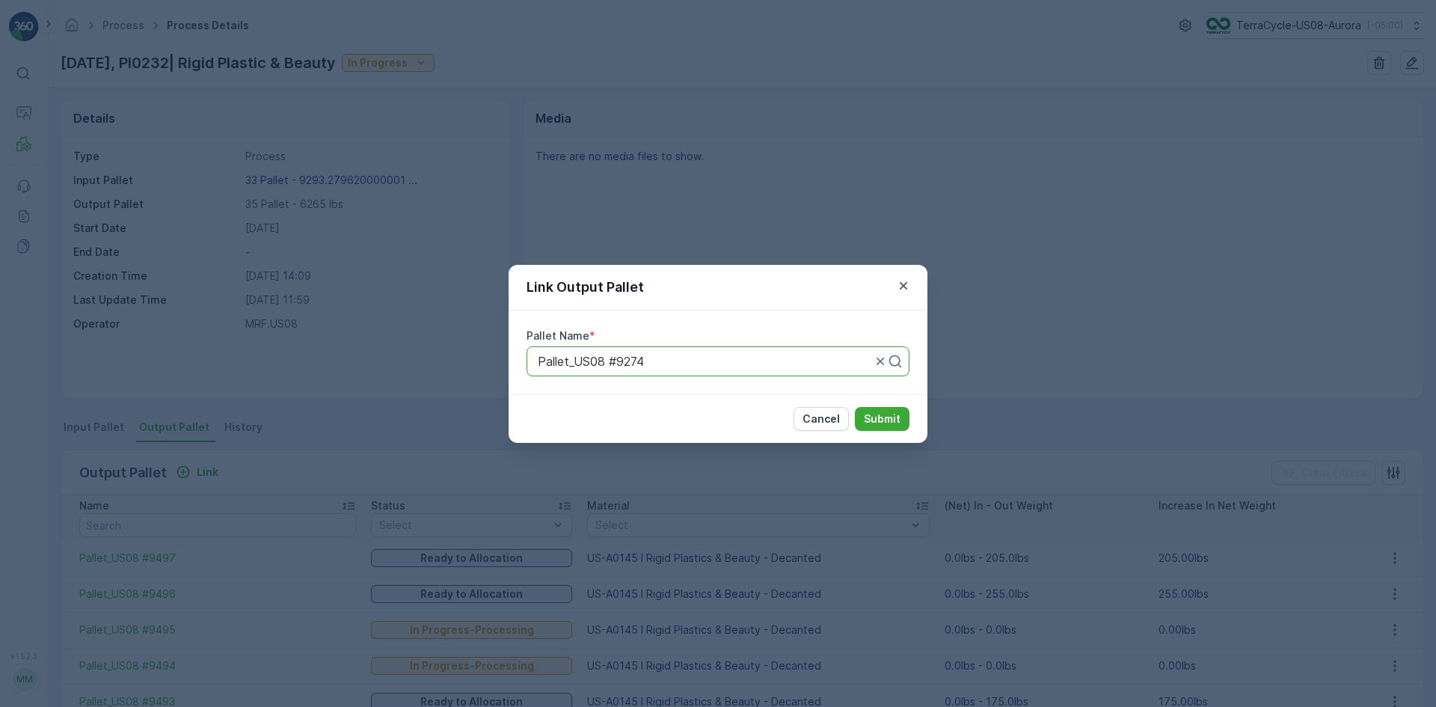
click at [346, 127] on div "Link Output Pallet Pallet Name * Pallet_US08 #9274 Cancel Submit" at bounding box center [718, 353] width 1436 height 707
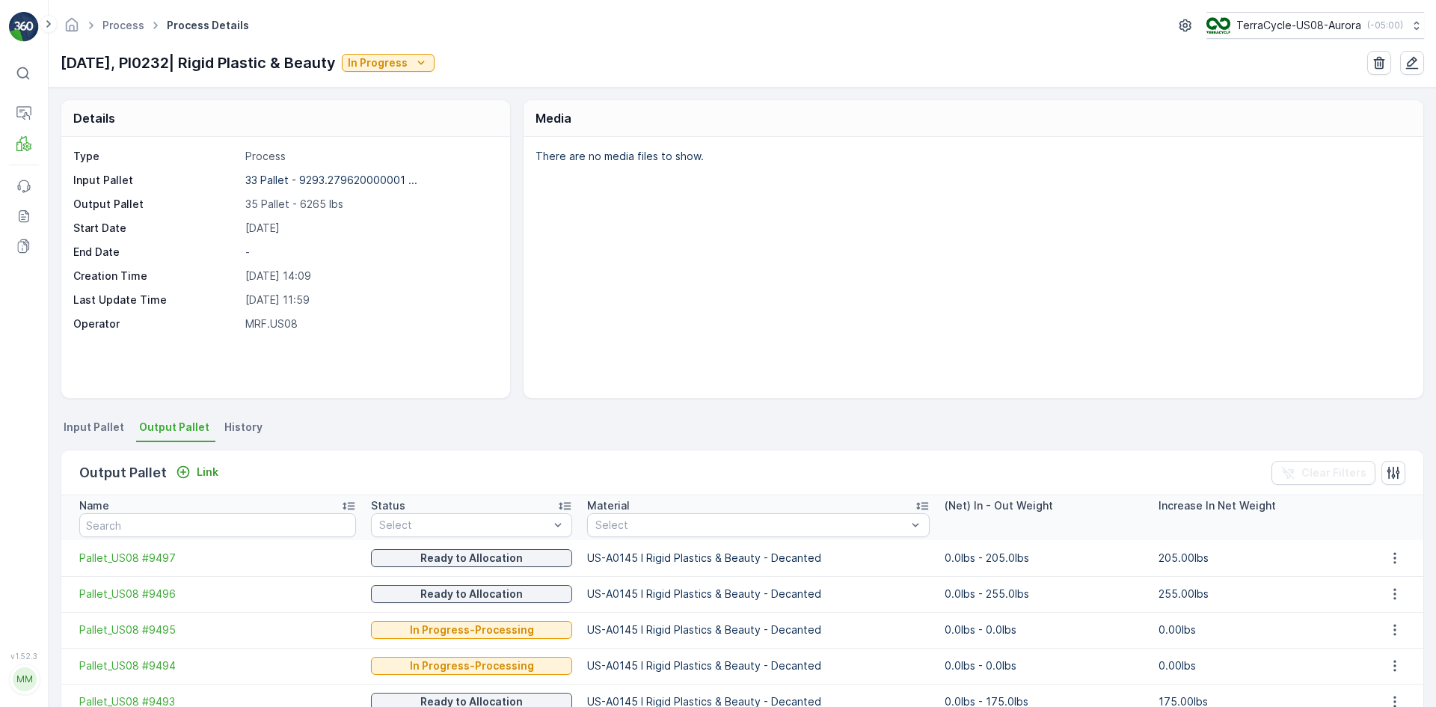
click at [102, 425] on span "Input Pallet" at bounding box center [94, 427] width 61 height 15
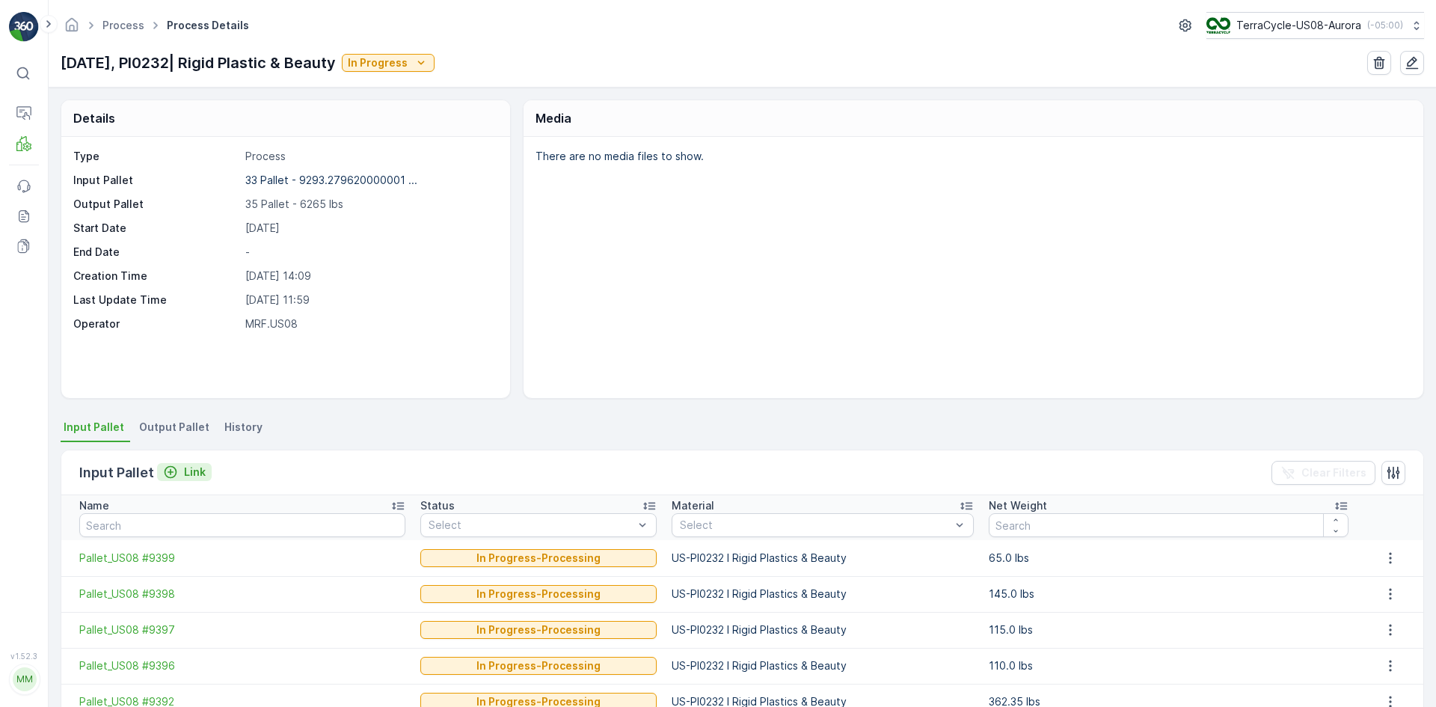
click at [187, 471] on p "Link" at bounding box center [195, 472] width 22 height 15
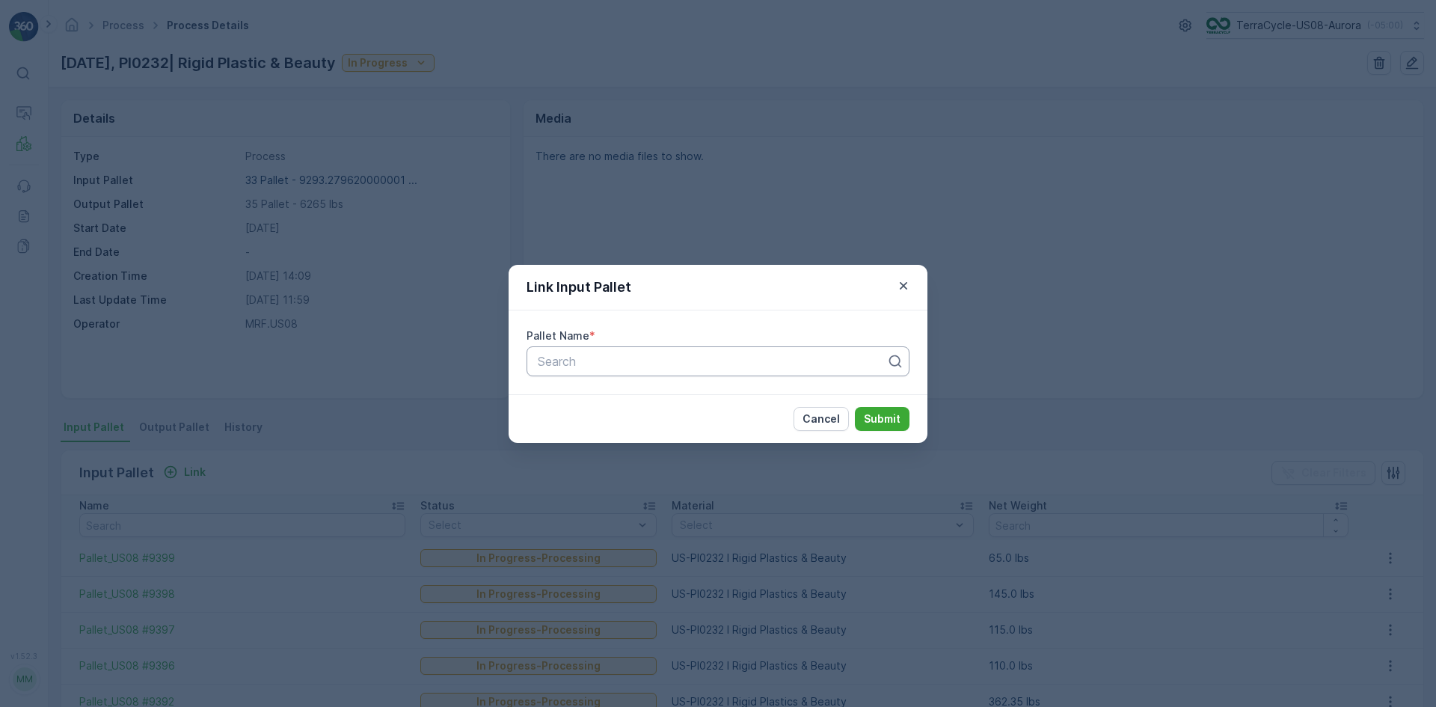
click at [625, 367] on div at bounding box center [712, 361] width 352 height 13
type input "9274"
click at [634, 399] on span "Pallet_US08 #9274" at bounding box center [589, 397] width 106 height 13
click at [868, 412] on p "Submit" at bounding box center [882, 418] width 37 height 15
click at [1198, 371] on div "Link Input Pallet Pallet Name * Pallet_US08 #9274 Cancel Submit" at bounding box center [718, 353] width 1436 height 707
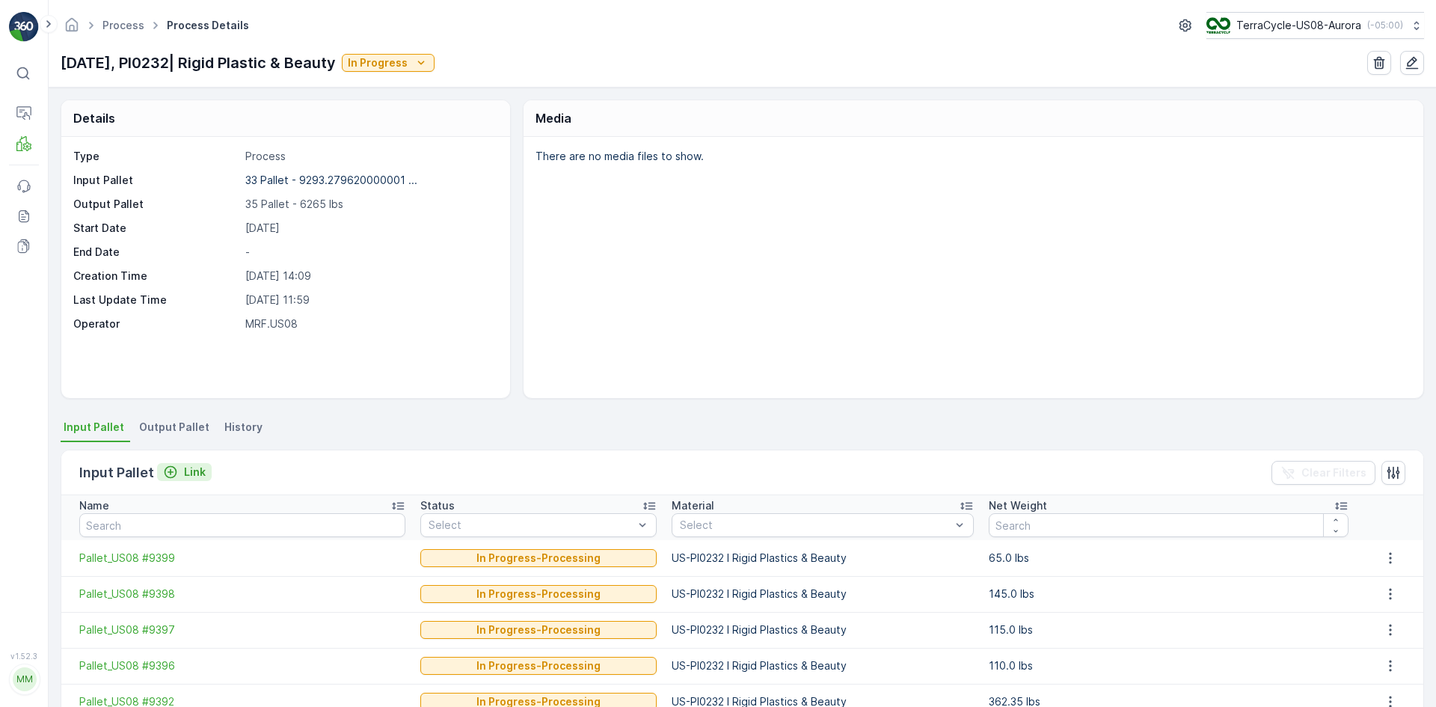
click at [186, 474] on p "Link" at bounding box center [195, 472] width 22 height 15
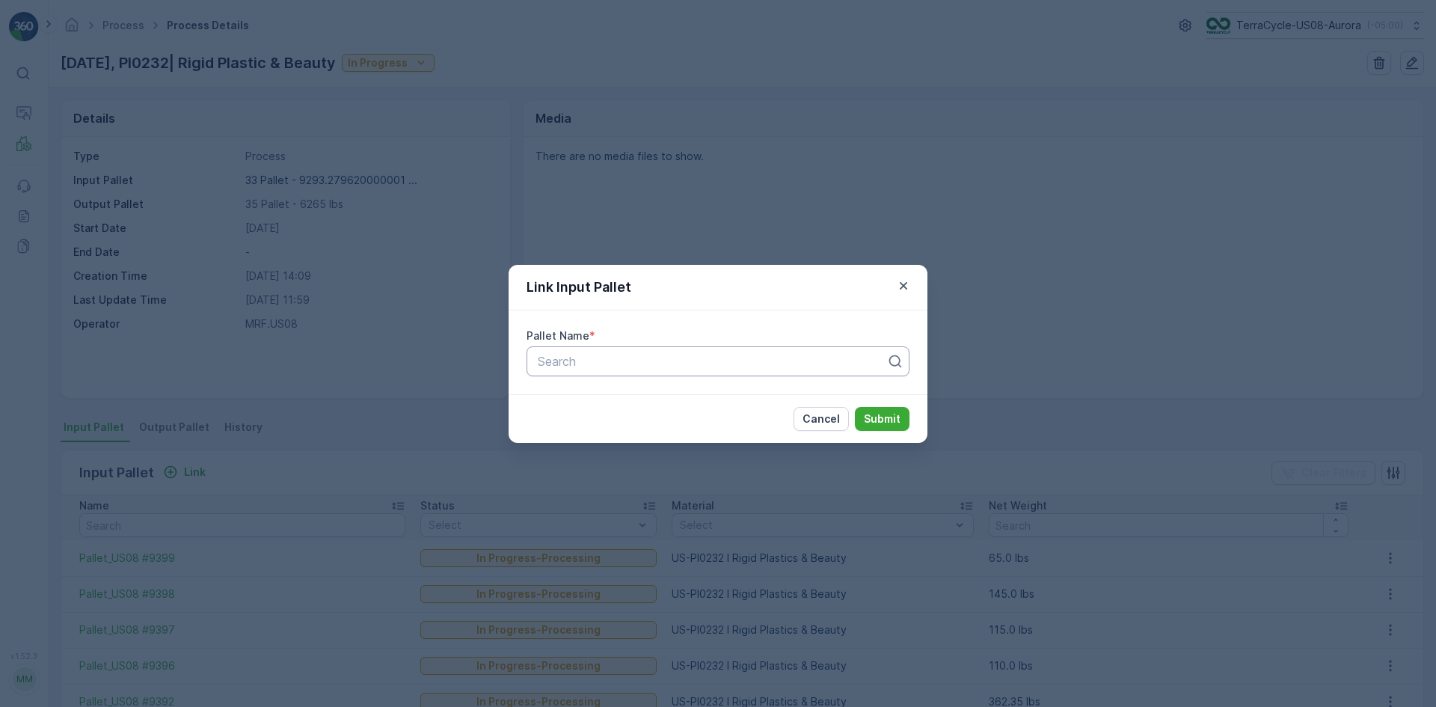
click at [599, 355] on div at bounding box center [712, 361] width 352 height 13
click at [957, 247] on div "Link Input Pallet Pallet Name * Use Up and Down to choose options, press Enter …" at bounding box center [718, 353] width 1436 height 707
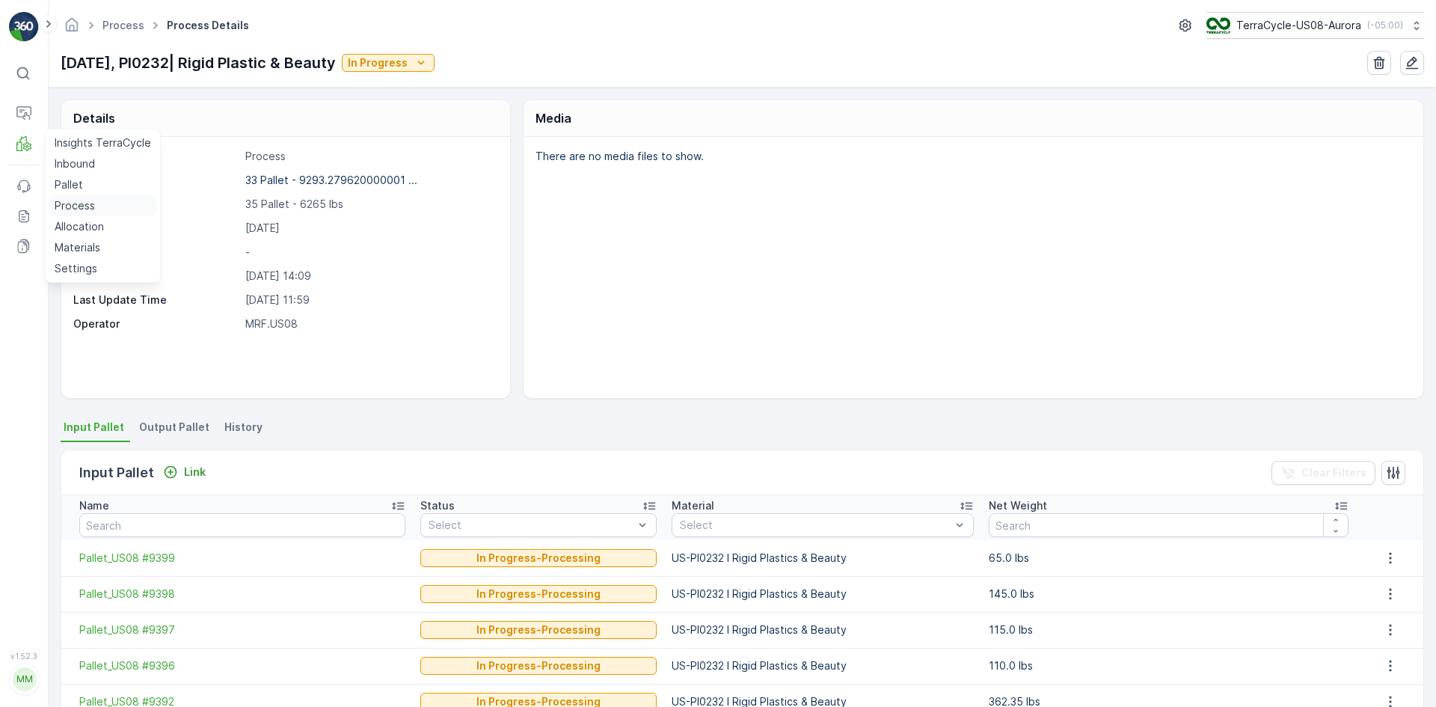
click at [70, 203] on p "Process" at bounding box center [75, 205] width 40 height 15
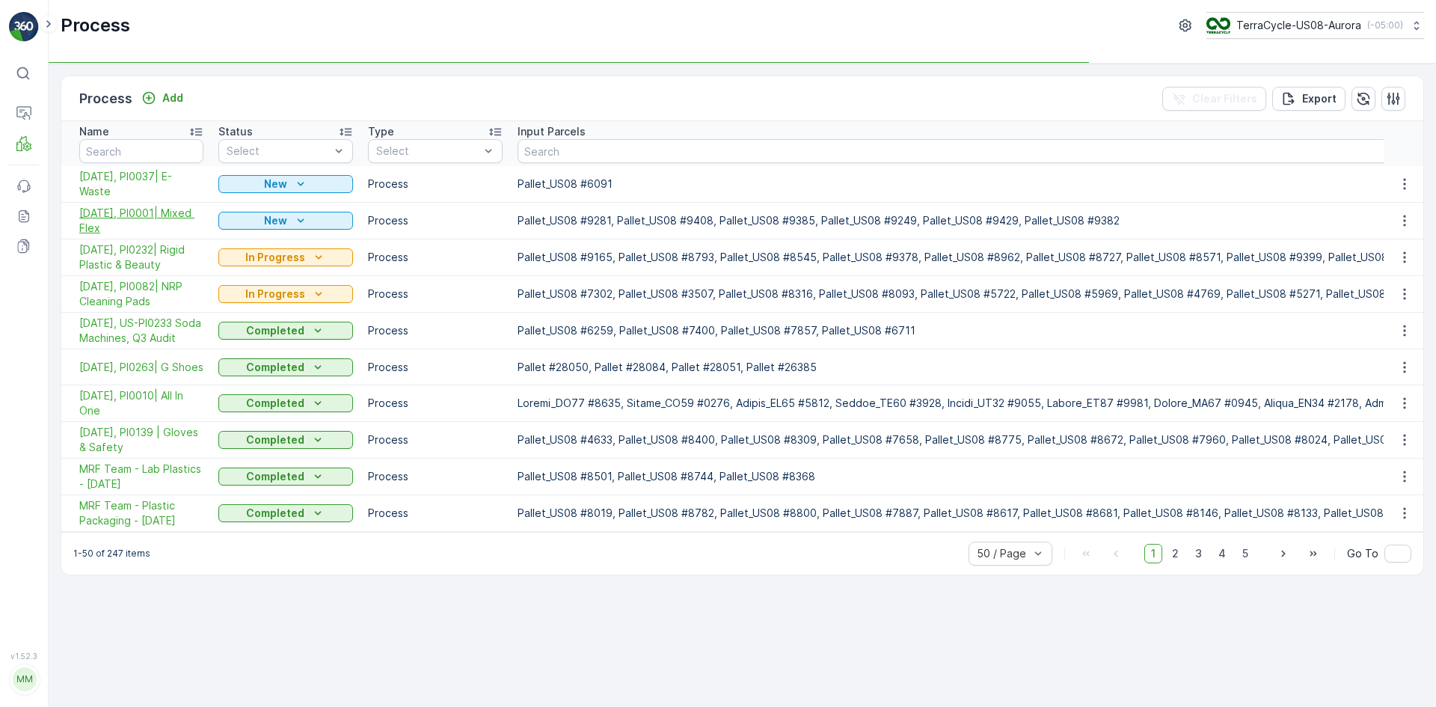
click at [162, 216] on span "[DATE], PI0001| Mixed Flex" at bounding box center [141, 221] width 124 height 30
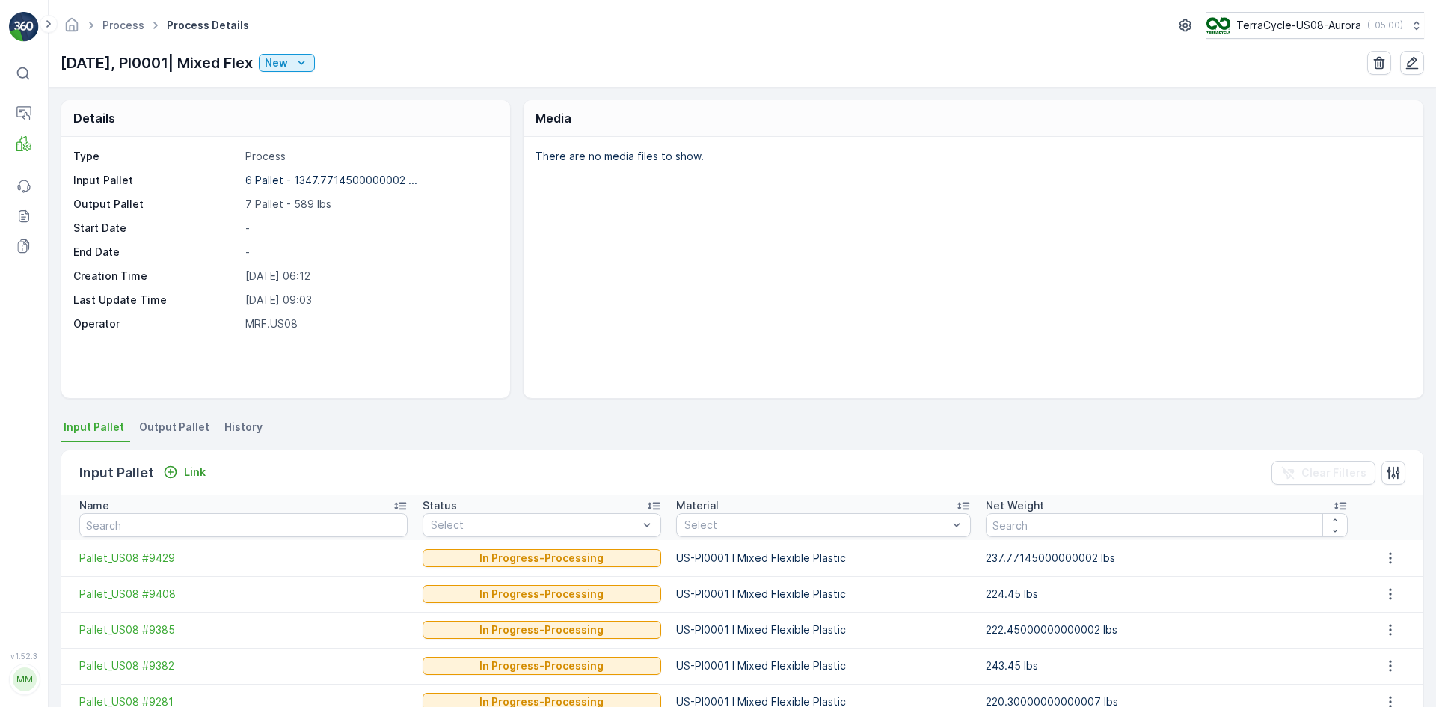
click at [147, 426] on span "Output Pallet" at bounding box center [174, 427] width 70 height 15
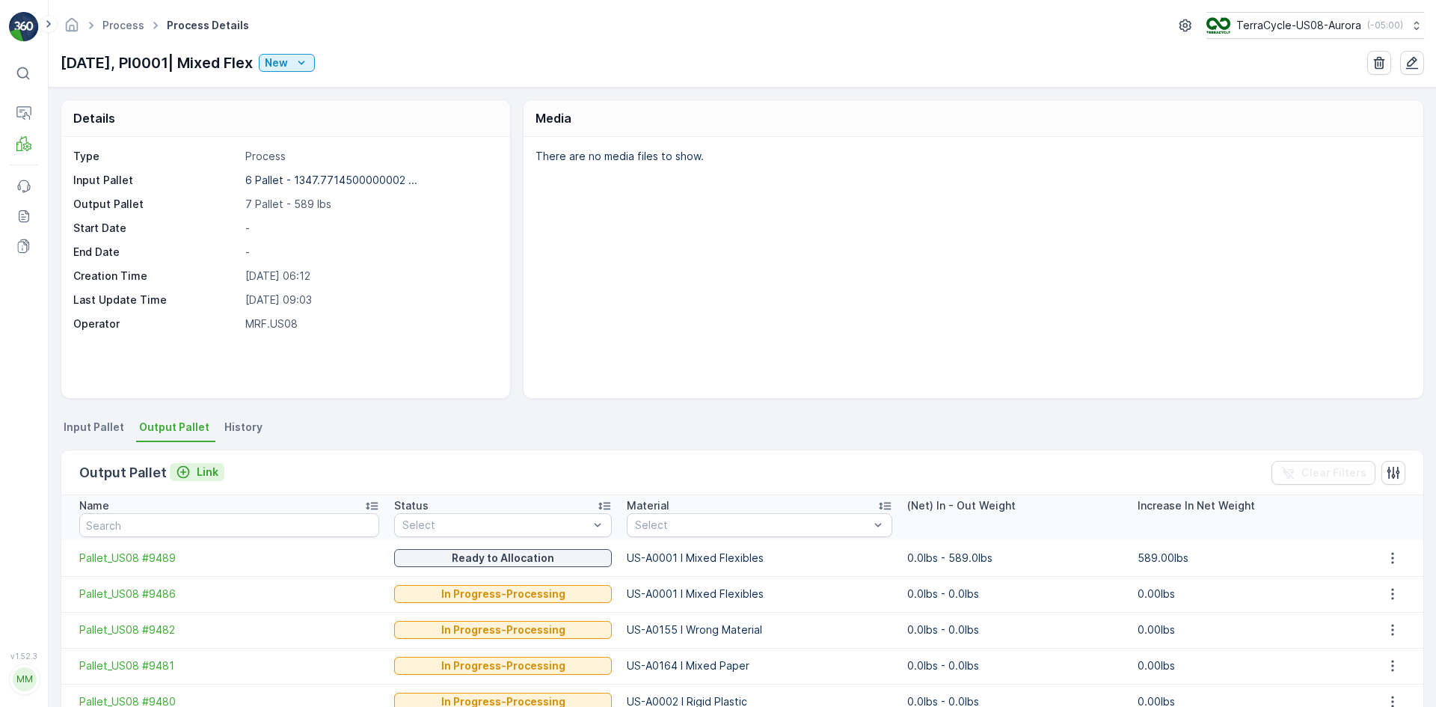
click at [203, 472] on p "Link" at bounding box center [208, 472] width 22 height 15
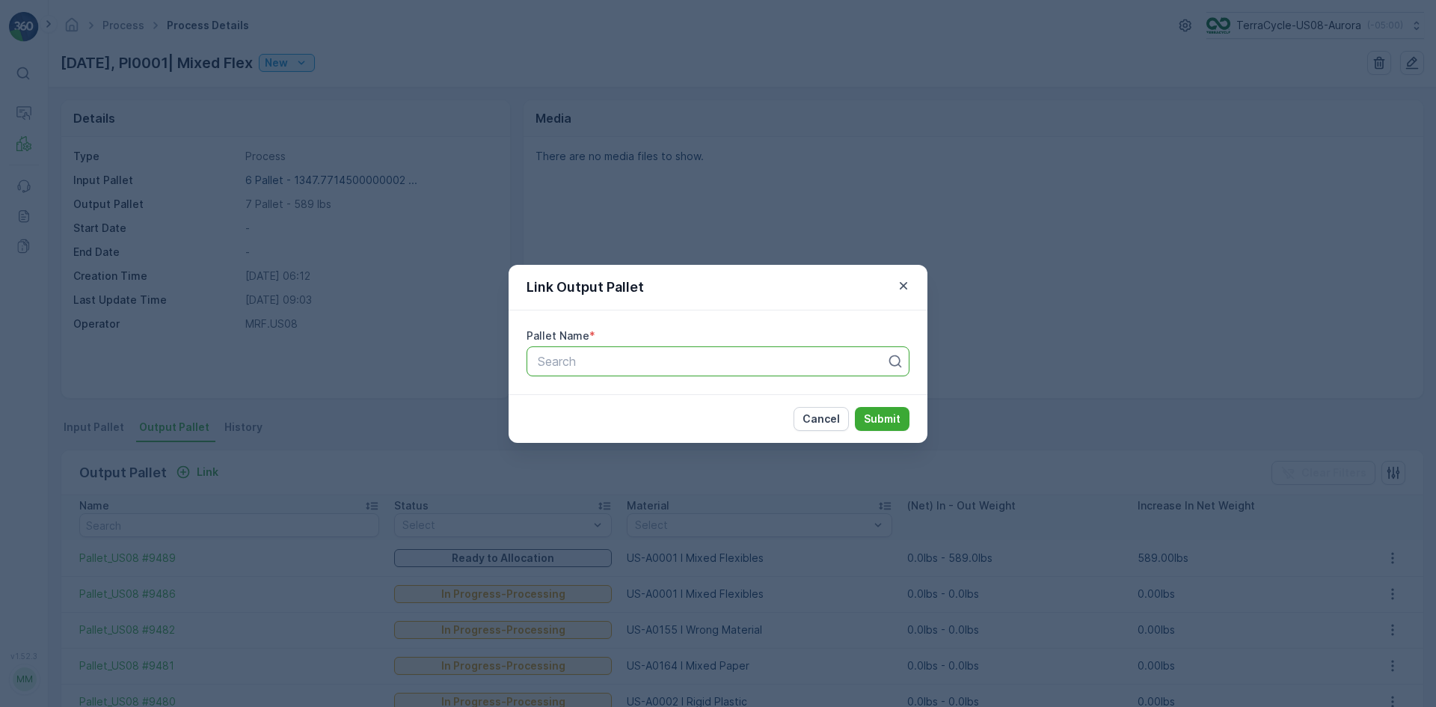
click at [566, 370] on div "Search" at bounding box center [718, 361] width 383 height 30
type input "9488"
click at [628, 396] on span "Pallet_US08 #9488" at bounding box center [590, 397] width 108 height 13
click at [870, 419] on p "Submit" at bounding box center [882, 418] width 37 height 15
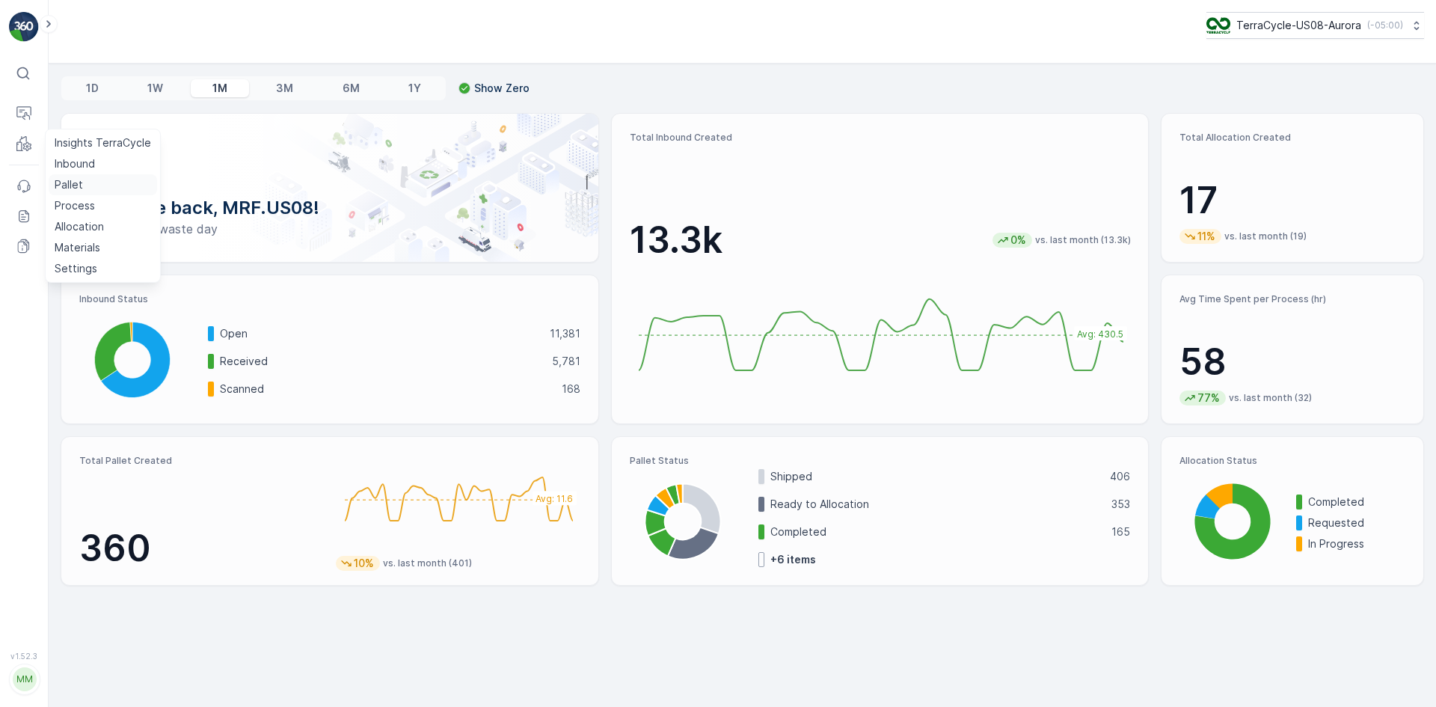
click at [61, 181] on p "Pallet" at bounding box center [69, 184] width 28 height 15
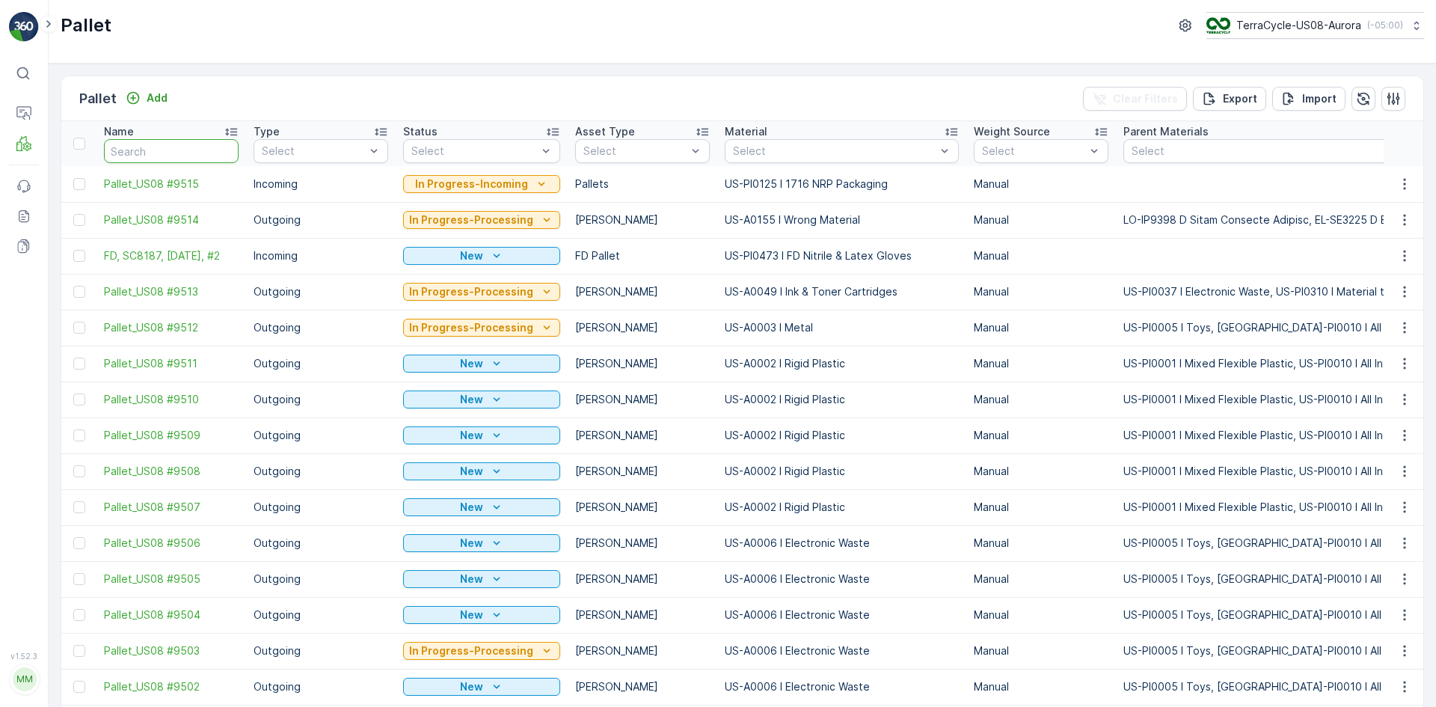
click at [141, 159] on input "text" at bounding box center [171, 151] width 135 height 24
type input "9274"
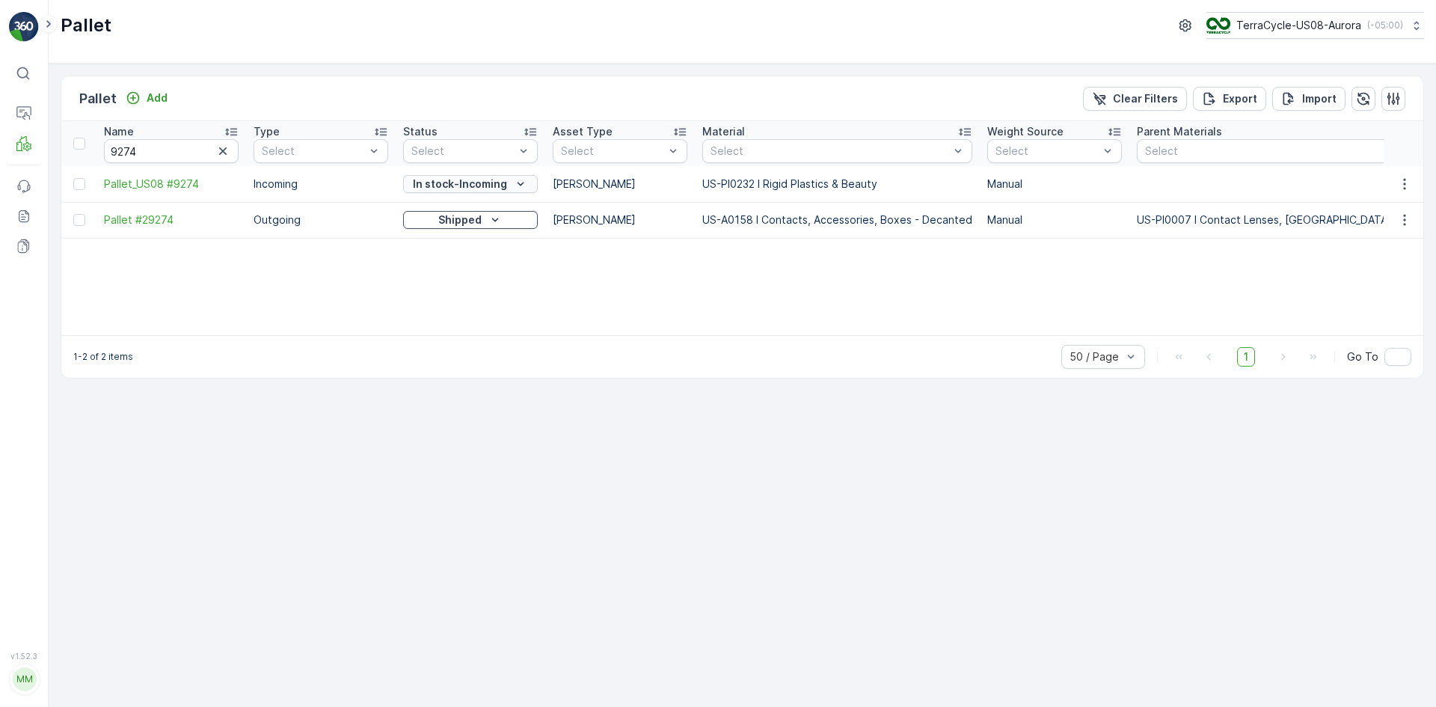
click at [462, 185] on p "In stock-Incoming" at bounding box center [460, 184] width 94 height 15
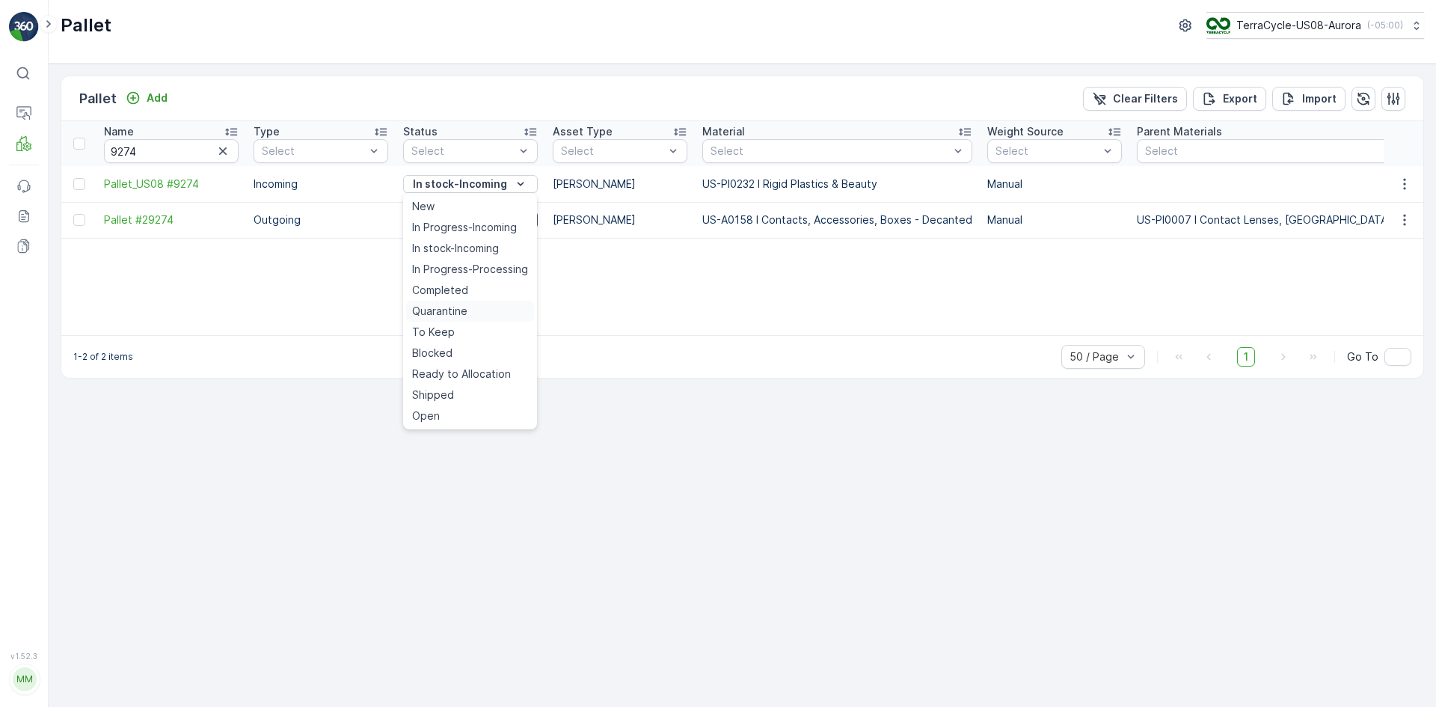
click at [462, 309] on span "Quarantine" at bounding box center [439, 311] width 55 height 15
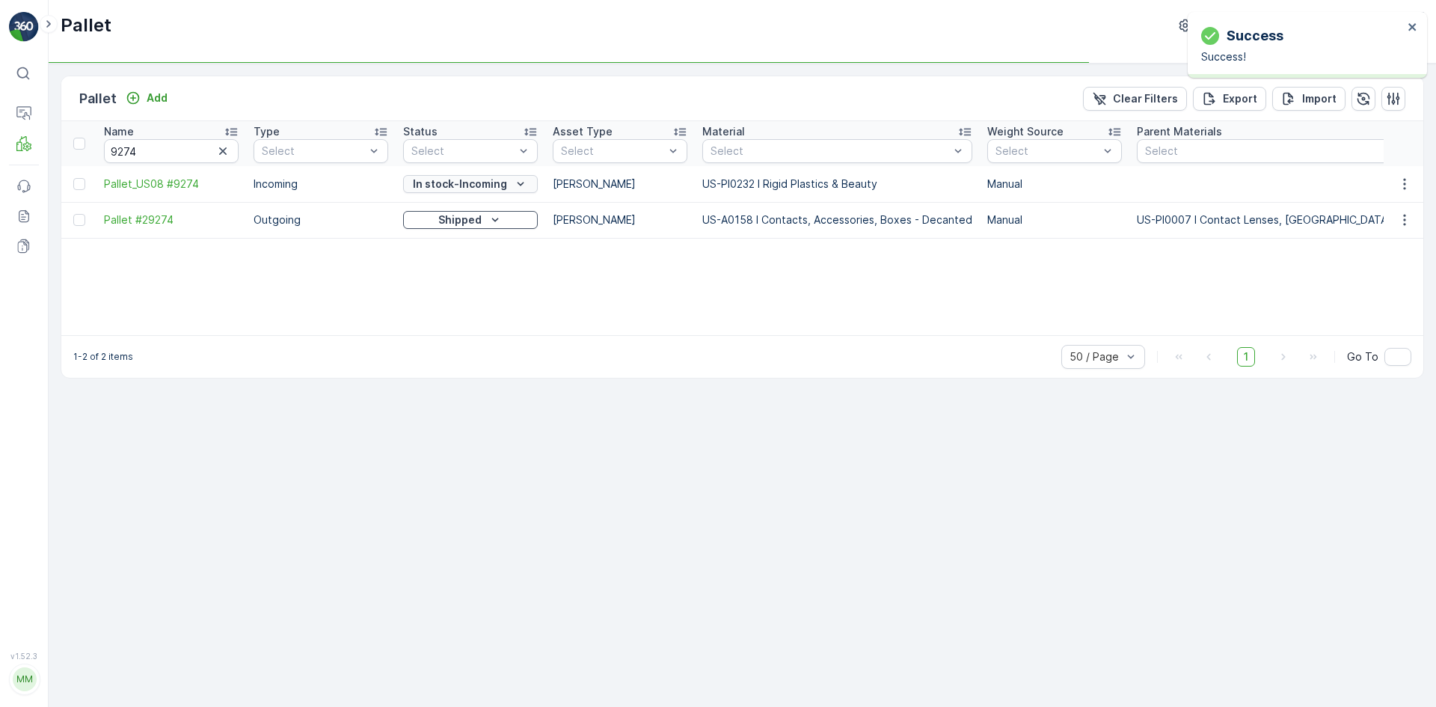
click at [470, 189] on p "In stock-Incoming" at bounding box center [460, 184] width 94 height 15
click at [468, 186] on p "Quarantine" at bounding box center [460, 184] width 61 height 15
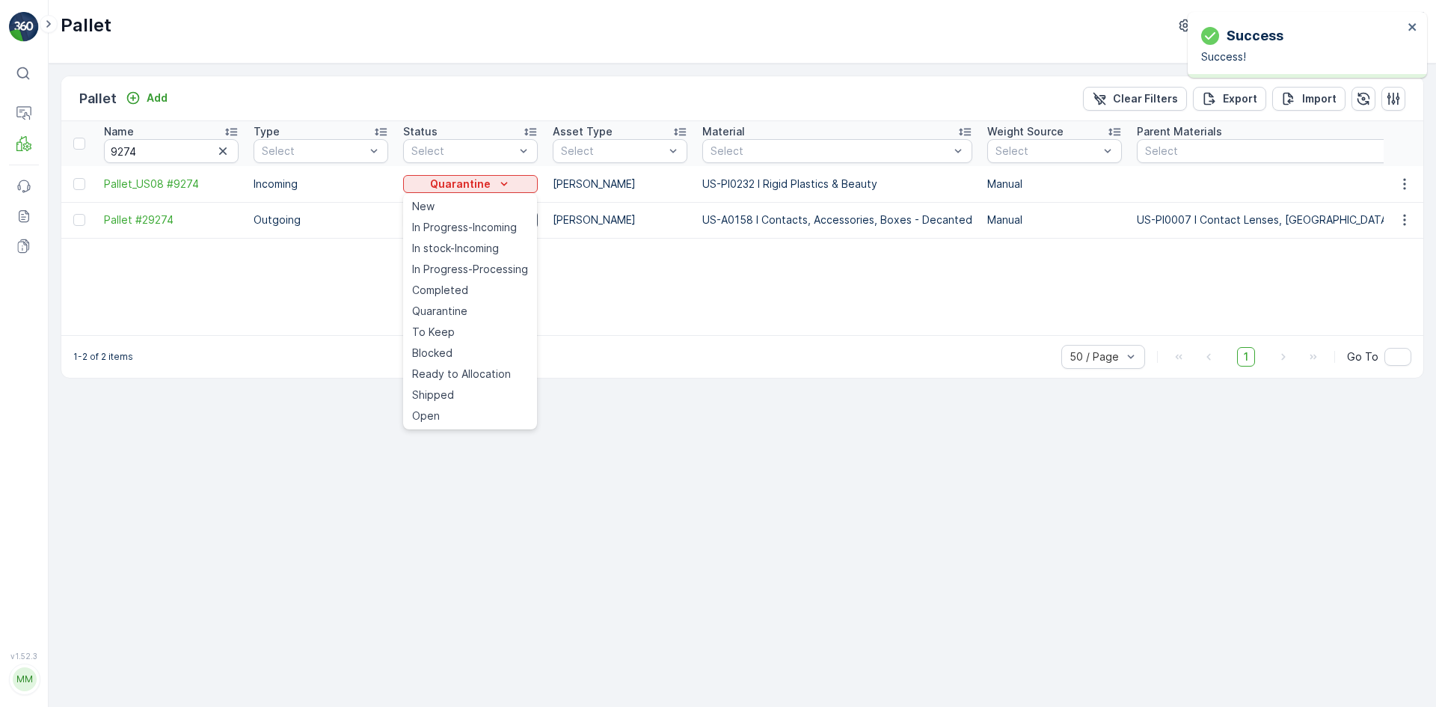
click at [467, 245] on span "In stock-Incoming" at bounding box center [455, 248] width 87 height 15
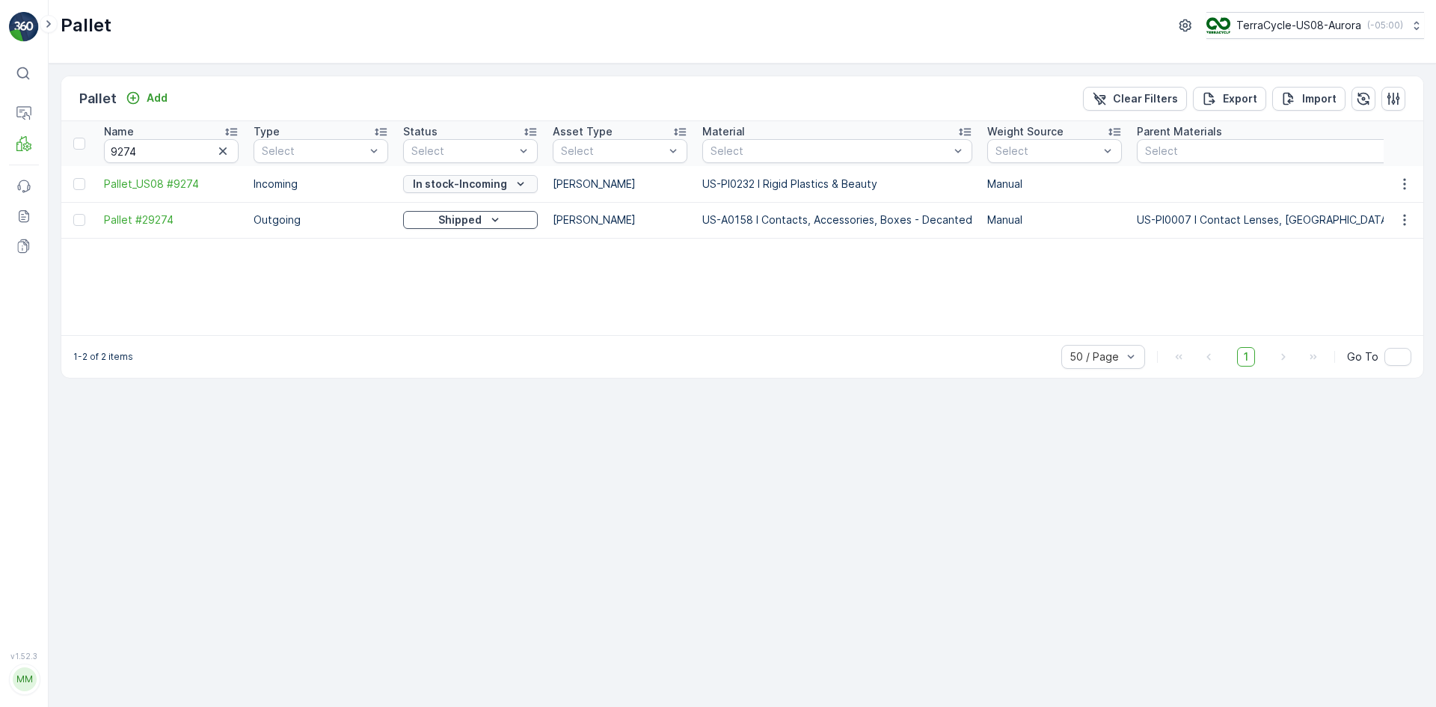
click at [507, 184] on div "In stock-Incoming" at bounding box center [470, 184] width 123 height 15
click at [1397, 181] on icon "button" at bounding box center [1404, 184] width 15 height 15
click at [1376, 230] on span "Edit Pallet" at bounding box center [1369, 227] width 51 height 15
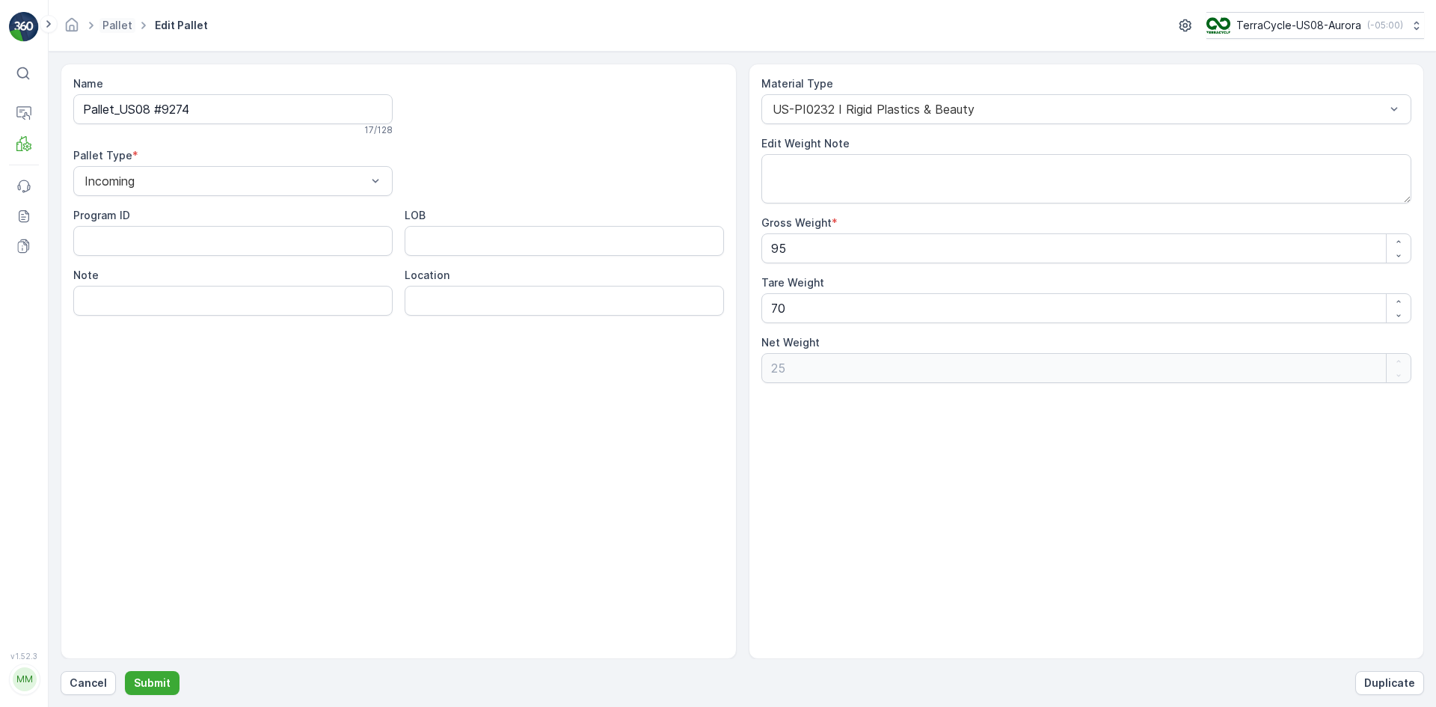
click at [101, 22] on span "Pallet" at bounding box center [117, 25] width 36 height 15
click at [120, 21] on link "Pallet" at bounding box center [117, 25] width 30 height 13
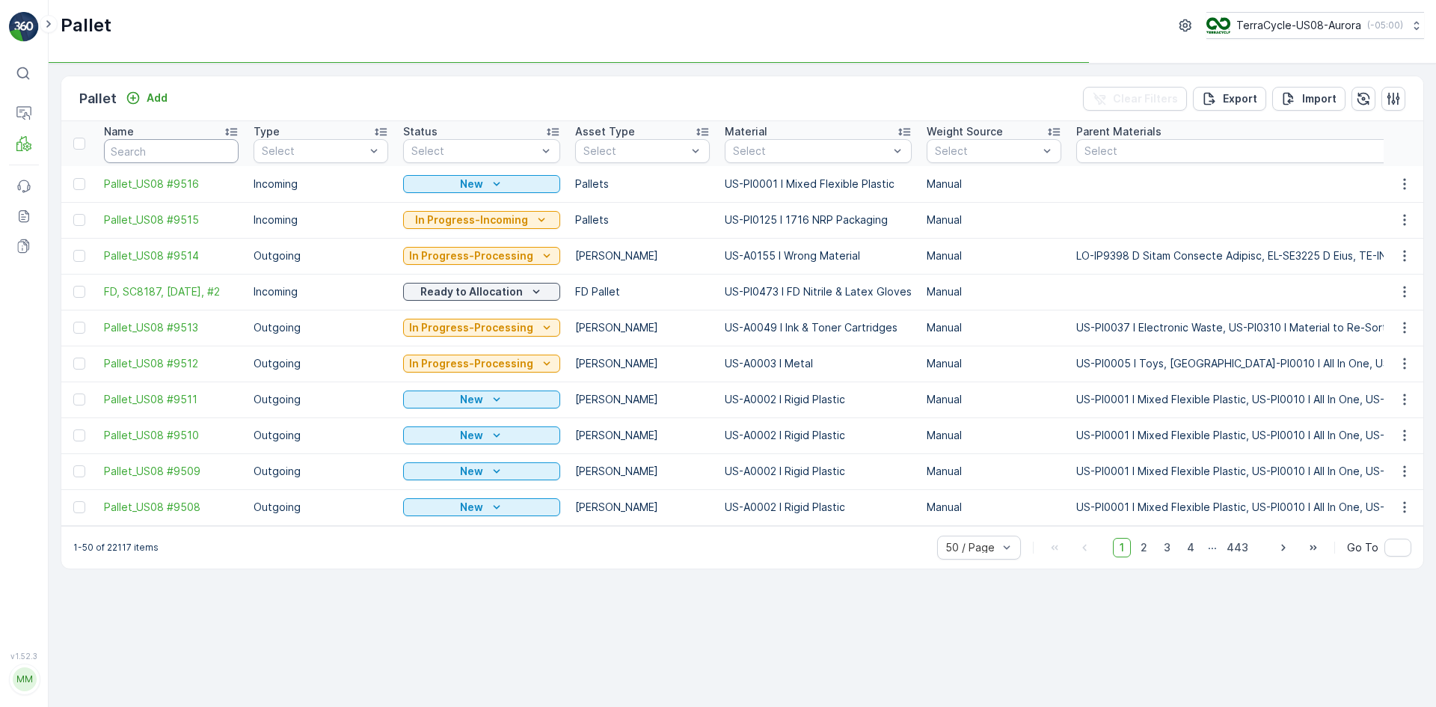
click at [195, 146] on input "text" at bounding box center [171, 151] width 135 height 24
type input "9274"
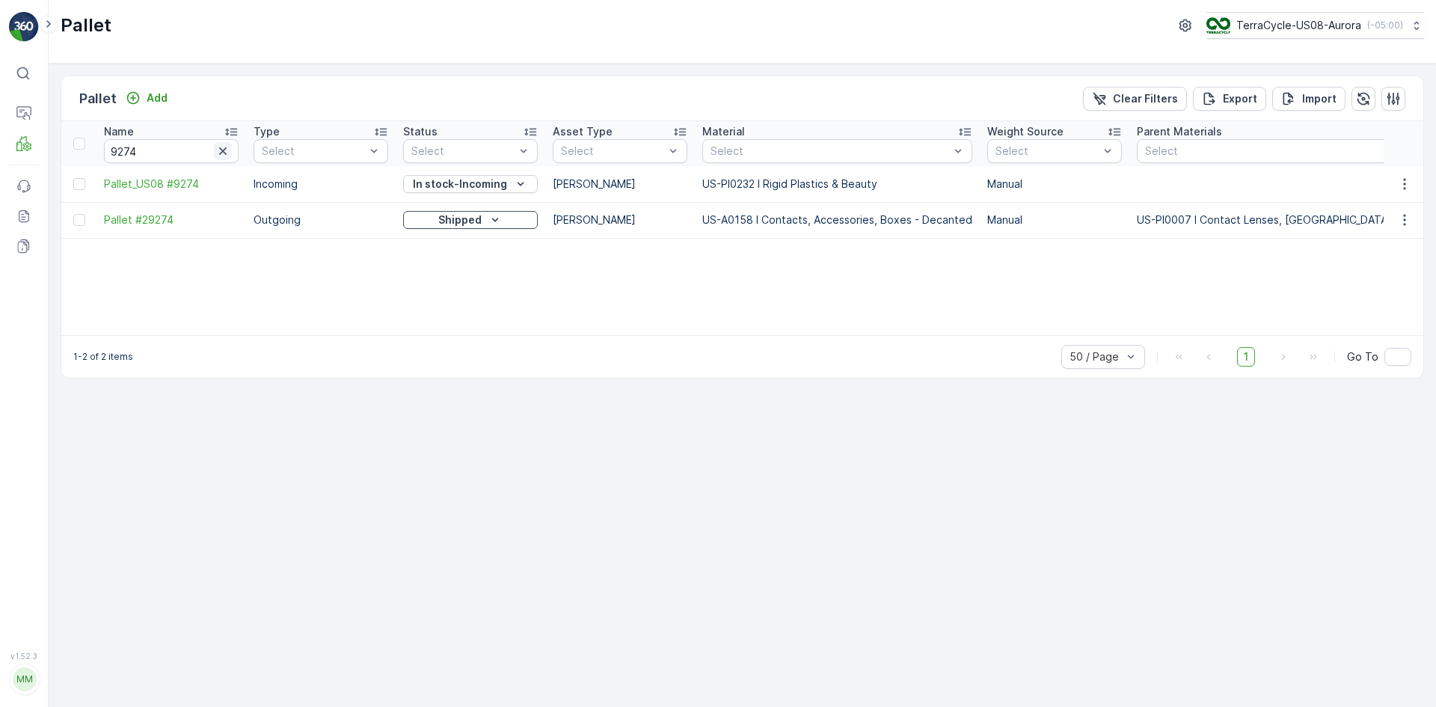
click at [221, 157] on icon "button" at bounding box center [222, 151] width 15 height 15
click at [215, 151] on input "text" at bounding box center [171, 151] width 135 height 24
click at [213, 151] on input "text" at bounding box center [171, 151] width 135 height 24
type input "9488"
